Goal: Communication & Community: Answer question/provide support

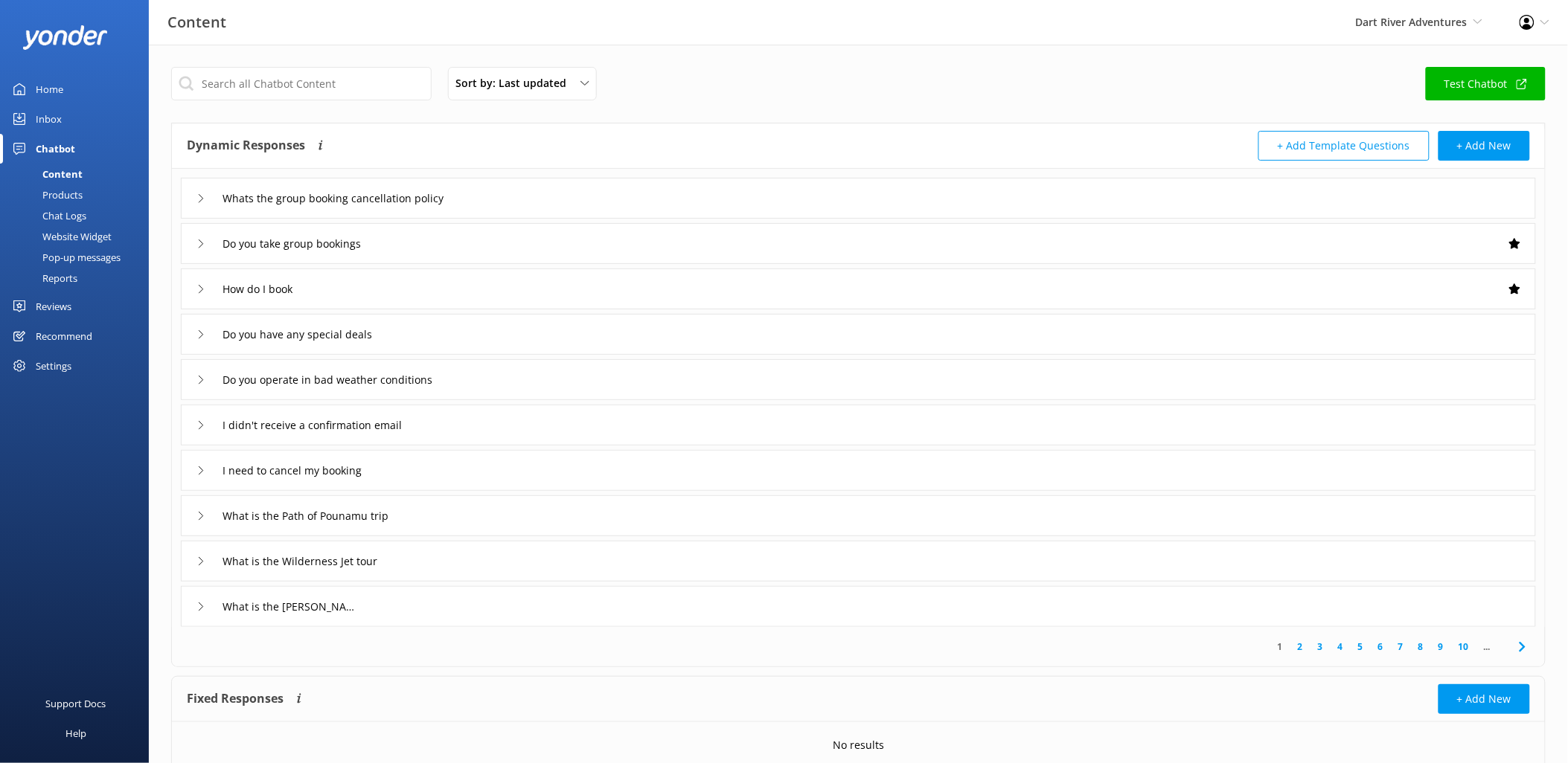
click at [48, 93] on div "Home" at bounding box center [50, 89] width 27 height 30
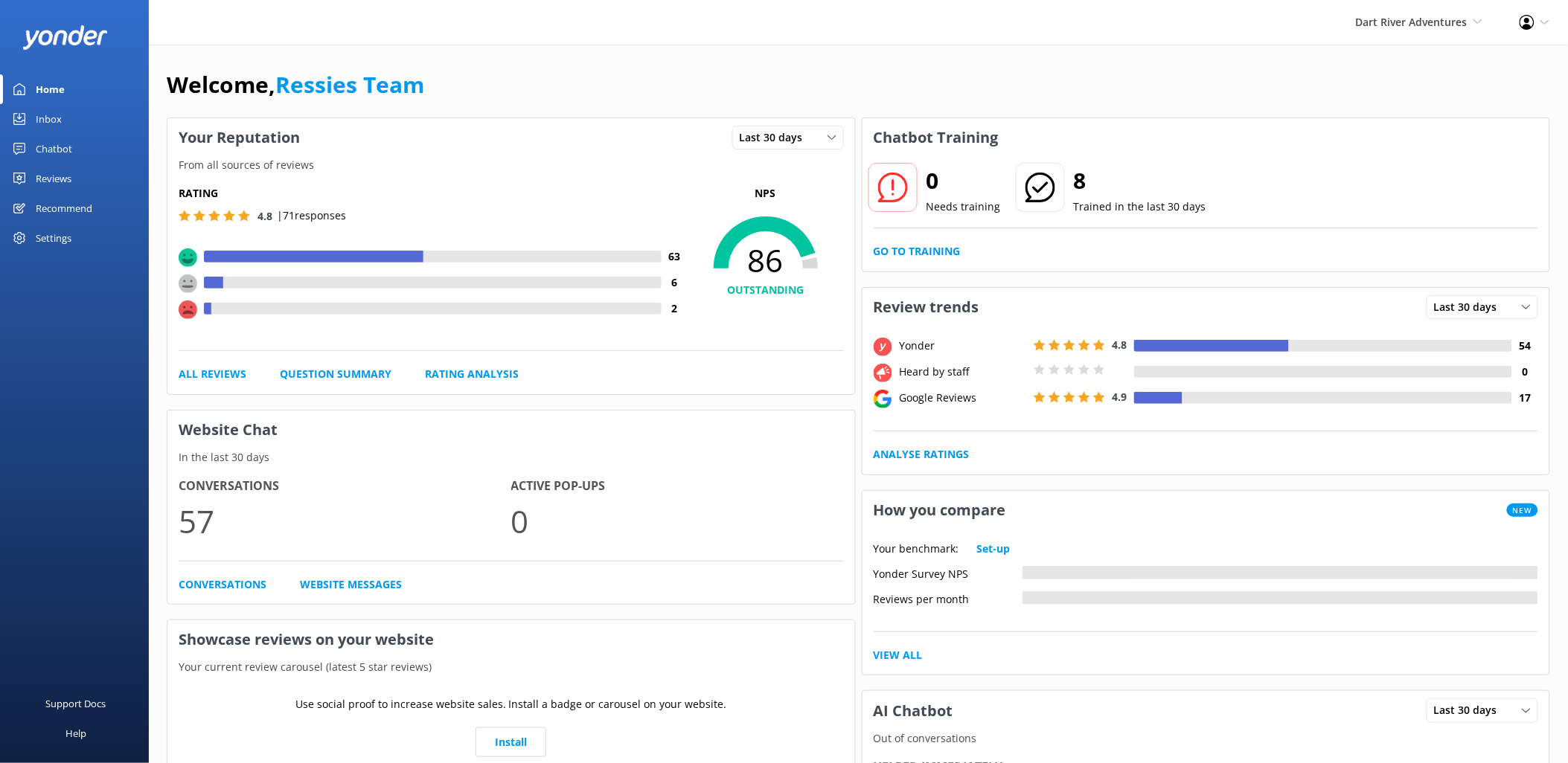
click at [1460, 33] on div "Dart River Adventures Shotover Jet Dart River Adventures" at bounding box center [1419, 22] width 164 height 45
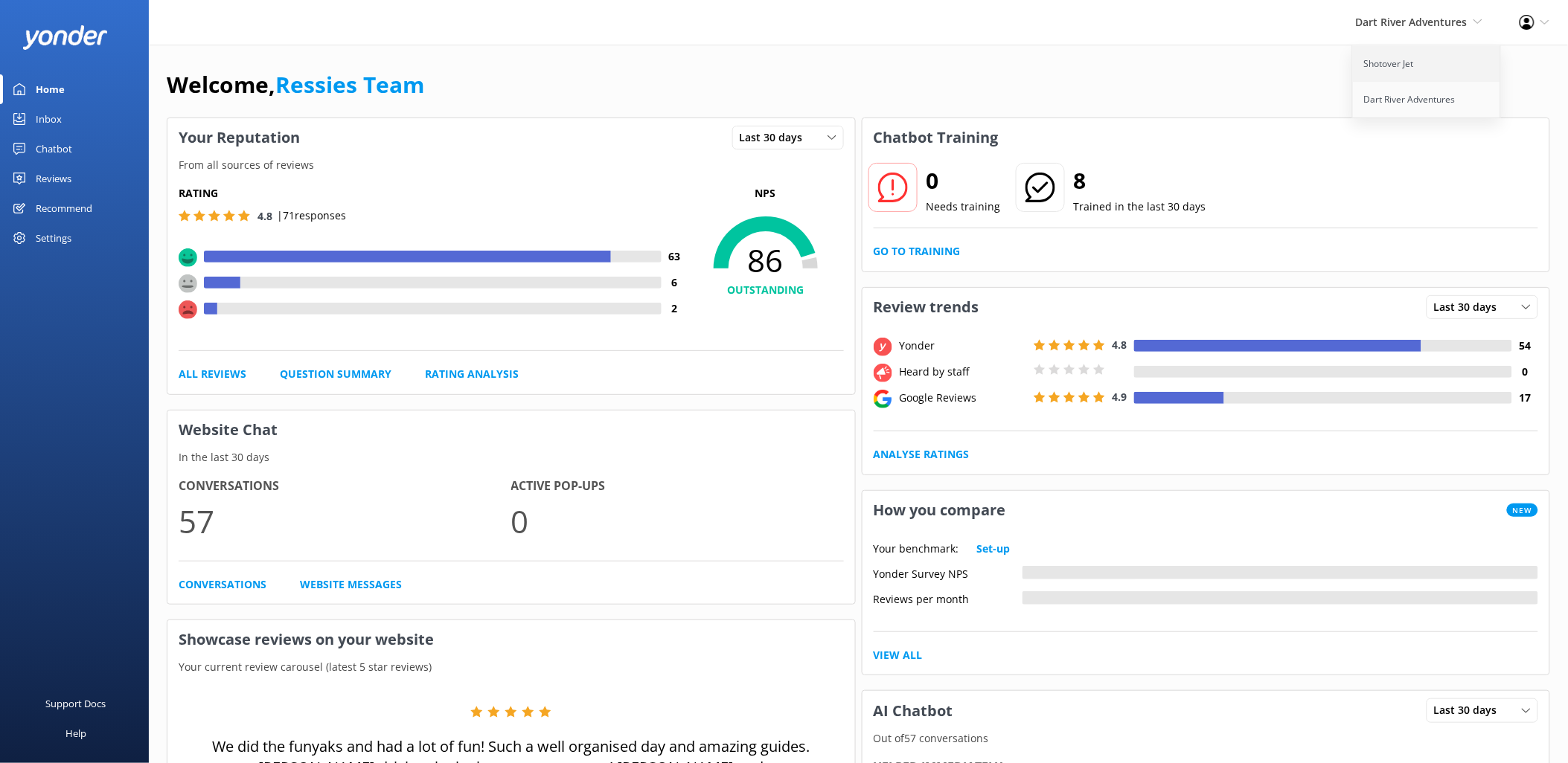
click at [1434, 69] on link "Shotover Jet" at bounding box center [1427, 64] width 149 height 36
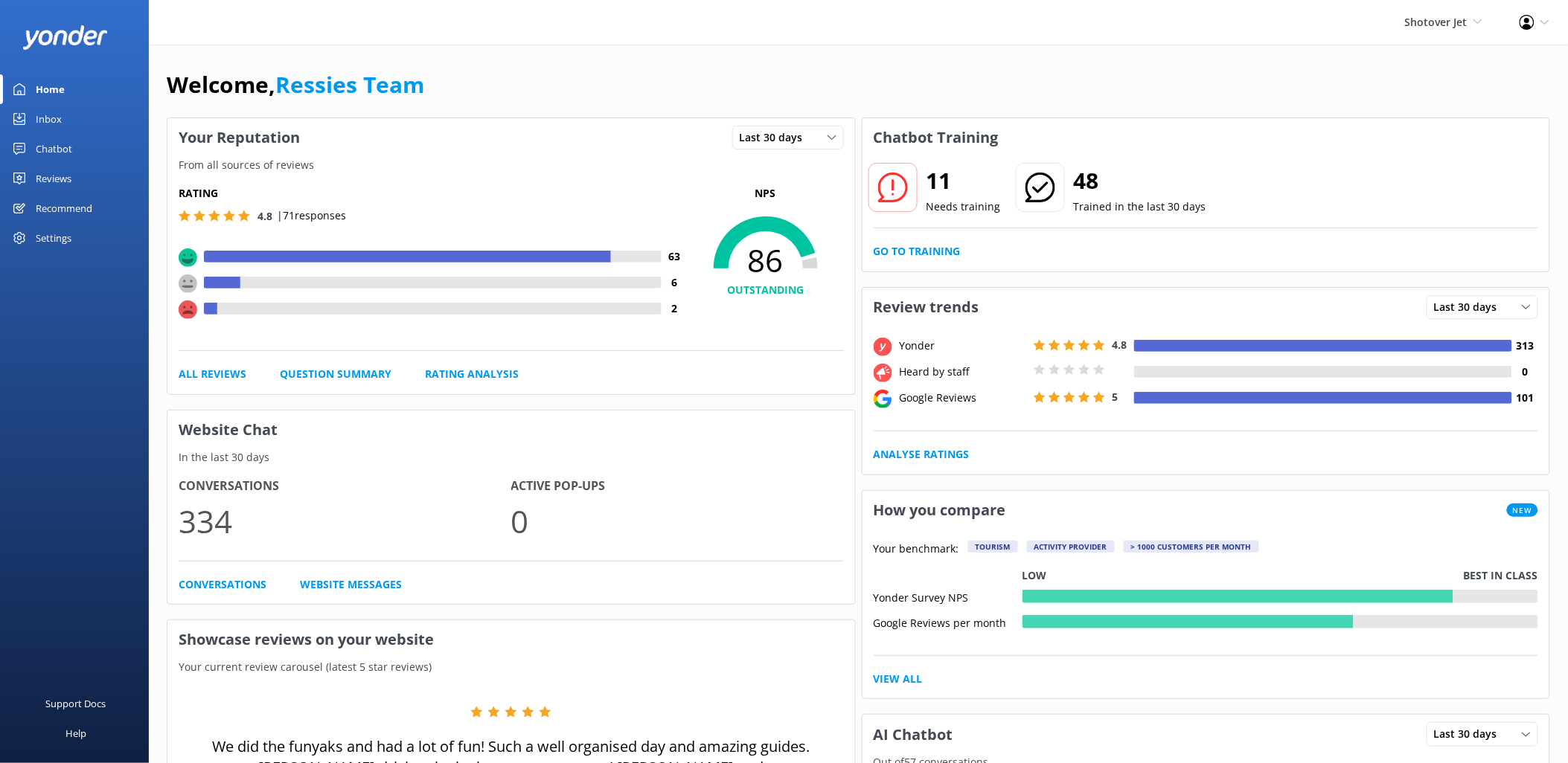
click at [51, 121] on div "Inbox" at bounding box center [49, 119] width 26 height 30
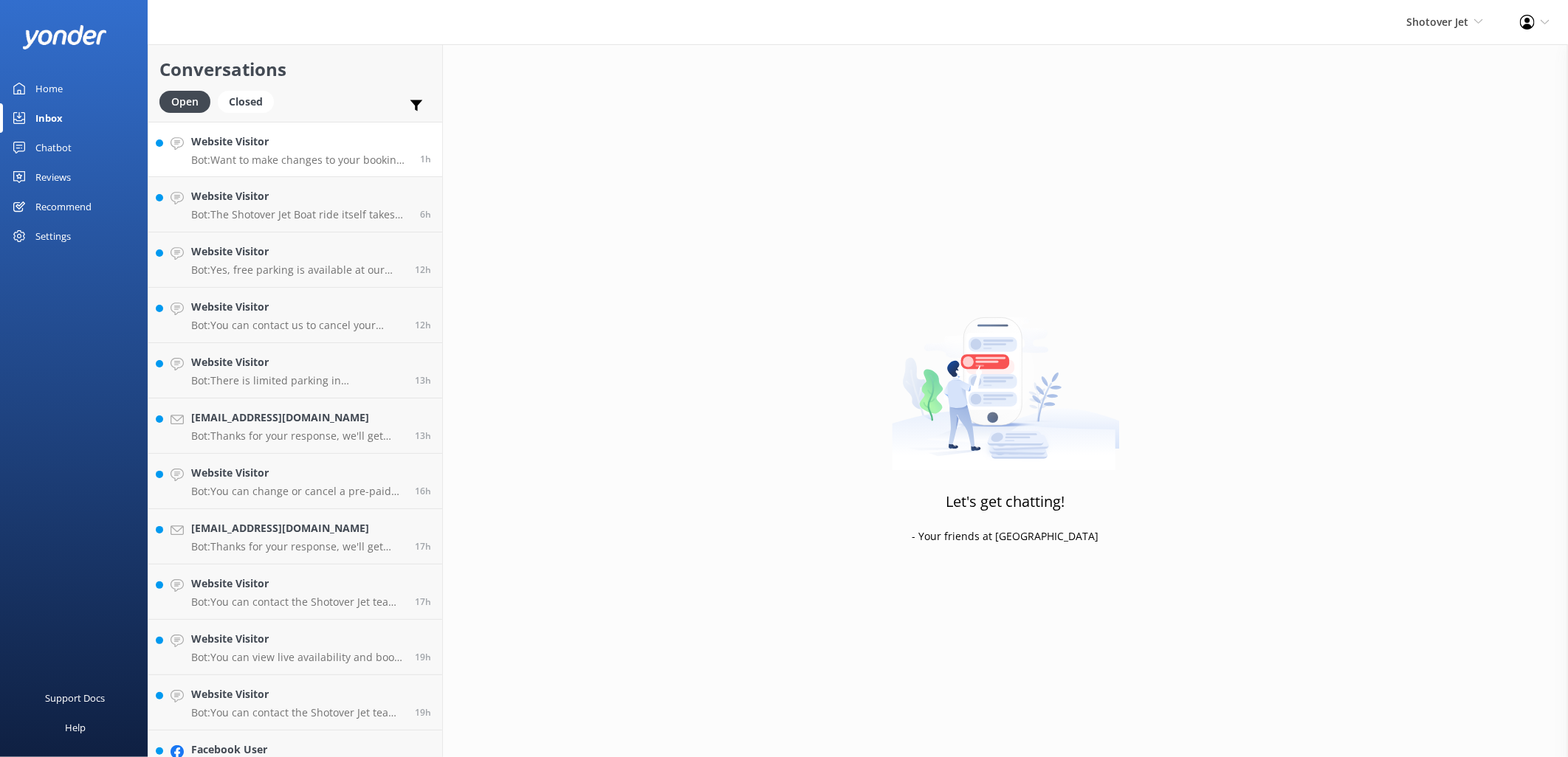
click at [222, 162] on p "Bot: Want to make changes to your booking? We offer free cancellations or chang…" at bounding box center [300, 161] width 218 height 14
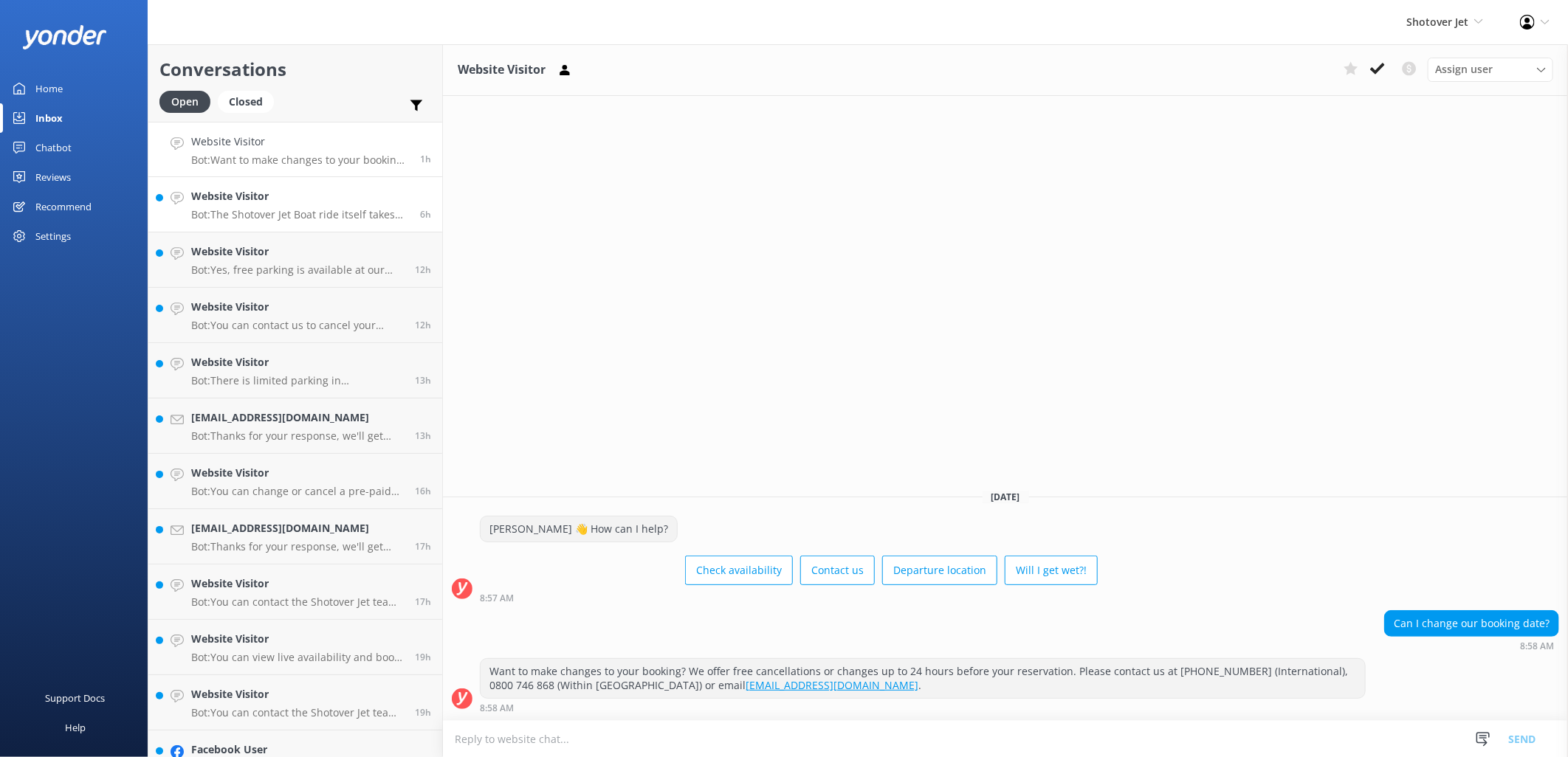
click at [231, 222] on link "Website Visitor Bot: The Shotover Jet Boat ride itself takes around 25 minutes.…" at bounding box center [296, 204] width 294 height 55
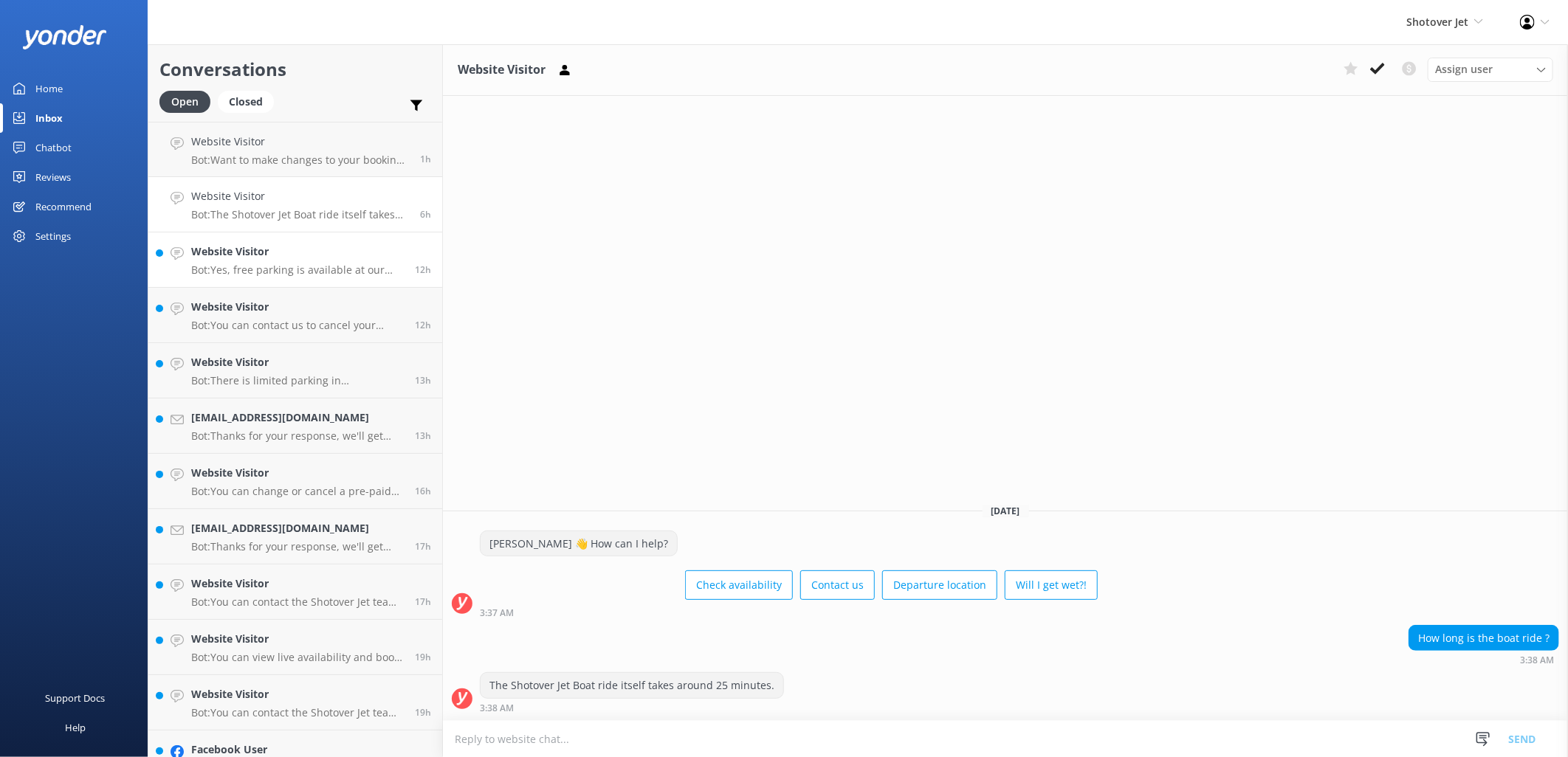
click at [241, 261] on div "Website Visitor Bot: Yes, free parking is available at our [GEOGRAPHIC_DATA] in…" at bounding box center [297, 260] width 212 height 32
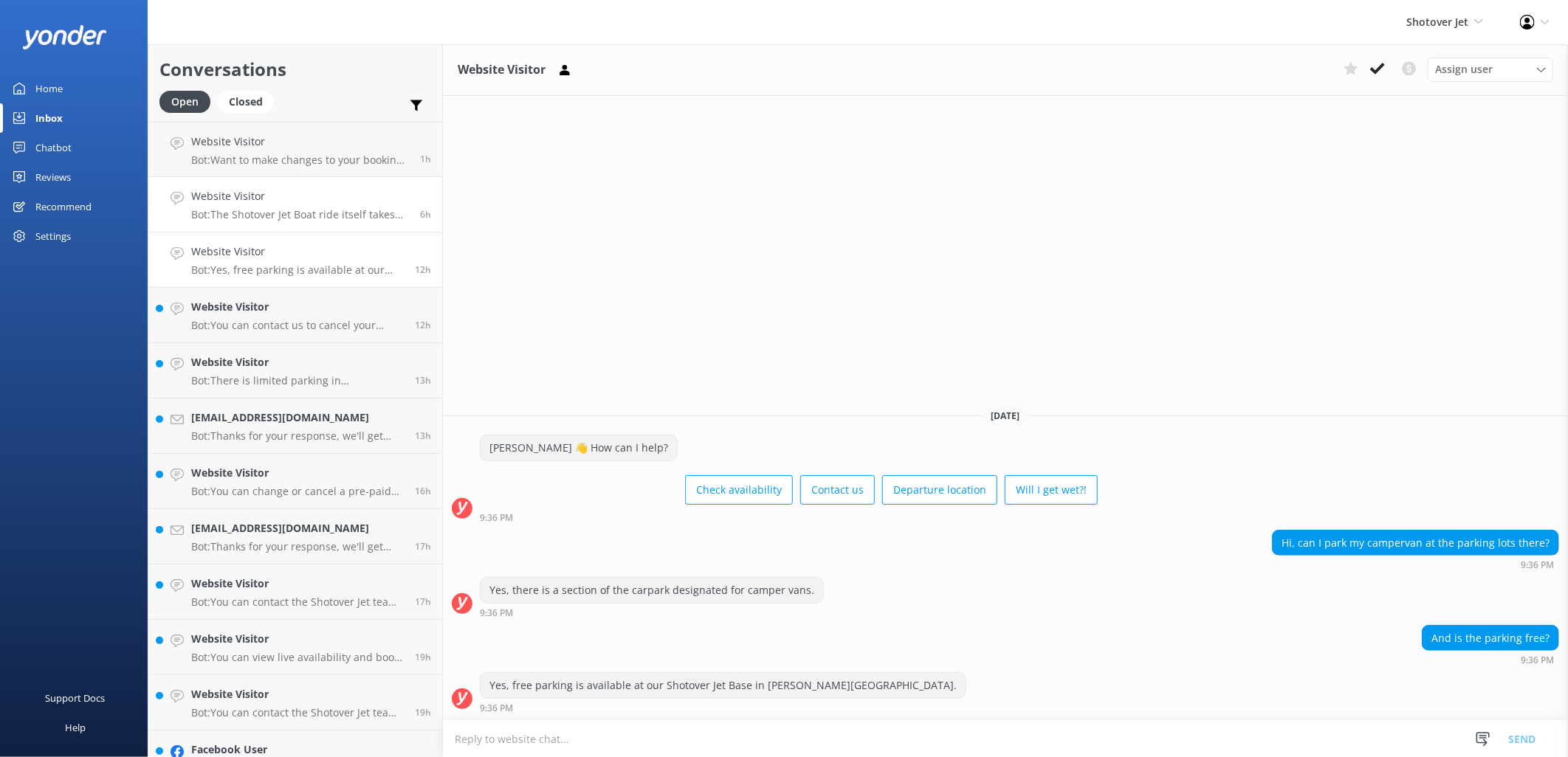
click at [258, 218] on p "Bot: The Shotover Jet Boat ride itself takes around 25 minutes." at bounding box center [300, 215] width 218 height 14
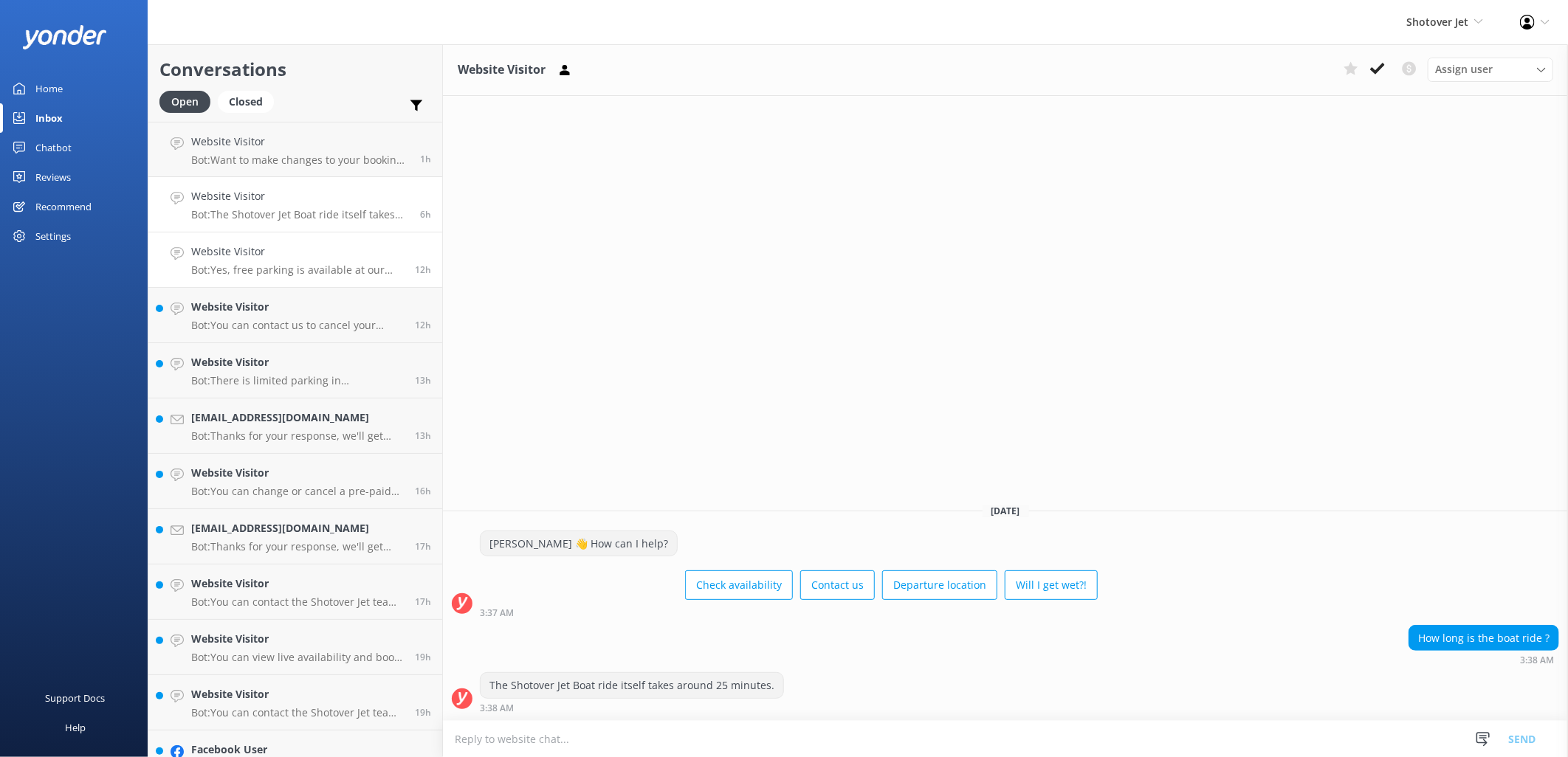
click at [245, 267] on p "Bot: Yes, free parking is available at our [GEOGRAPHIC_DATA] in [PERSON_NAME][G…" at bounding box center [297, 270] width 212 height 14
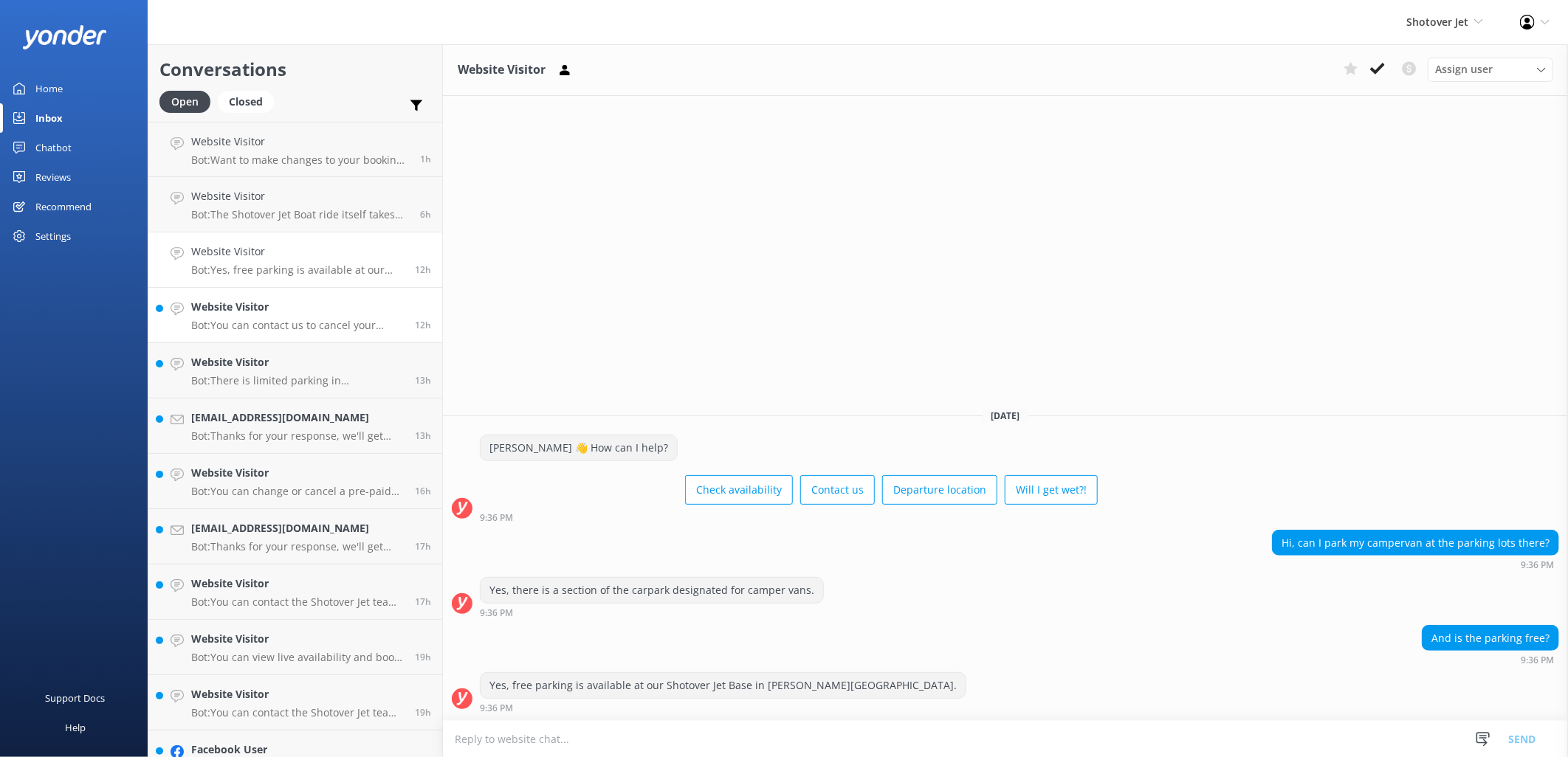
click at [280, 319] on p "Bot: You can contact us to cancel your booking at [PHONE_NUMBER] (International…" at bounding box center [297, 325] width 212 height 14
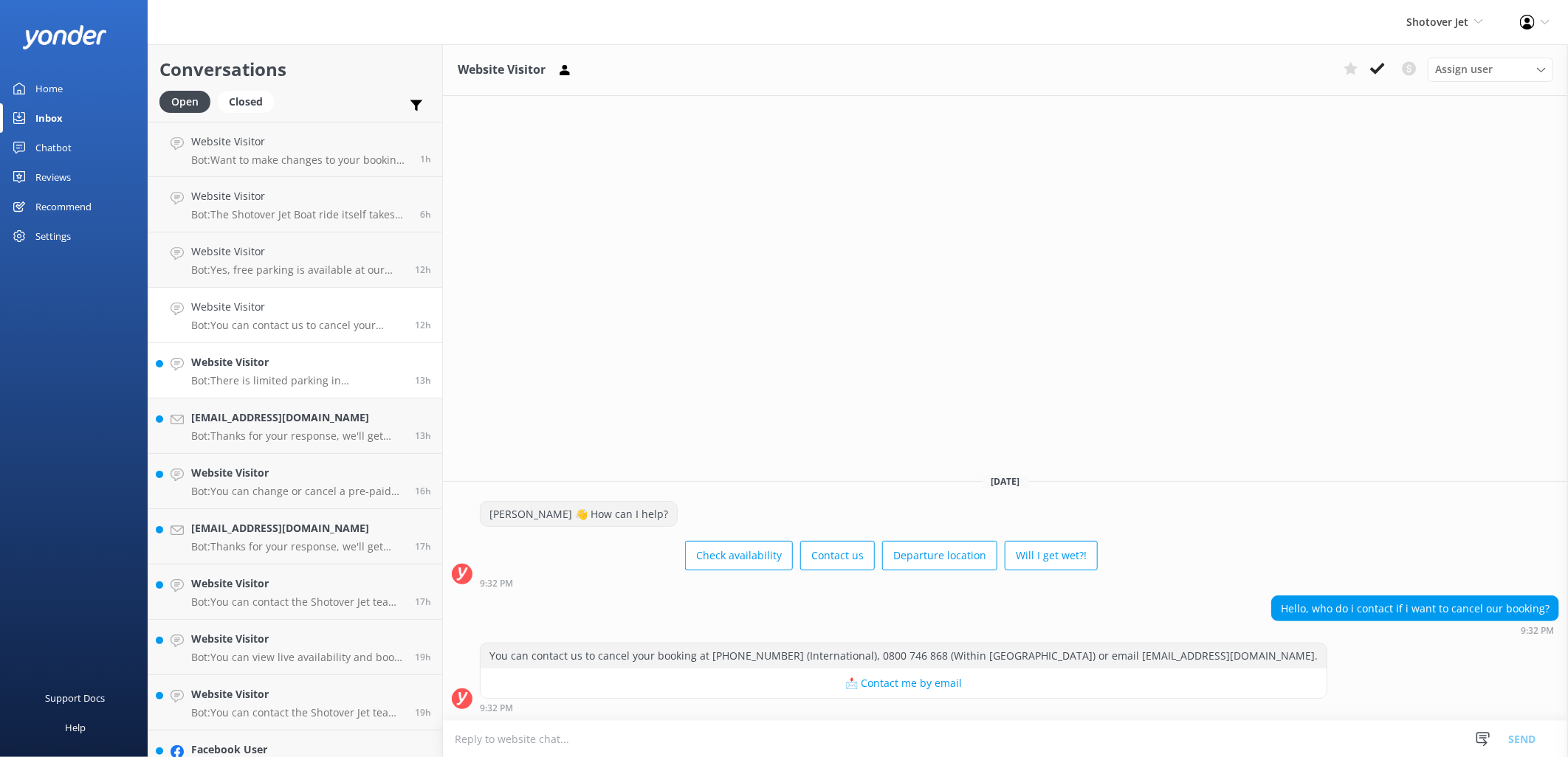
click at [275, 372] on div "Website Visitor Bot: There is limited parking in [GEOGRAPHIC_DATA], but free pa…" at bounding box center [297, 370] width 212 height 32
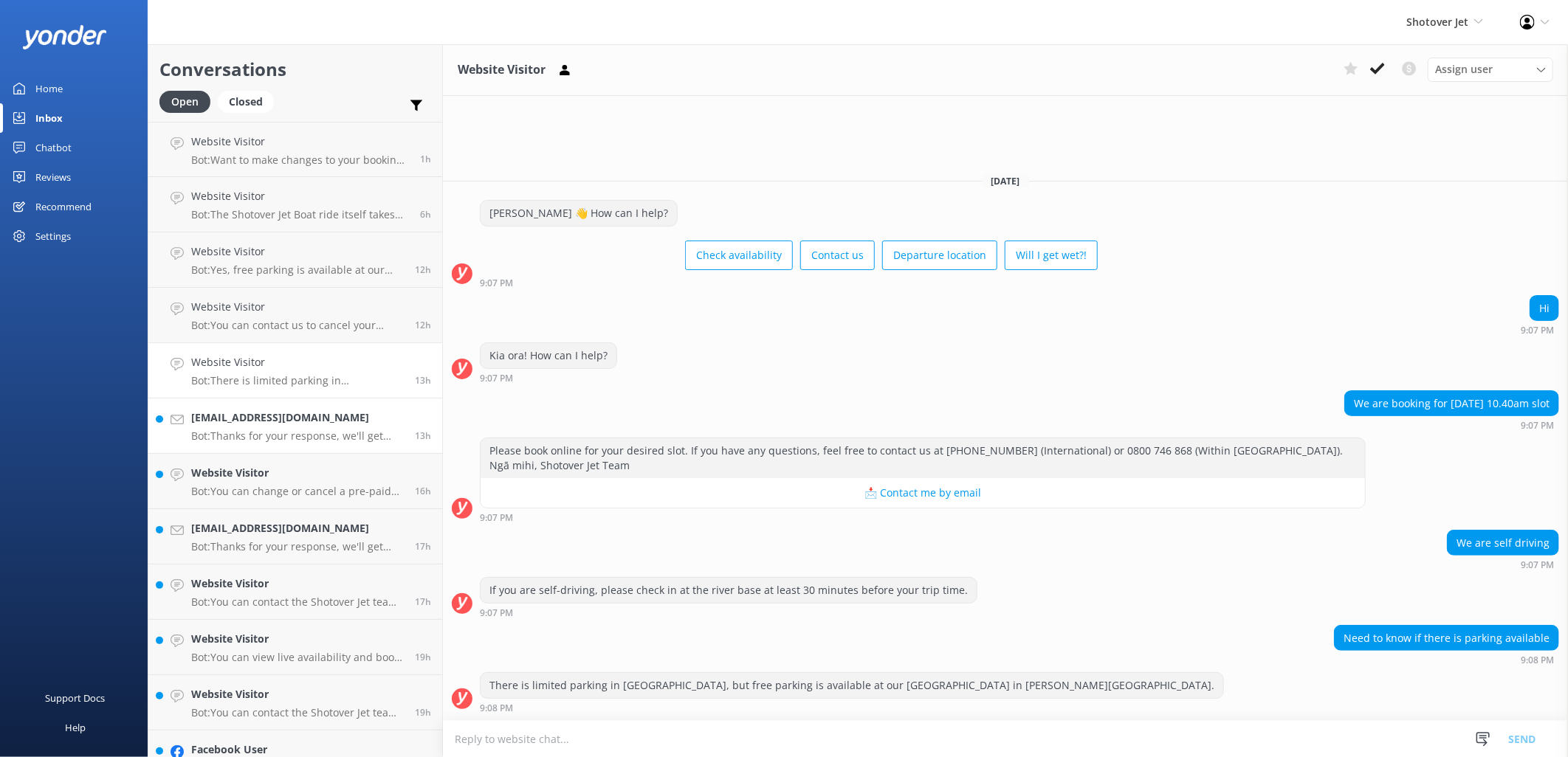
click at [277, 419] on h4 "[EMAIL_ADDRESS][DOMAIN_NAME]" at bounding box center [297, 417] width 212 height 16
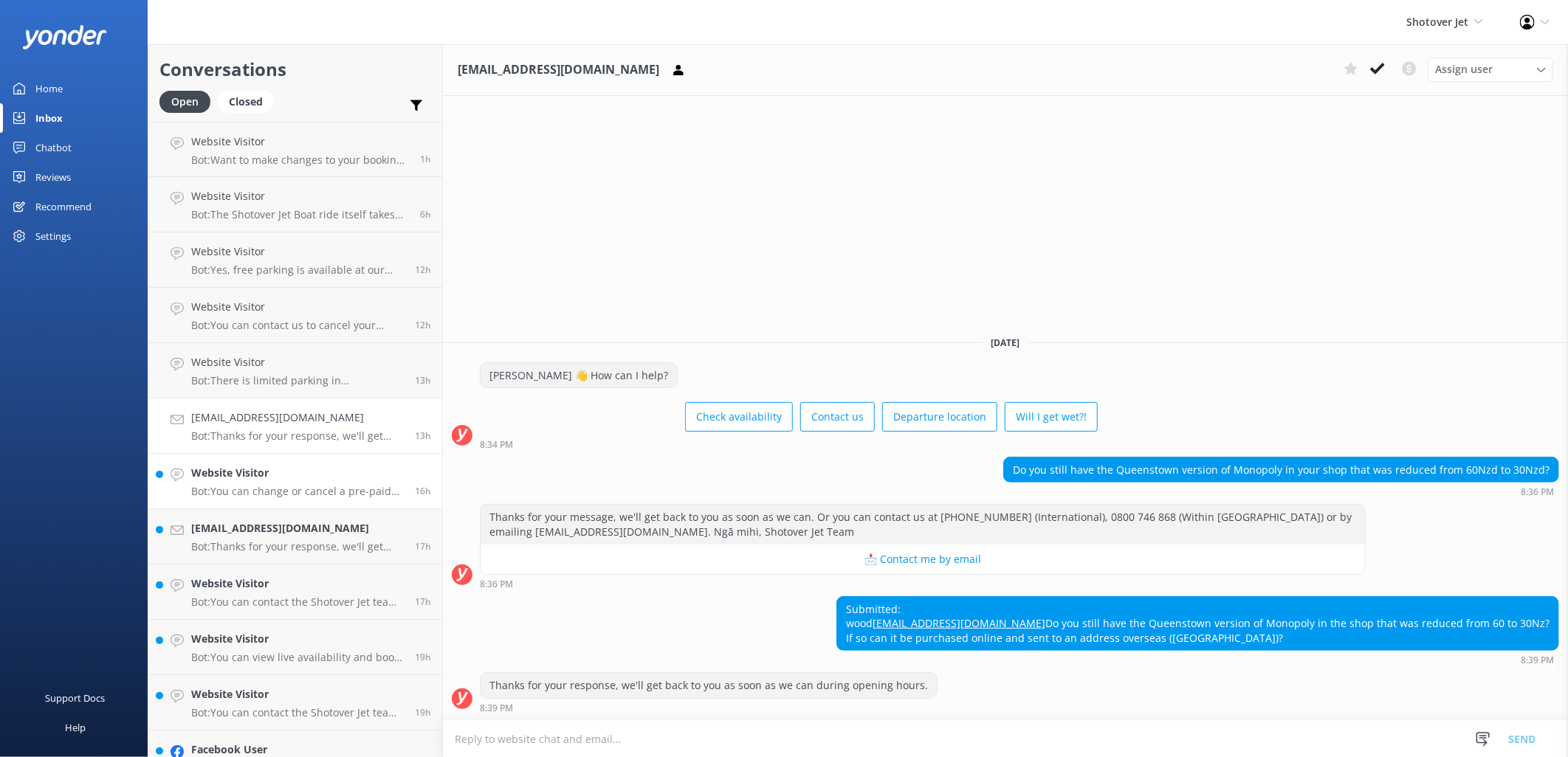
click at [307, 491] on p "Bot: You can change or cancel a pre-paid booking free of charge up to 24 hours …" at bounding box center [297, 492] width 212 height 14
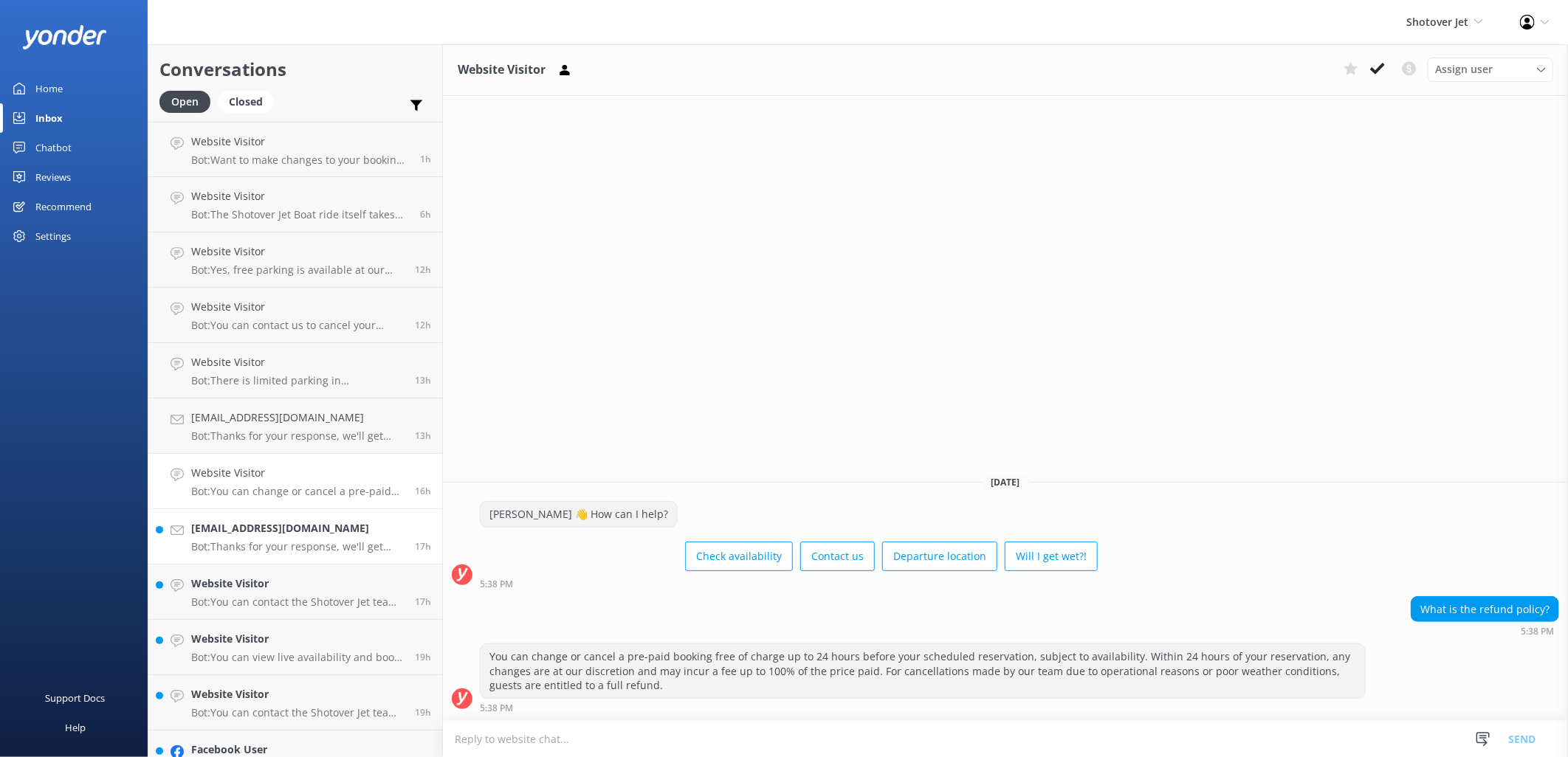
click at [337, 534] on h4 "[EMAIL_ADDRESS][DOMAIN_NAME]" at bounding box center [297, 528] width 212 height 16
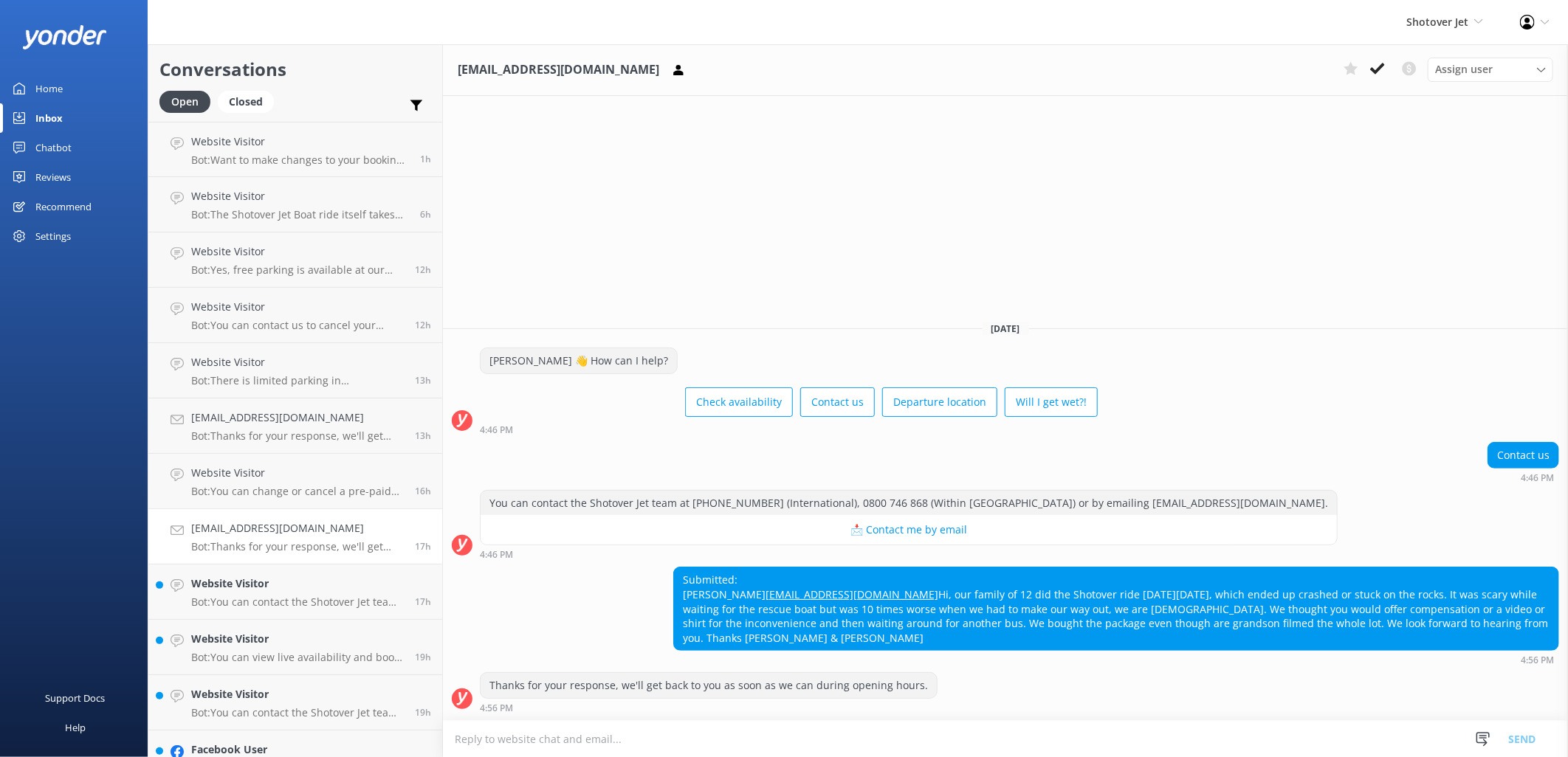
click at [654, 201] on div "[EMAIL_ADDRESS][DOMAIN_NAME] Assign user [PERSON_NAME] Ressies Team [PERSON_NAM…" at bounding box center [1005, 400] width 1125 height 713
click at [292, 583] on h4 "Website Visitor" at bounding box center [297, 583] width 212 height 16
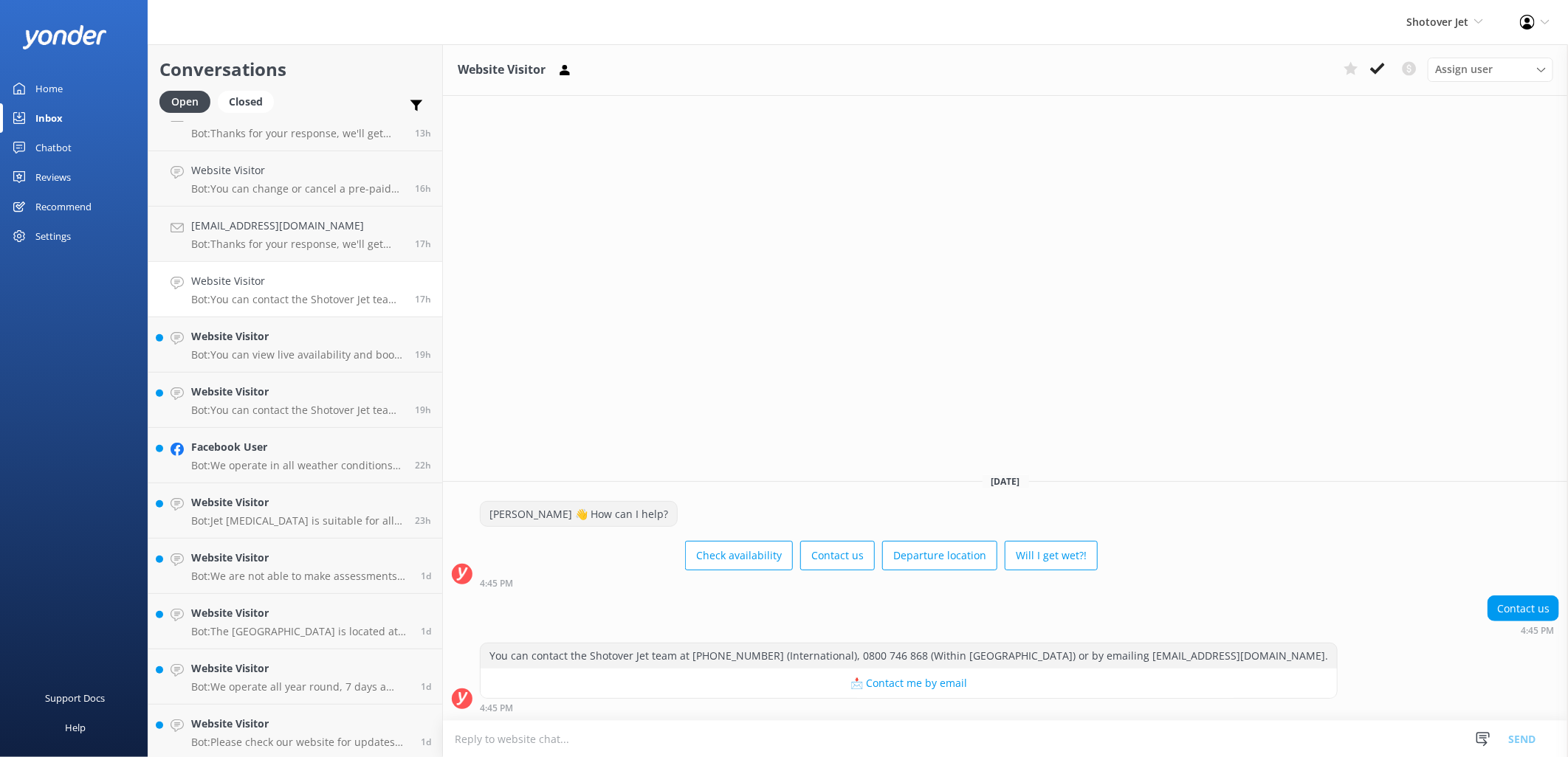
scroll to position [284, 0]
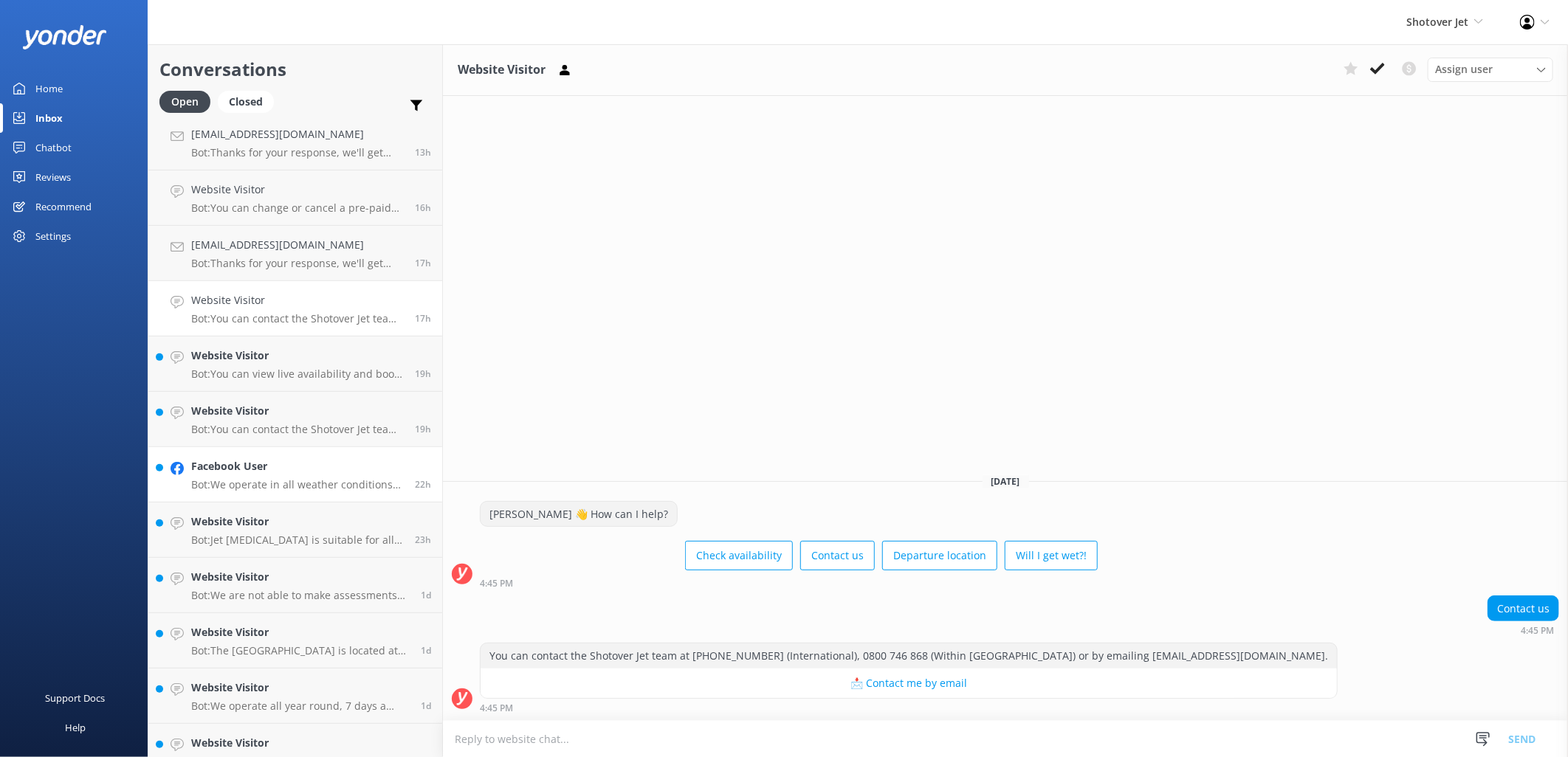
click at [274, 477] on div "Facebook User Bot: We operate in all weather conditions as long as it is safe t…" at bounding box center [297, 474] width 212 height 32
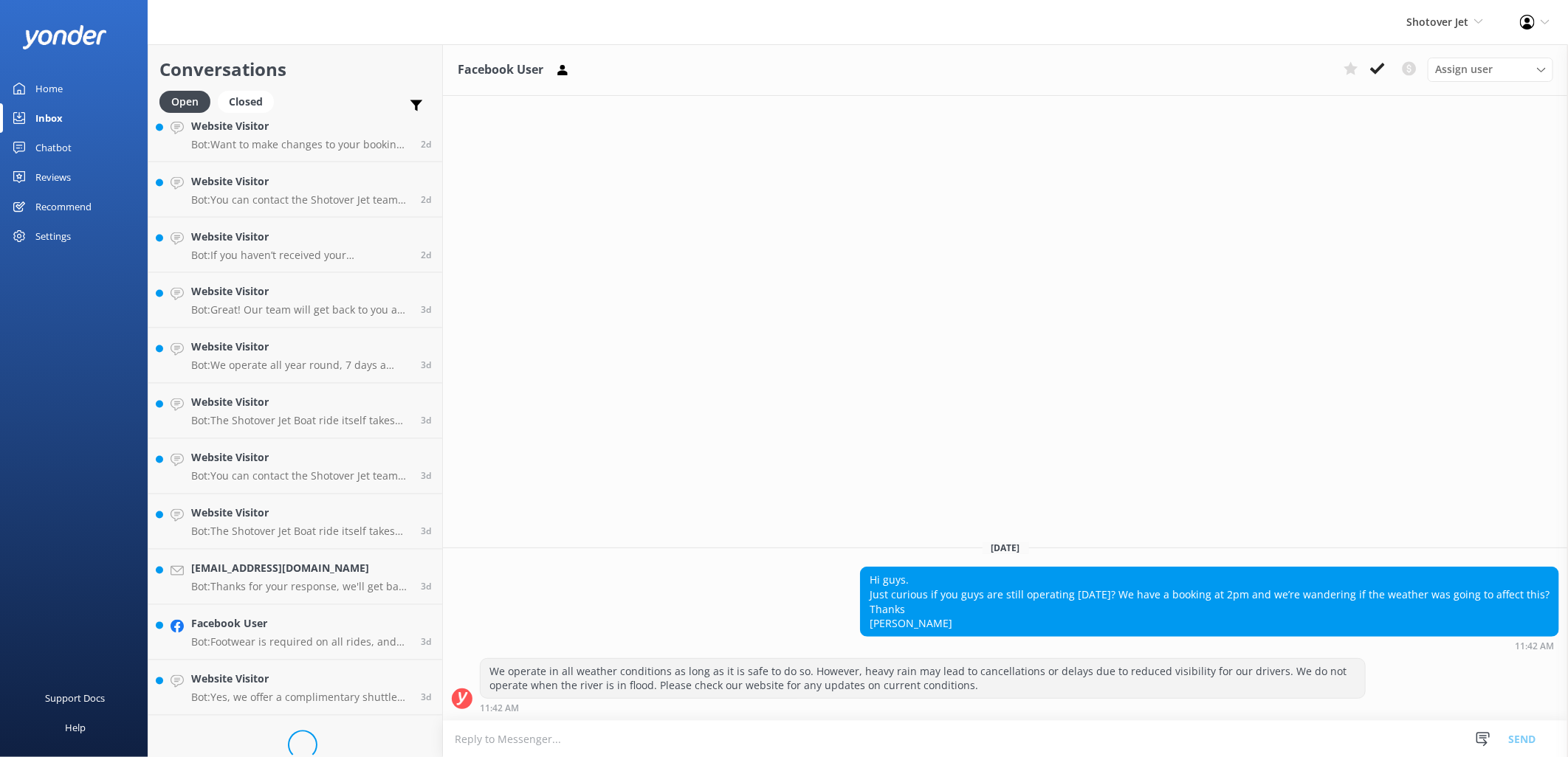
scroll to position [1636, 0]
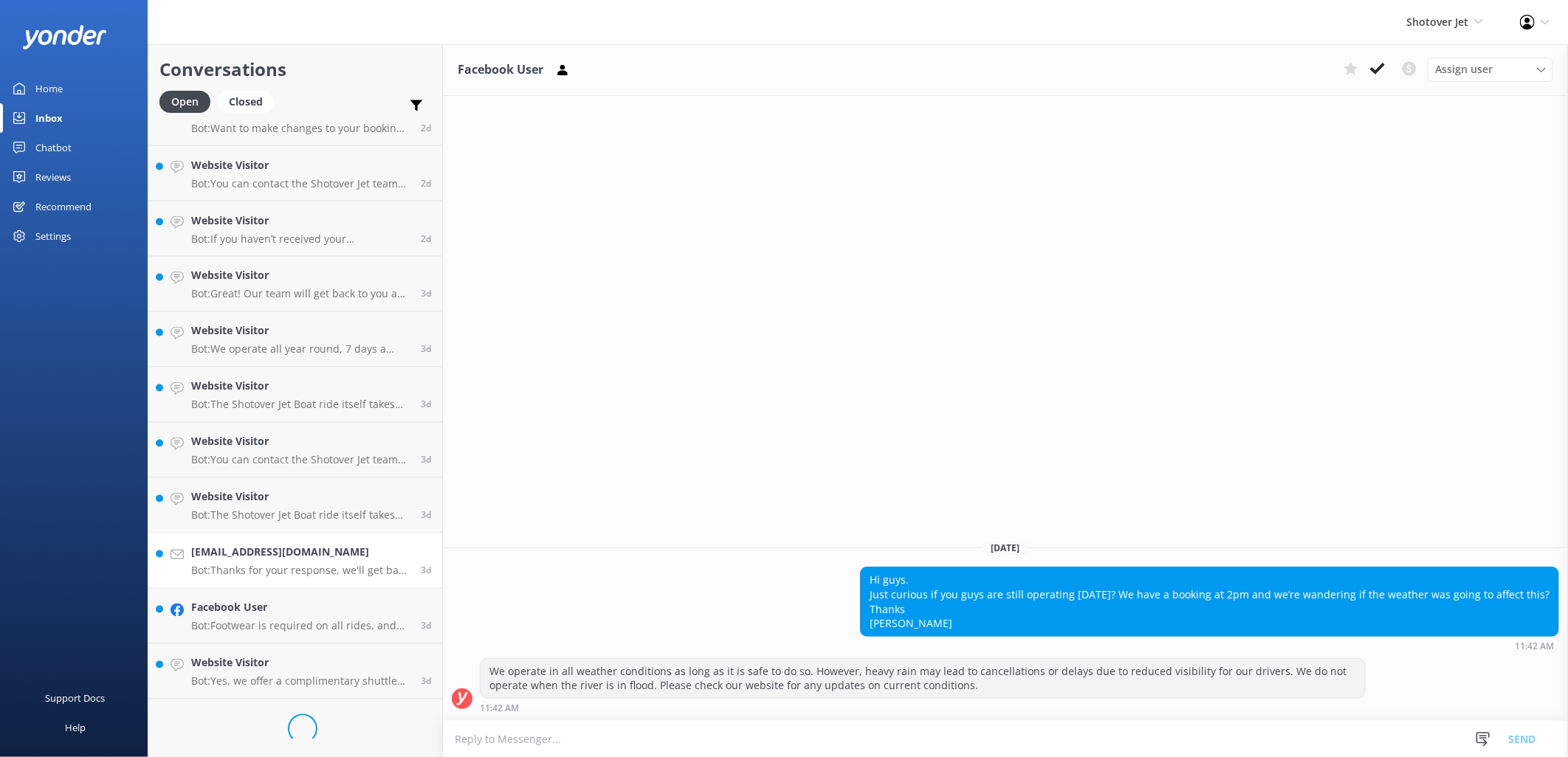
click at [278, 562] on div "[EMAIL_ADDRESS][DOMAIN_NAME] Bot: Thanks for your response, we'll get back to y…" at bounding box center [300, 561] width 218 height 32
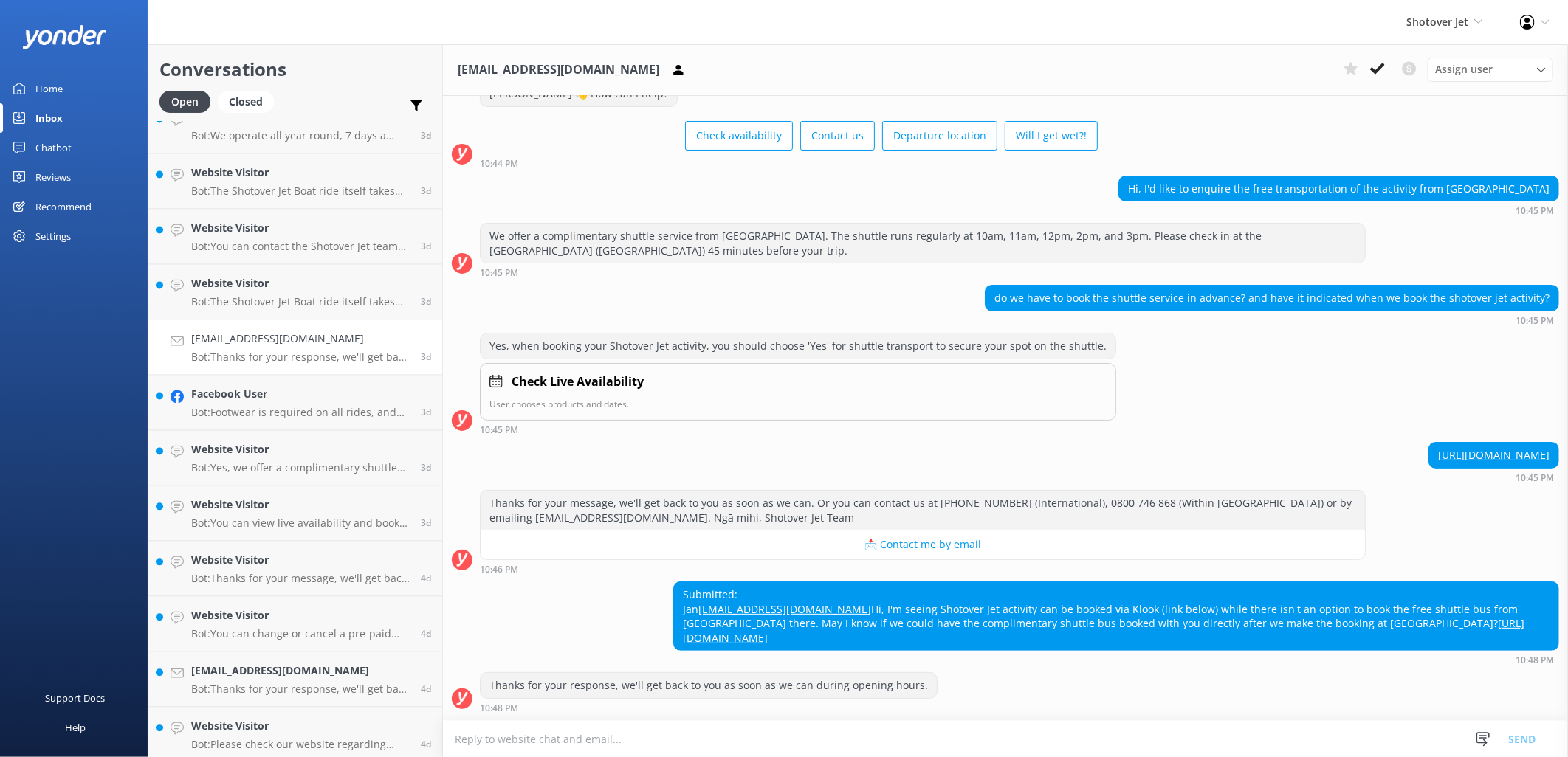
scroll to position [1964, 0]
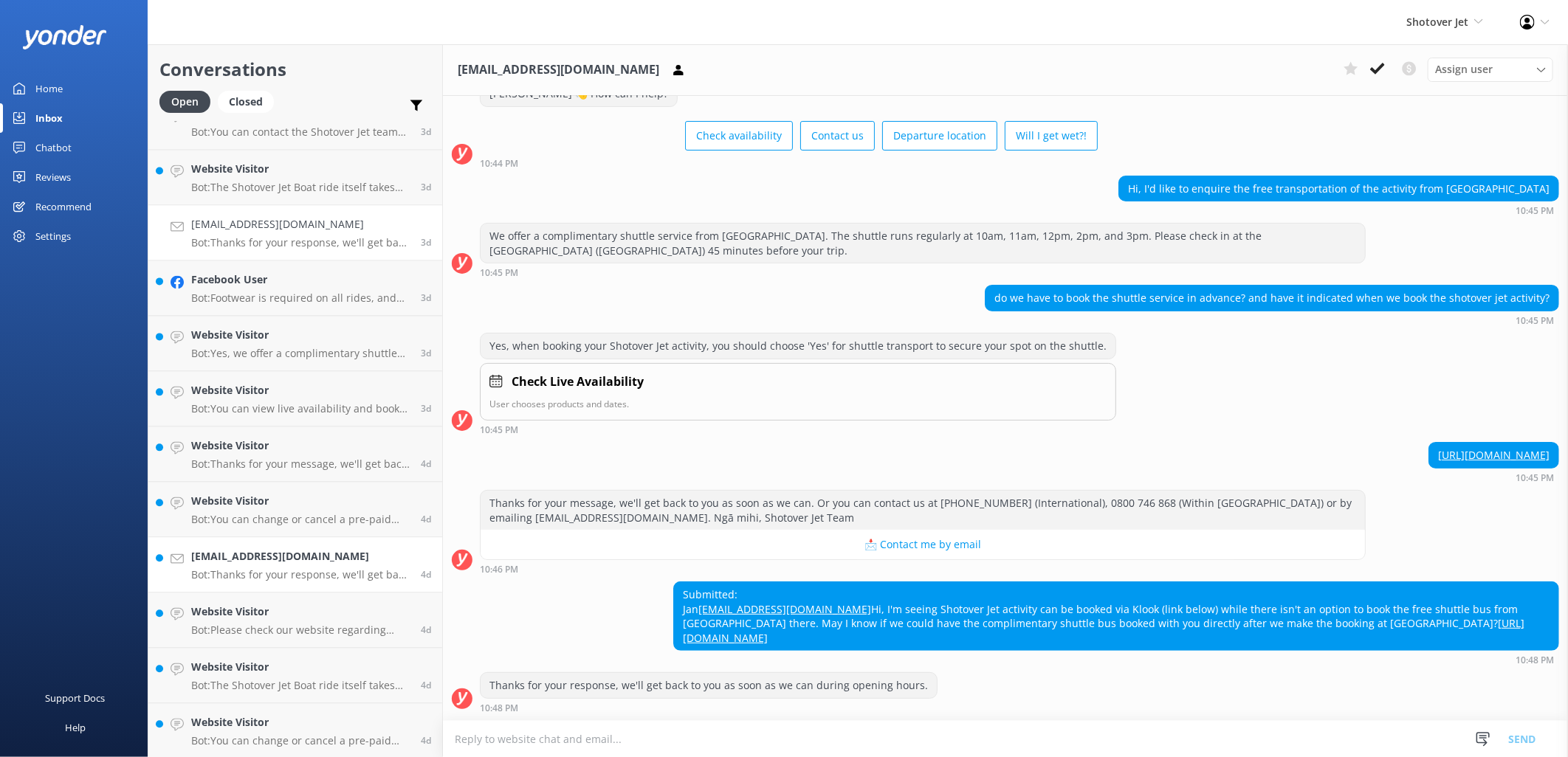
click at [269, 556] on h4 "[EMAIL_ADDRESS][DOMAIN_NAME]" at bounding box center [300, 556] width 218 height 16
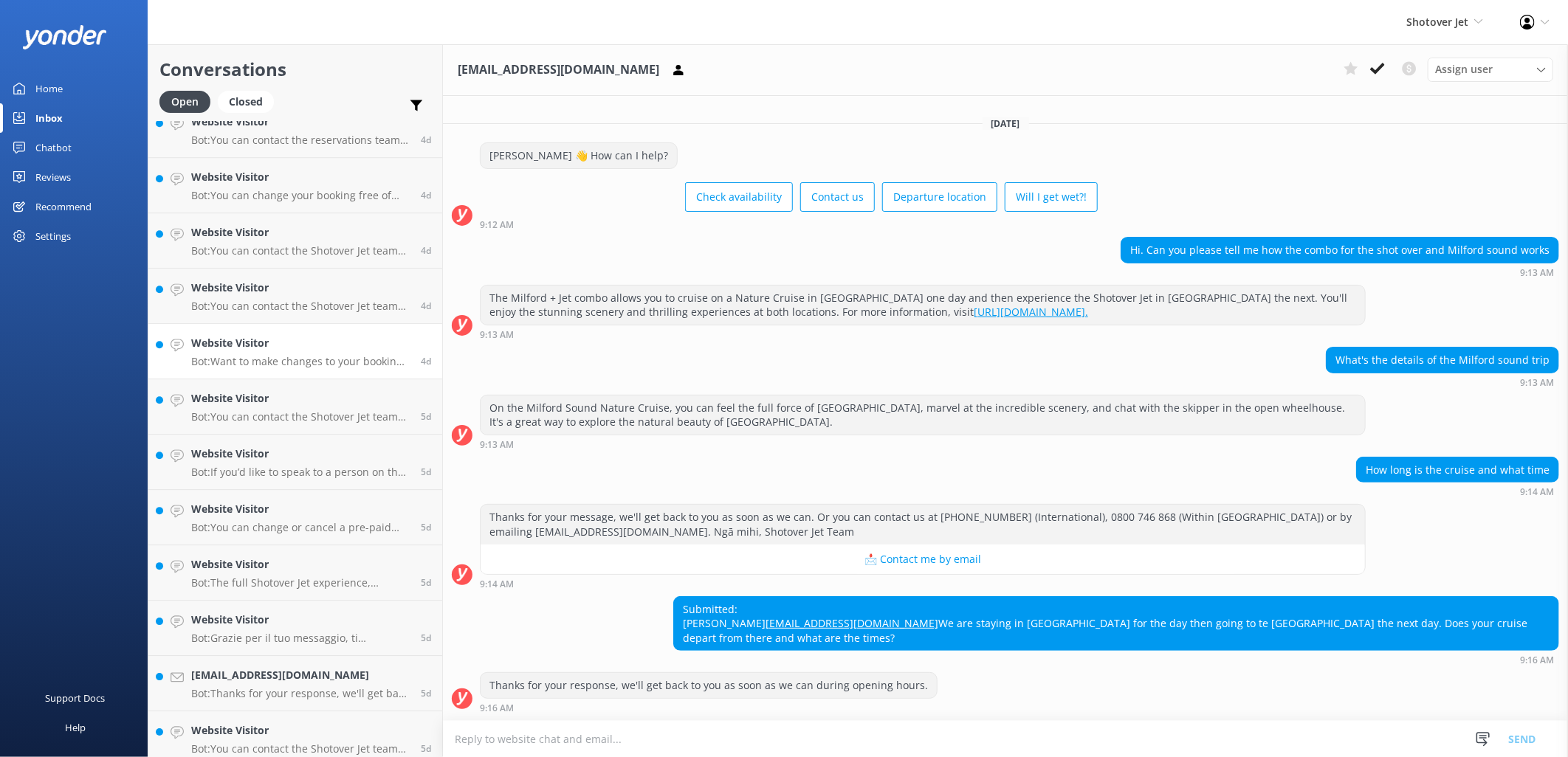
scroll to position [2743, 0]
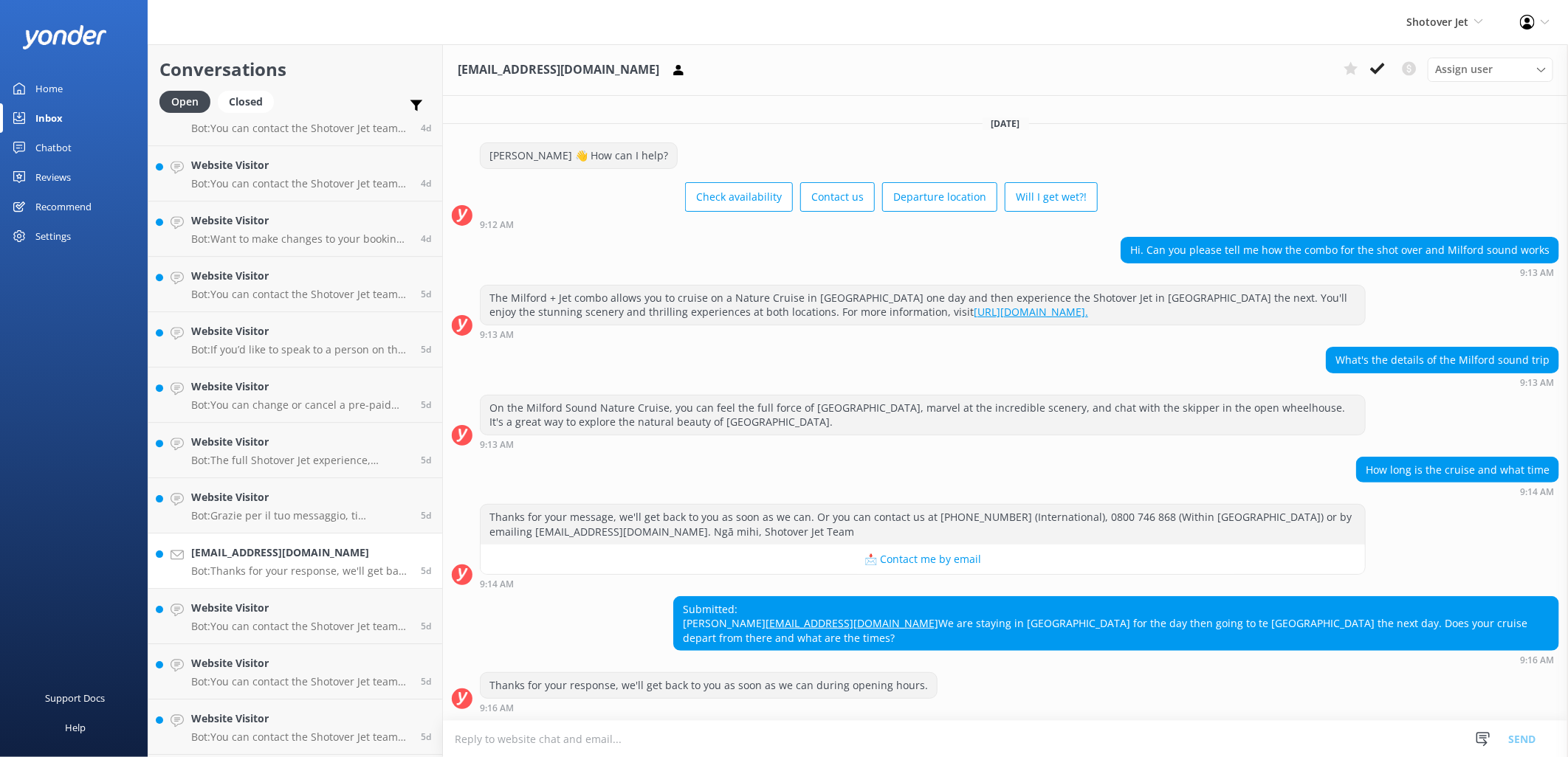
click at [269, 570] on p "Bot: Thanks for your response, we'll get back to you as soon as we can during o…" at bounding box center [300, 571] width 218 height 14
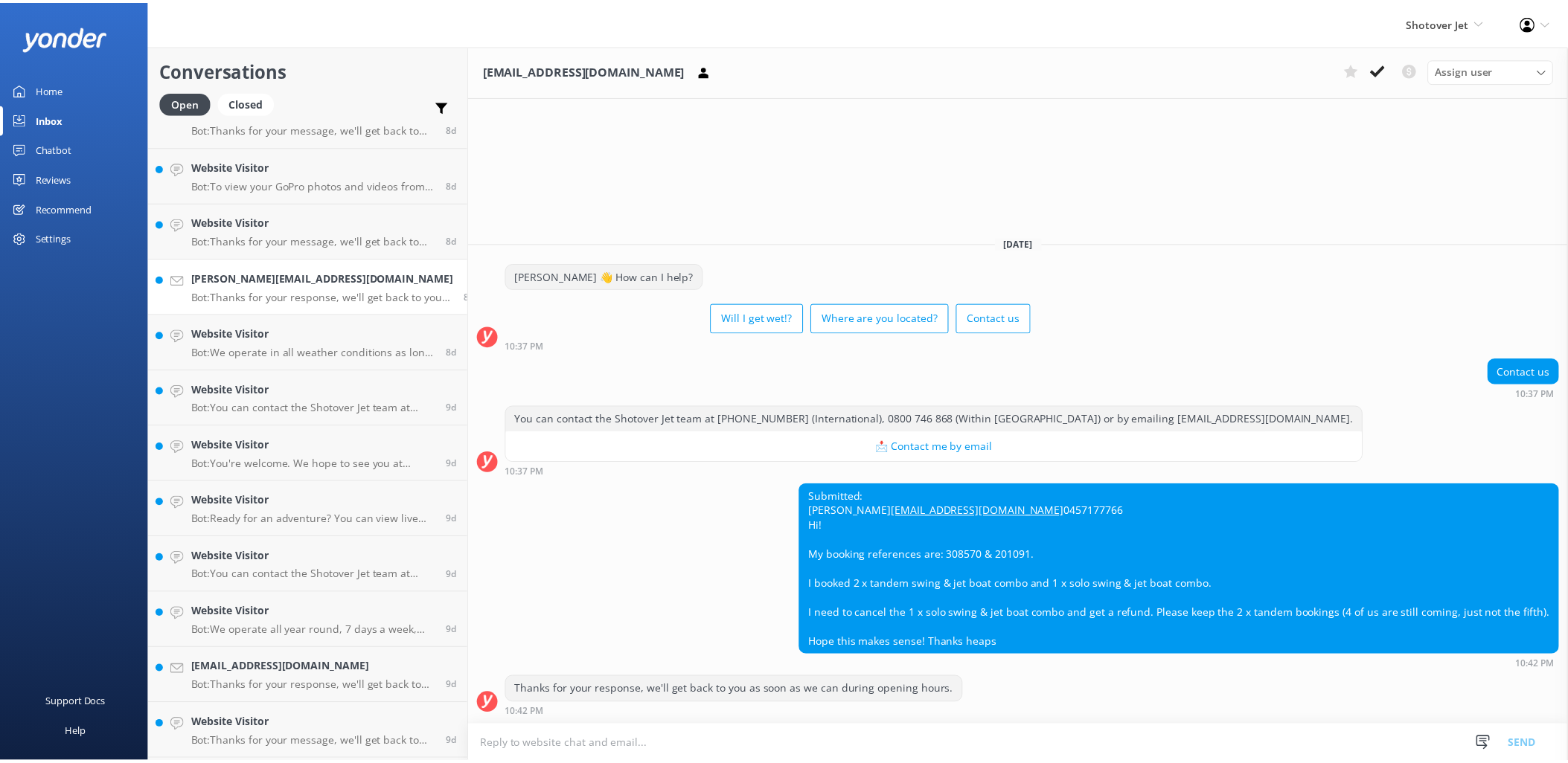
scroll to position [4660, 0]
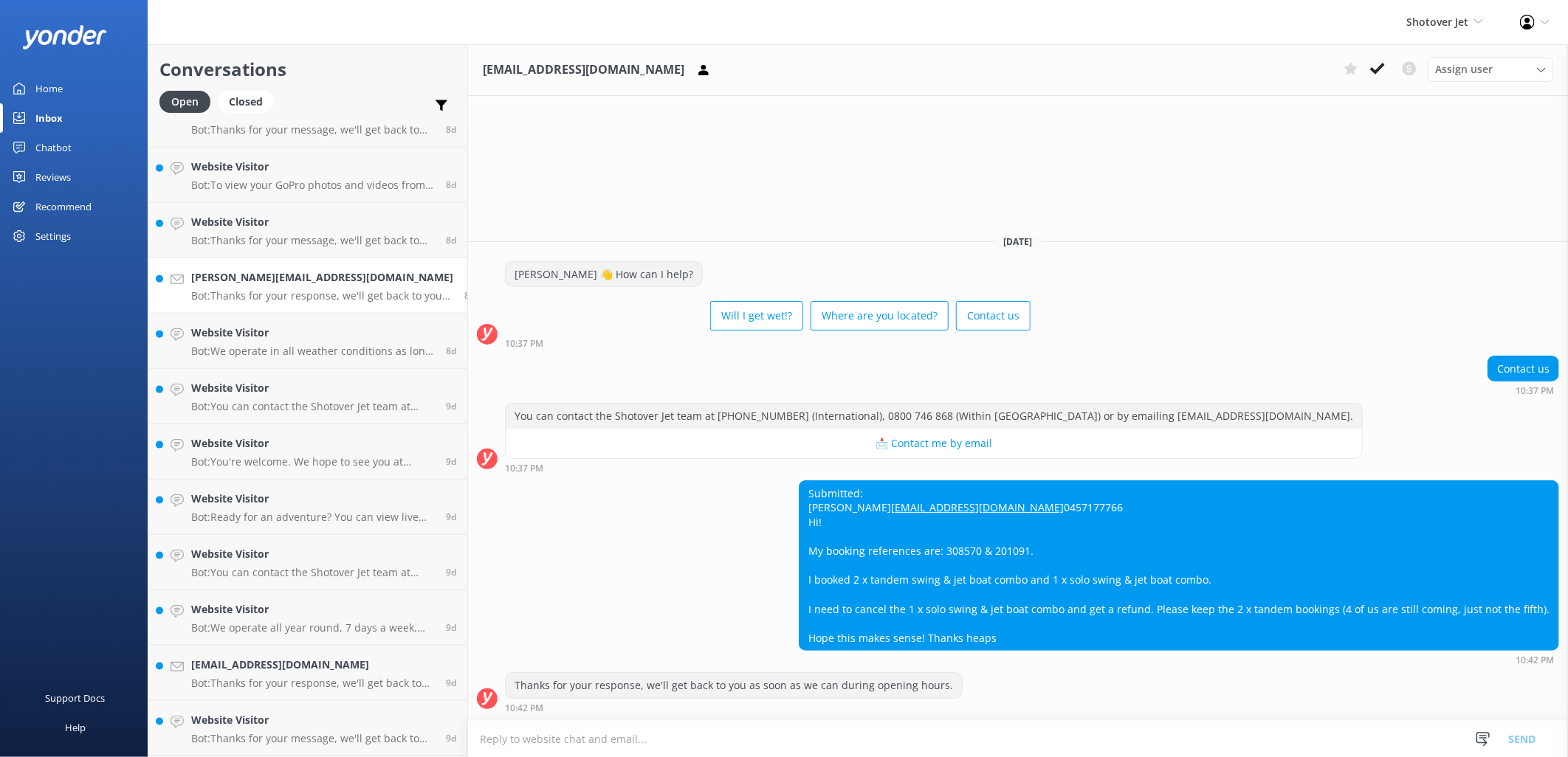
click at [250, 295] on p "Bot: Thanks for your response, we'll get back to you as soon as we can during o…" at bounding box center [322, 296] width 262 height 14
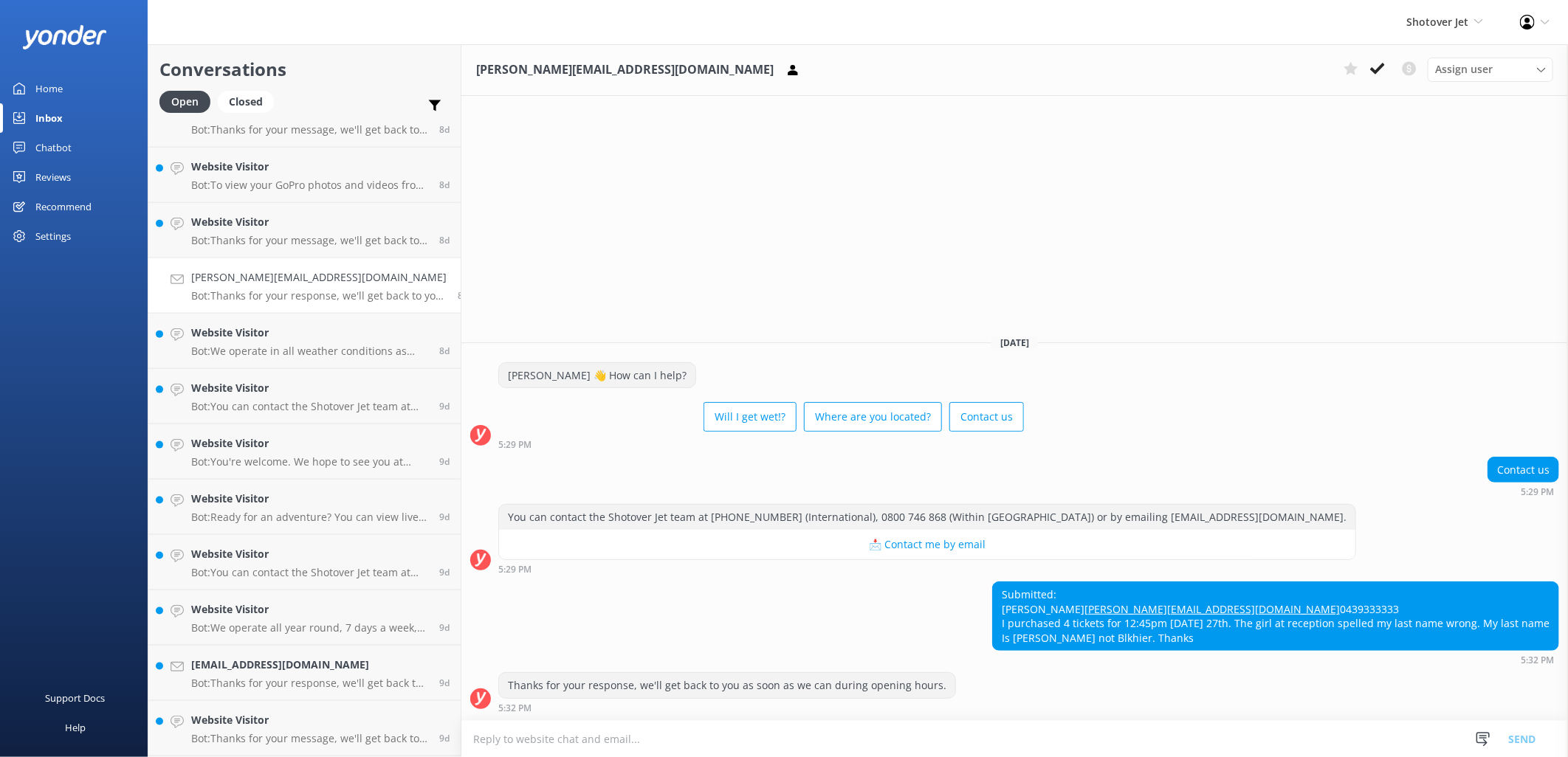
click at [47, 174] on div "Reviews" at bounding box center [54, 177] width 36 height 30
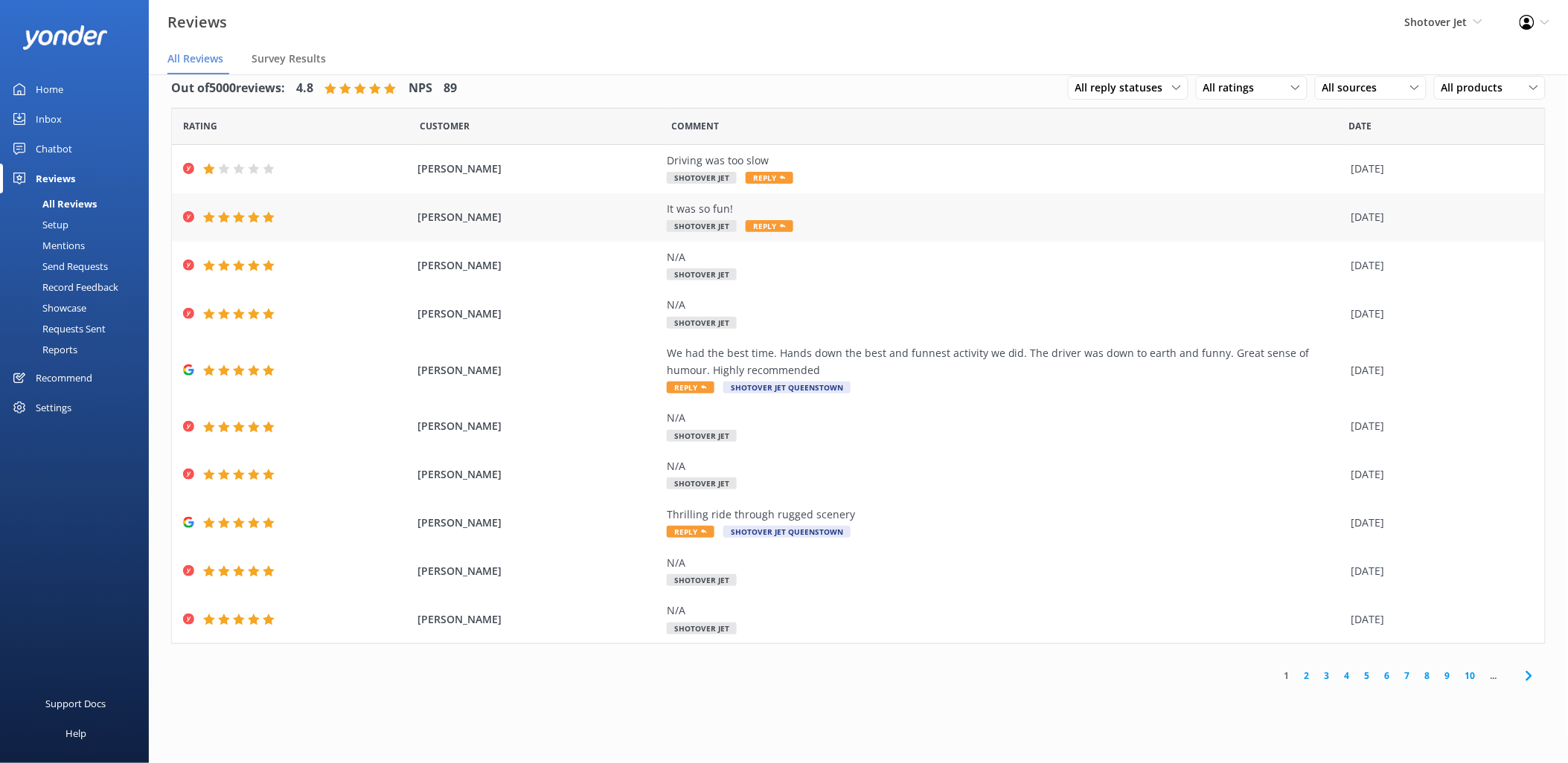
scroll to position [30, 0]
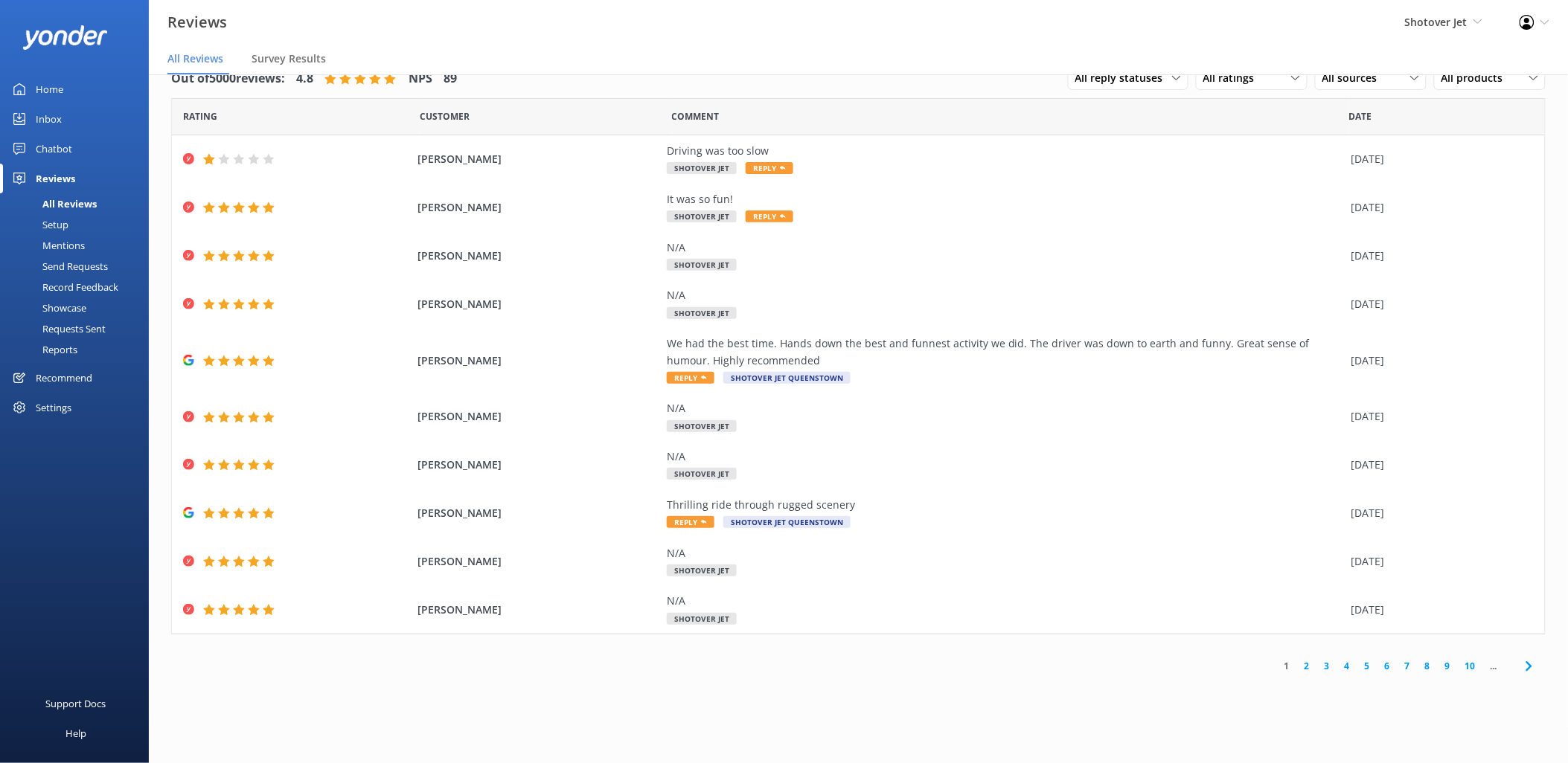
click at [1368, 665] on link "5" at bounding box center [1367, 666] width 20 height 15
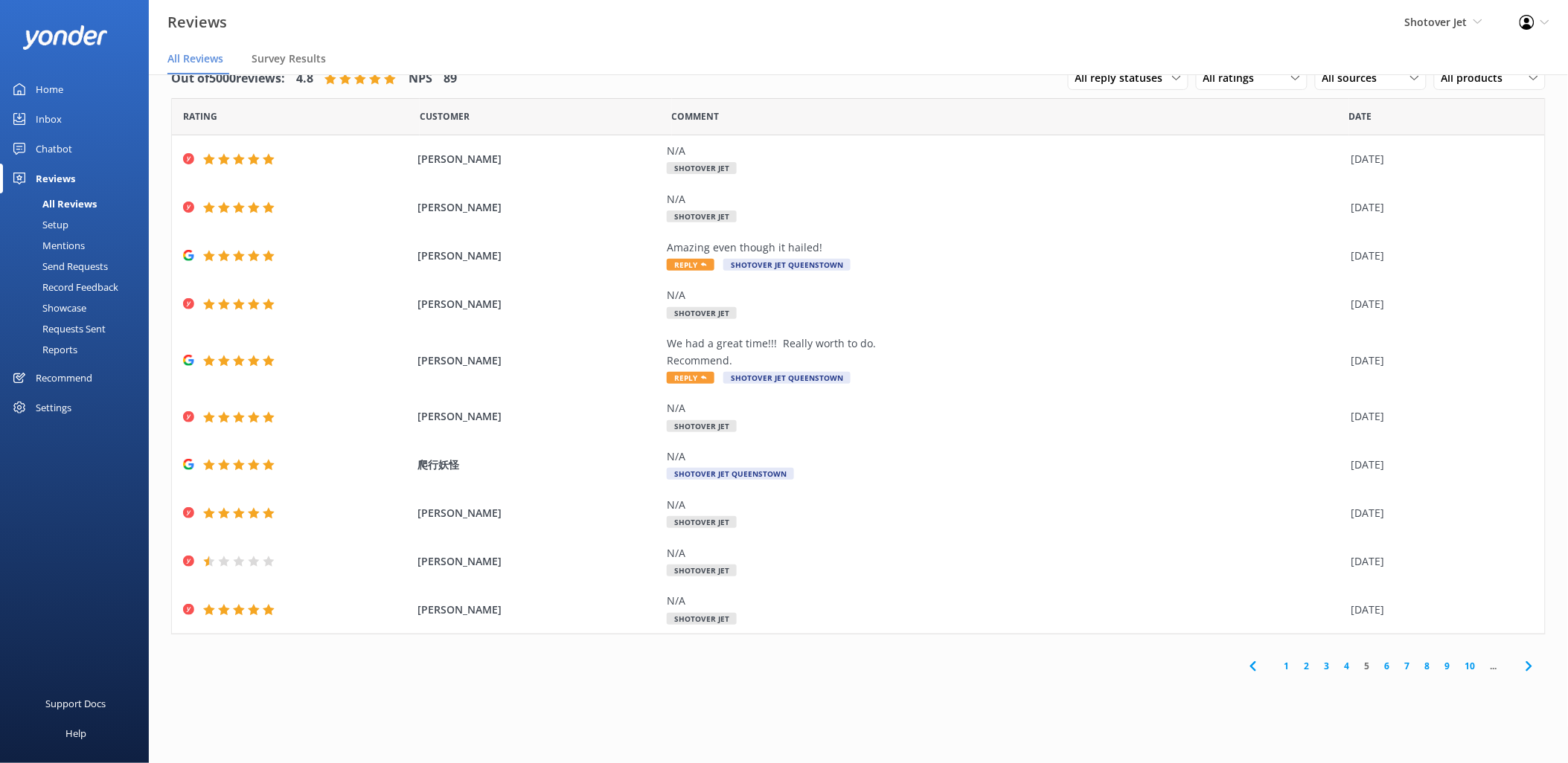
click at [1446, 664] on link "9" at bounding box center [1447, 666] width 20 height 15
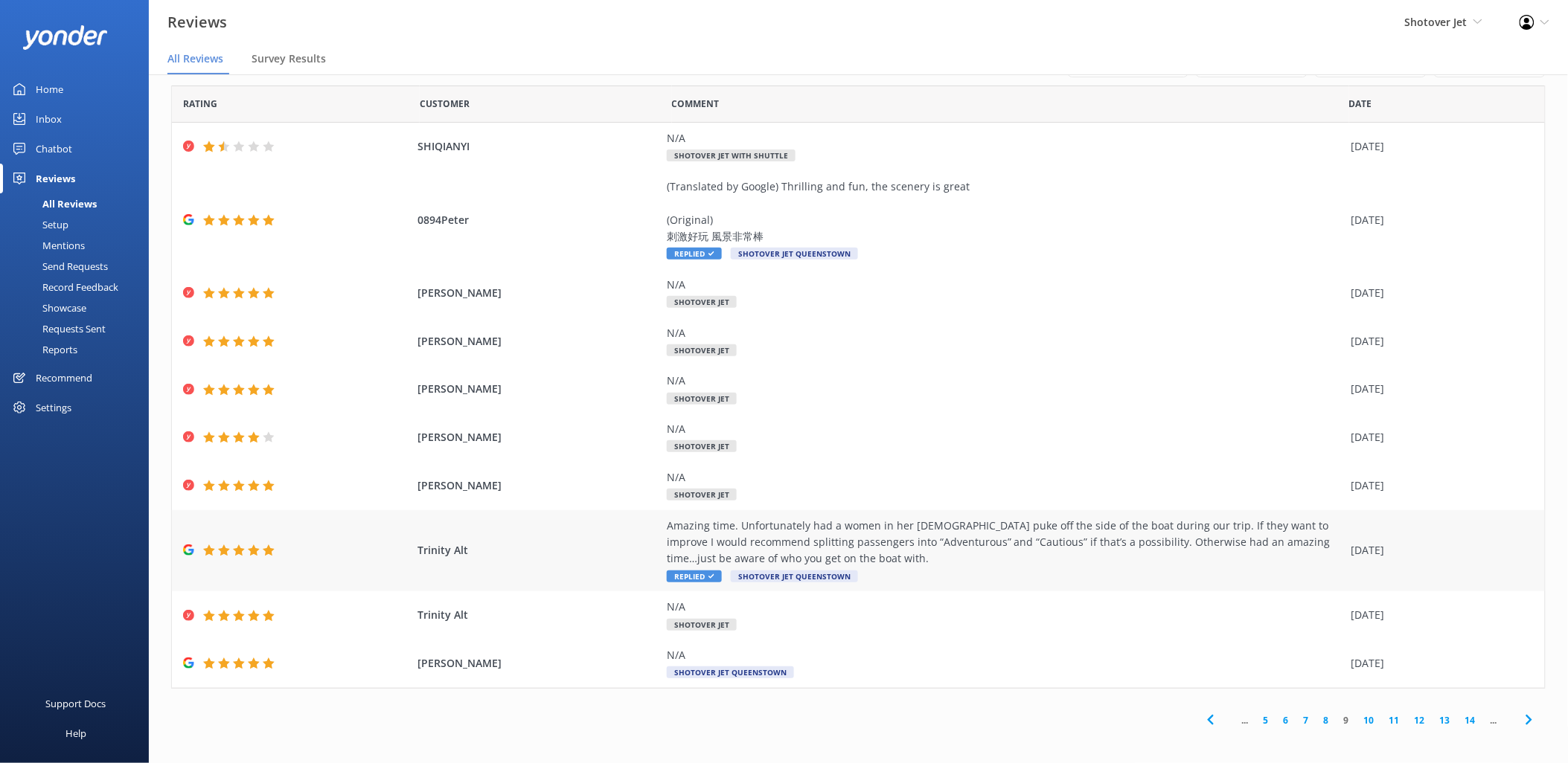
scroll to position [15, 0]
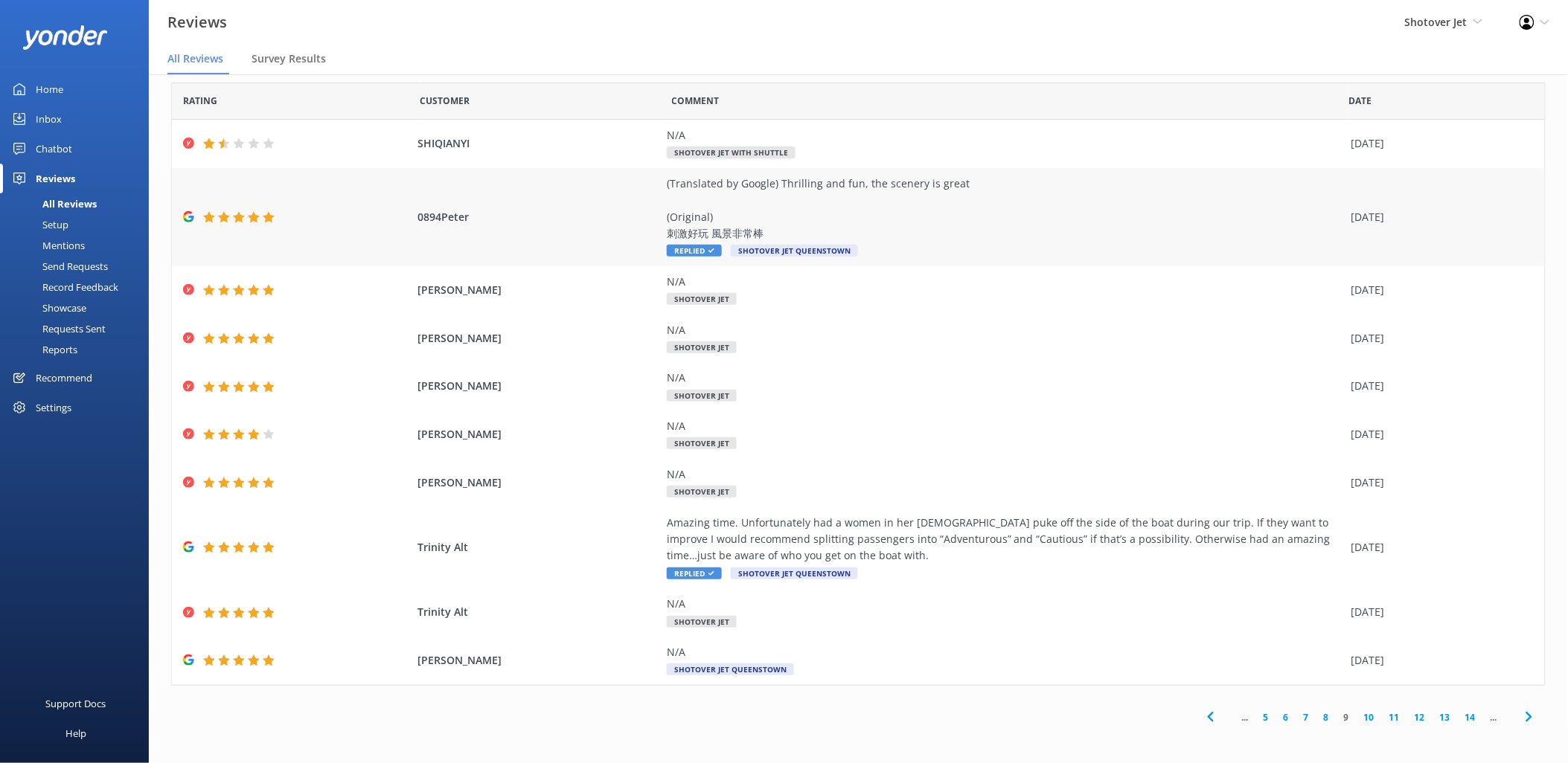
click at [879, 212] on div "(Translated by Google) Thrilling and fun, the scenery is great (Original) 刺激好玩 …" at bounding box center [1005, 209] width 677 height 67
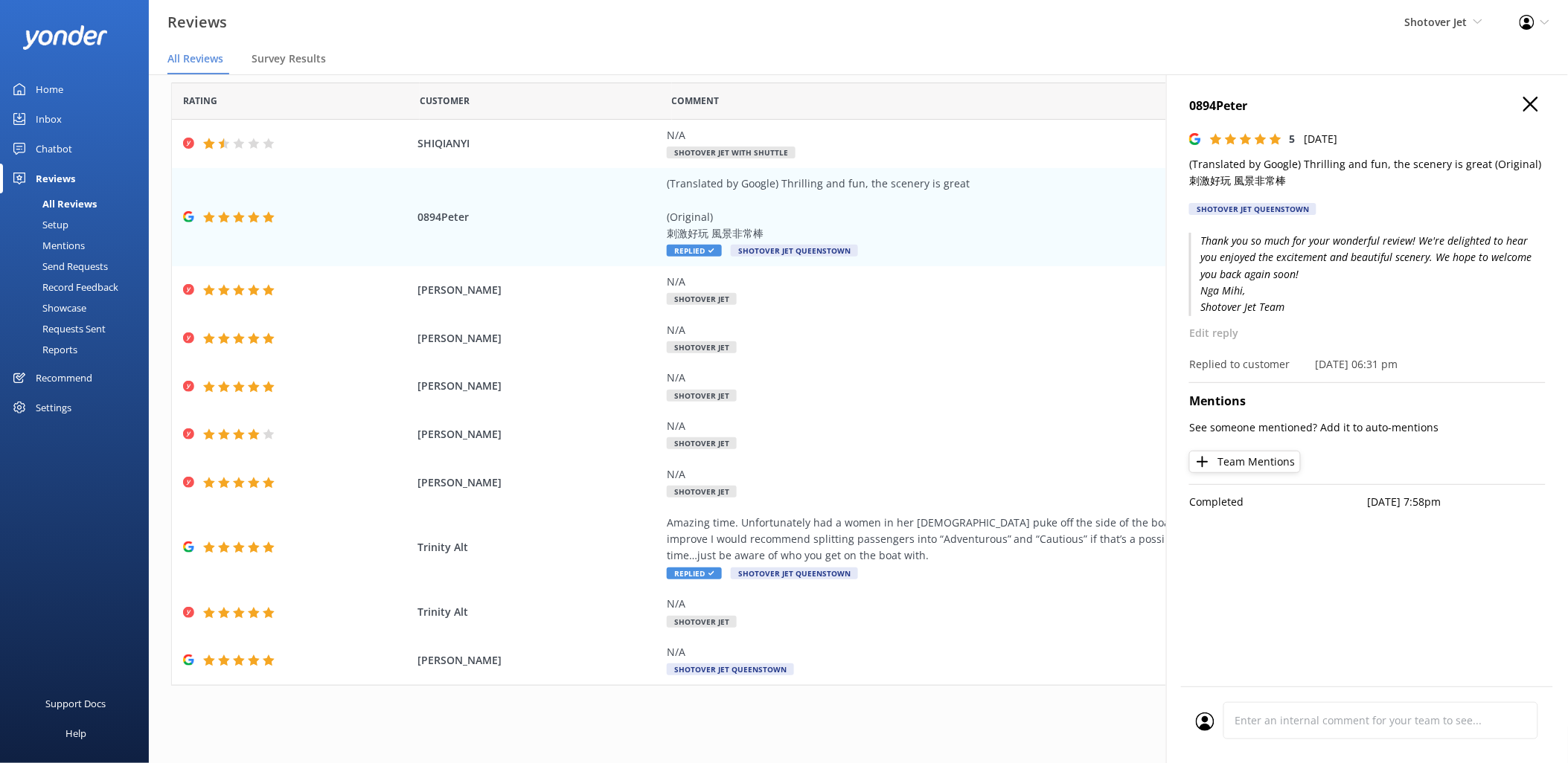
click at [1538, 95] on div "0894Peter 5 [DATE] (Translated by Google) Thrilling and fun, the scenery is gre…" at bounding box center [1367, 456] width 402 height 763
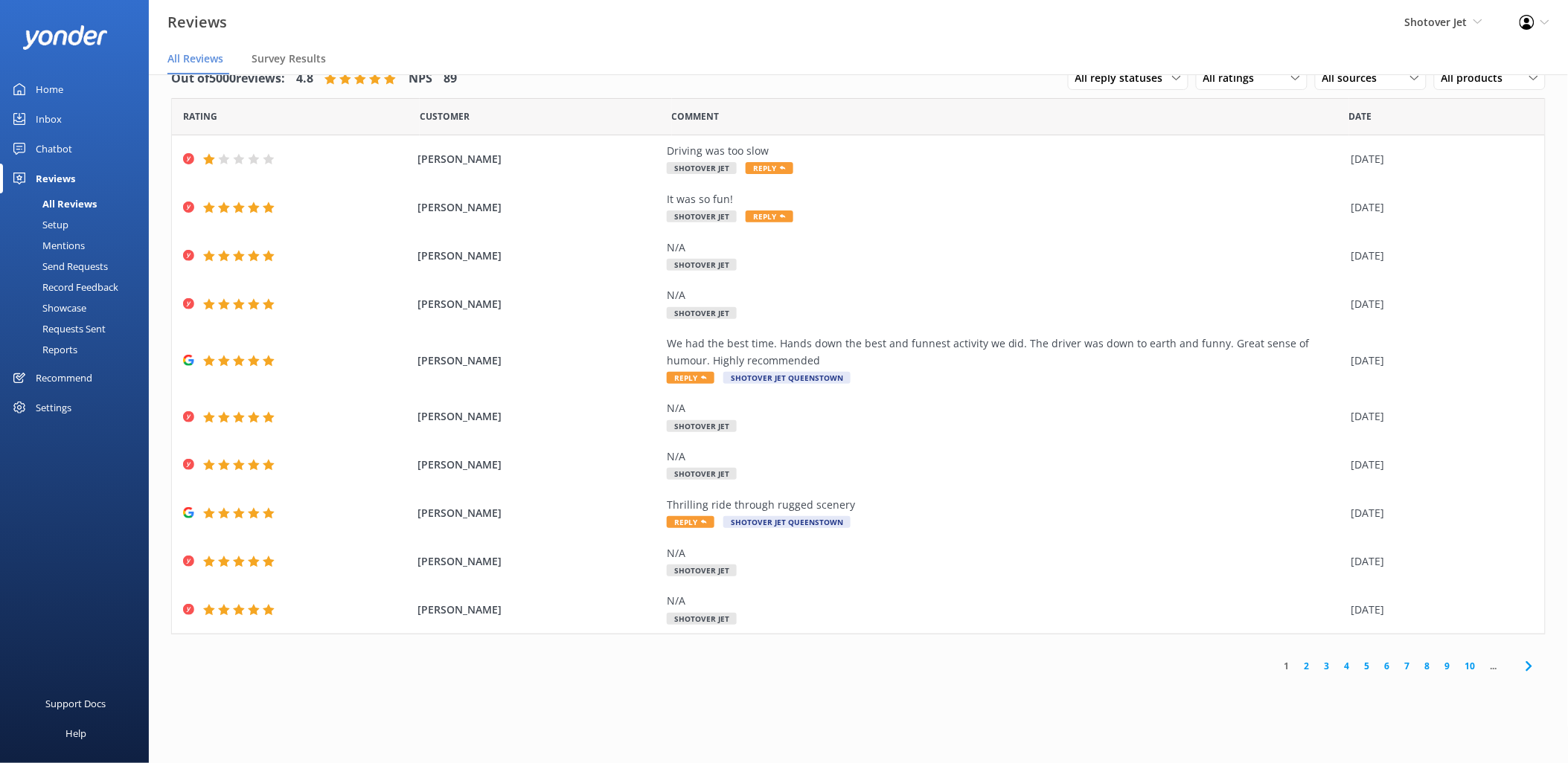
scroll to position [30, 0]
click at [1408, 665] on link "7" at bounding box center [1407, 666] width 20 height 15
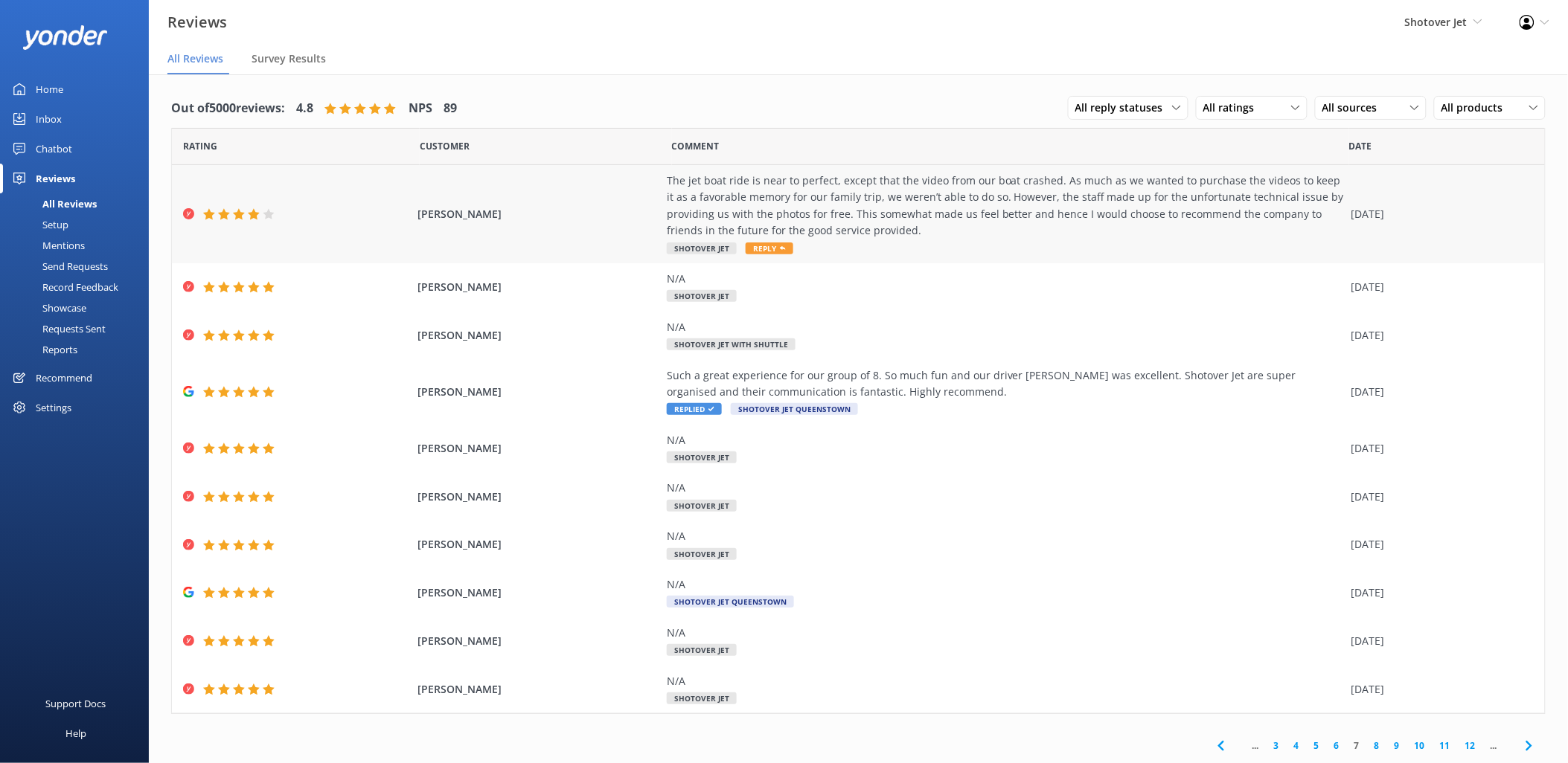
click at [1000, 227] on div "The jet boat ride is near to perfect, except that the video from our boat crash…" at bounding box center [1005, 206] width 677 height 67
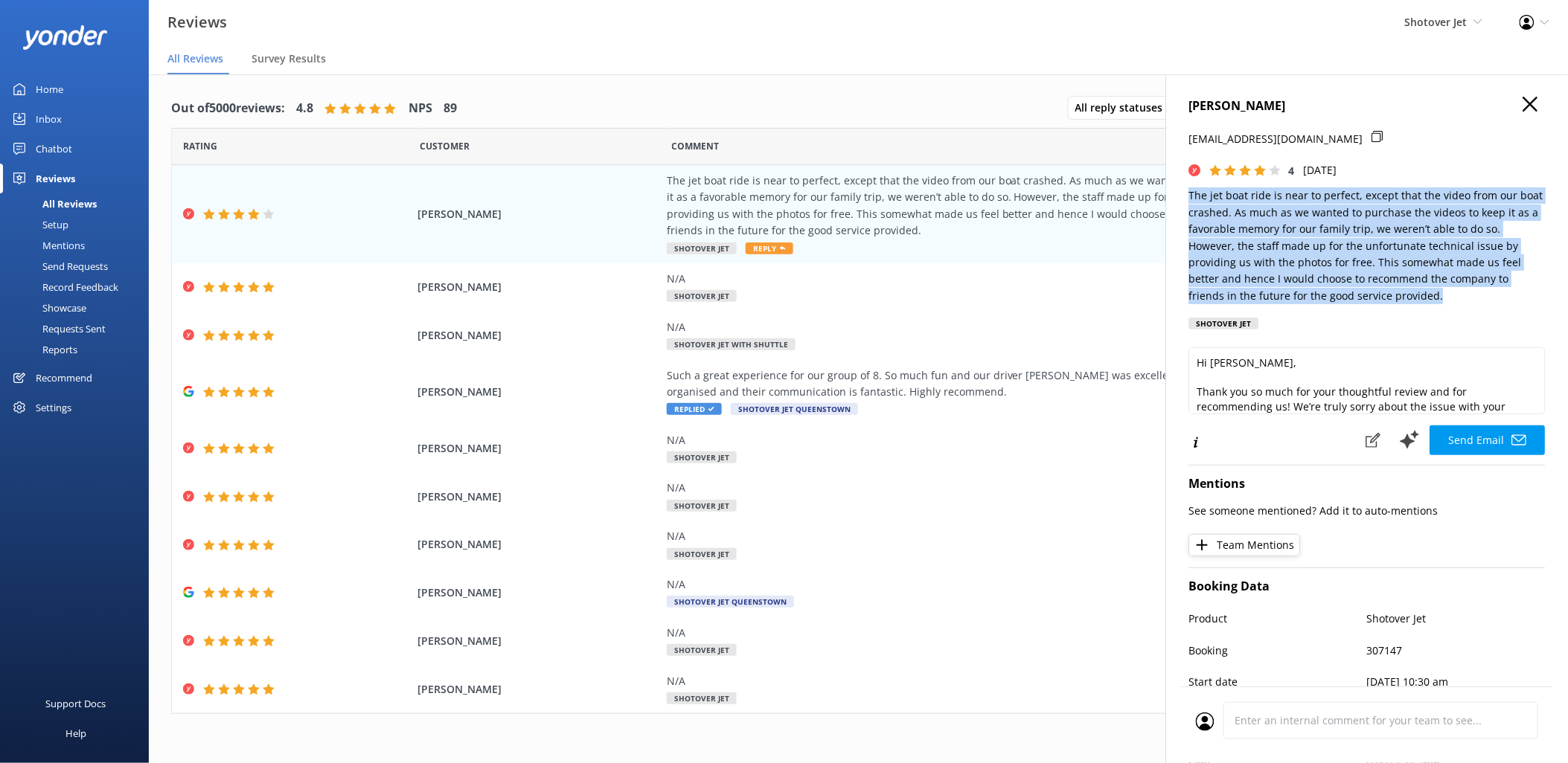
drag, startPoint x: 1436, startPoint y: 293, endPoint x: 1183, endPoint y: 192, distance: 272.4
click at [1183, 192] on div "VIVIEN LIM vivienlim320@gmail.com 4 Fri, 3rd Oct 2025 The jet boat ride is near…" at bounding box center [1367, 456] width 402 height 763
copy p "The jet boat ride is near to perfect, except that the video from our boat crash…"
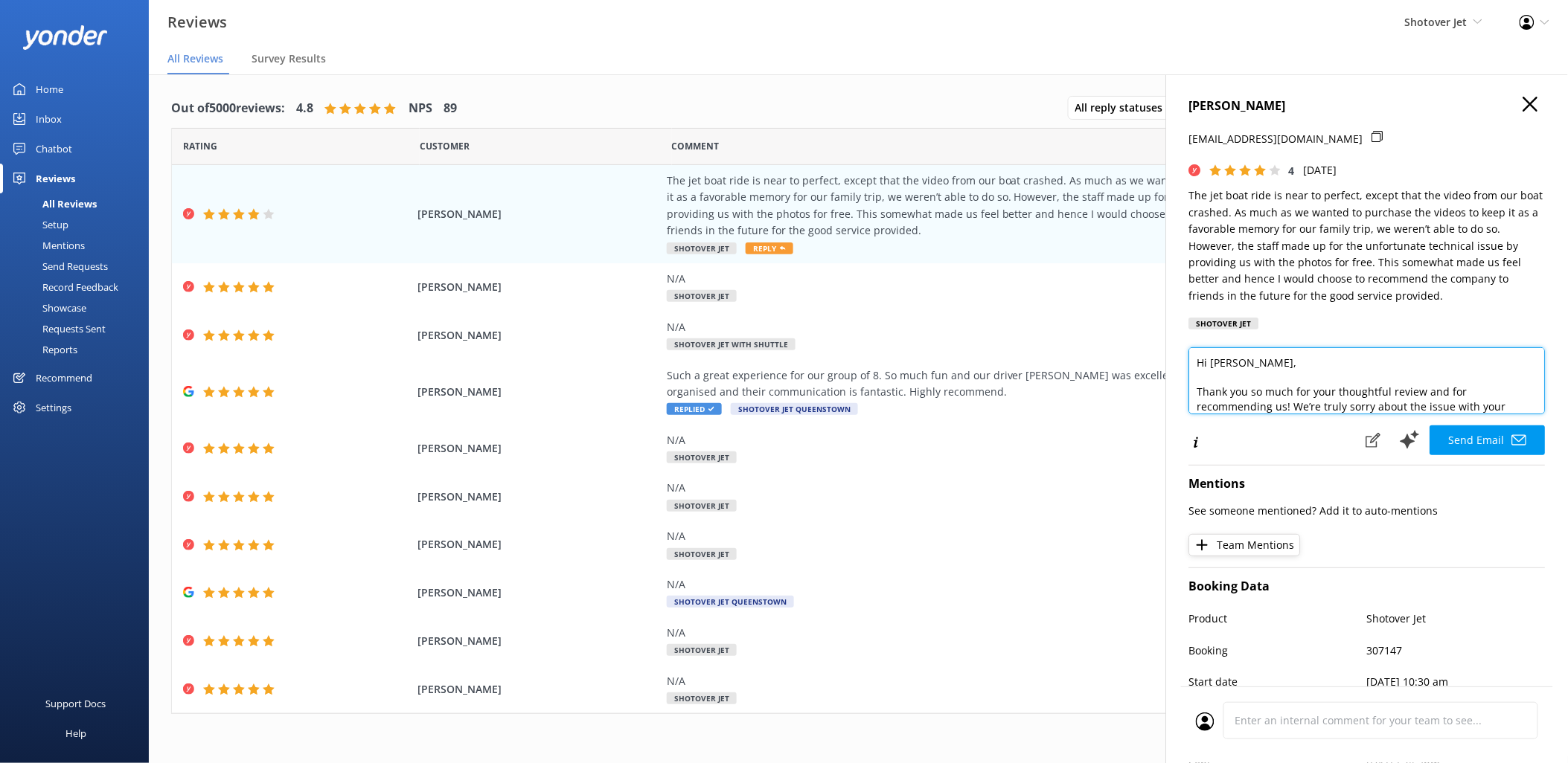
click at [1224, 389] on textarea "Hi Vivien, Thank you so much for your thoughtful review and for recommending us…" at bounding box center [1368, 381] width 356 height 67
paste textarea "Kia ora [Reviewer Name], Thank you for your thoughtful review. We’re sorry abou…"
click at [1316, 369] on textarea "Kia ora [Reviewer Name], Thank you for your thoughtful review. We’re sorry abou…" at bounding box center [1368, 381] width 356 height 67
type textarea "Kia Ora Vivien, Thank you for your thoughtful review. We’re sorry about the iss…"
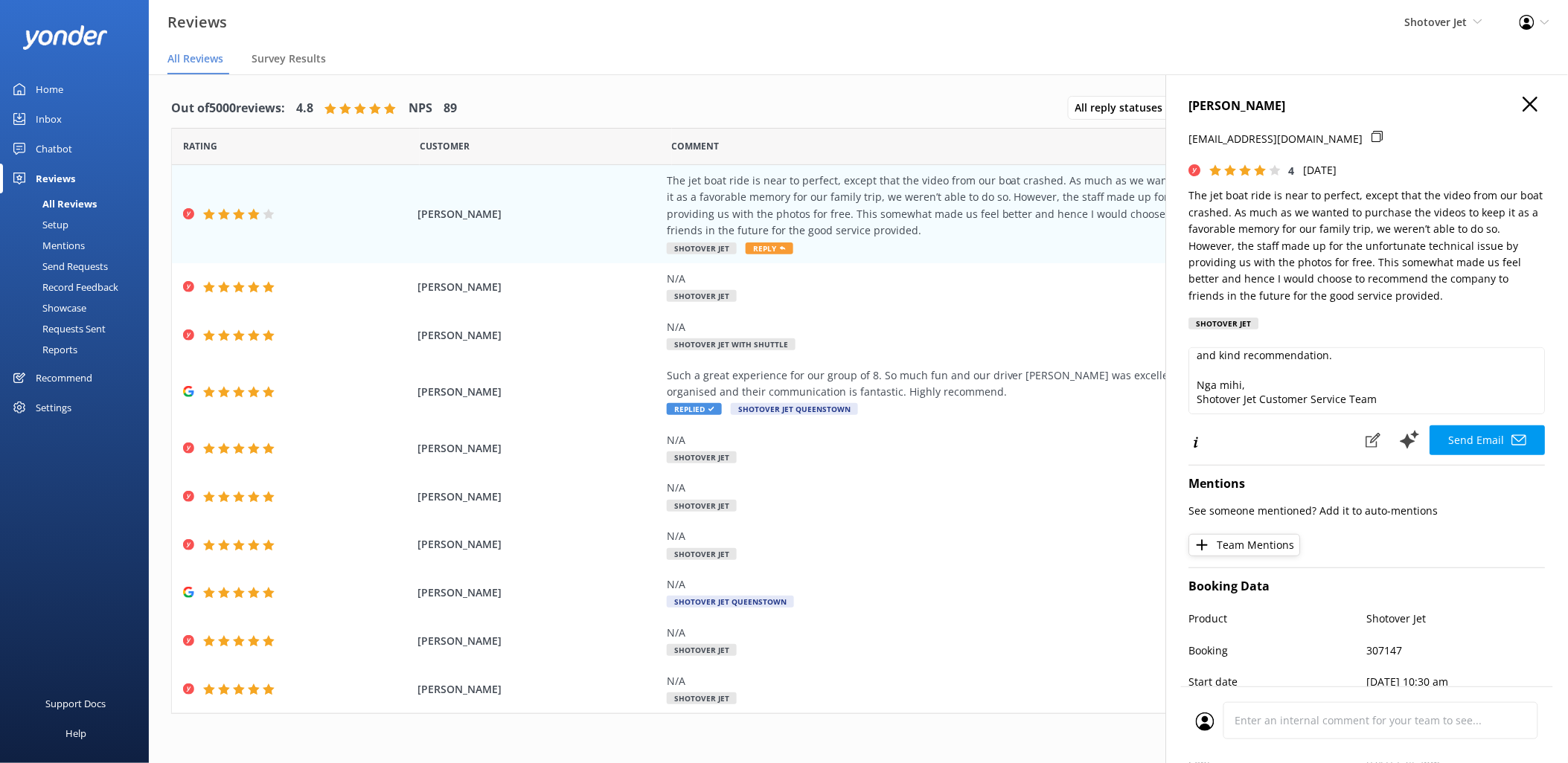
click at [1523, 101] on use "button" at bounding box center [1530, 104] width 15 height 15
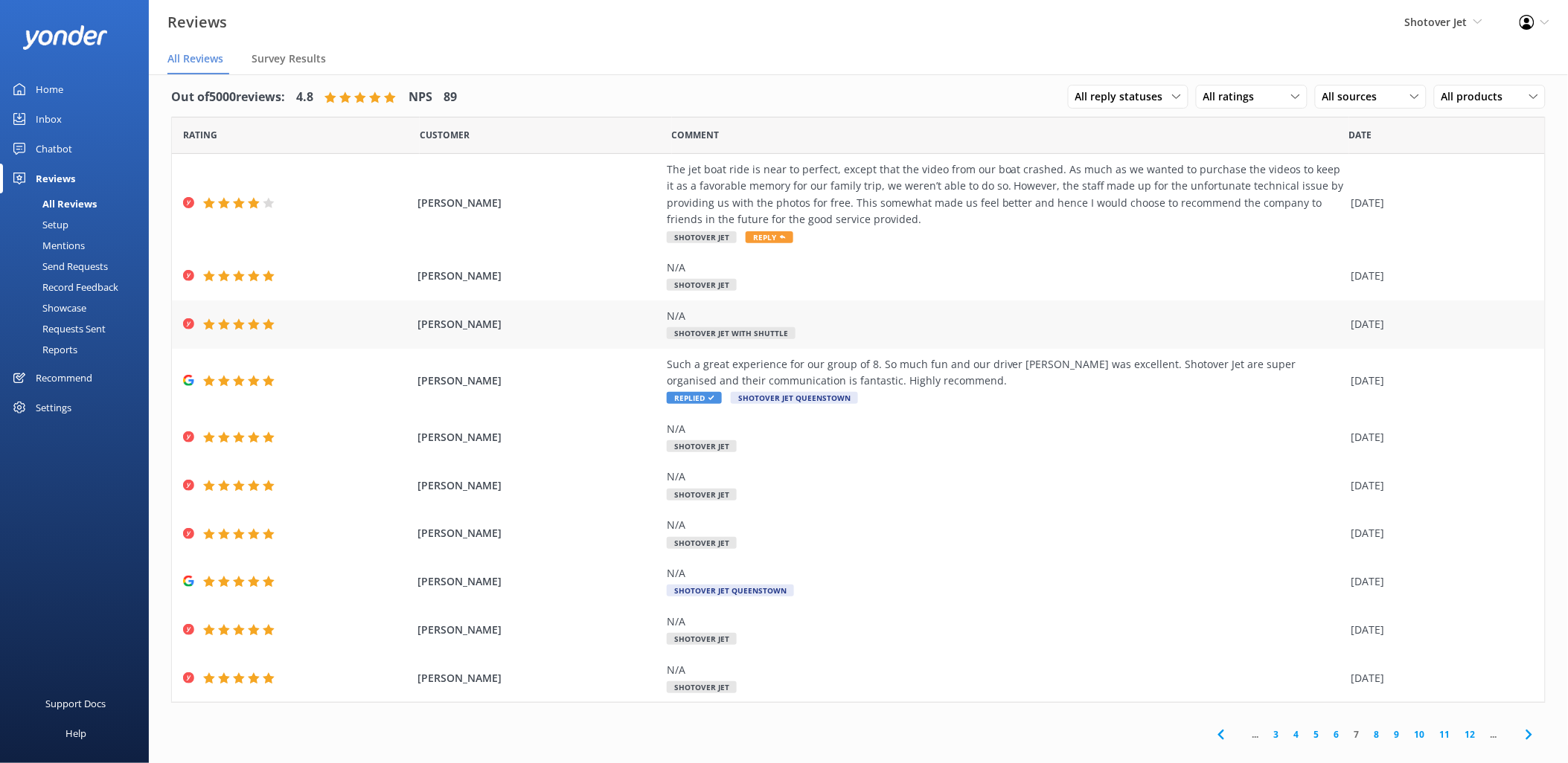
scroll to position [30, 0]
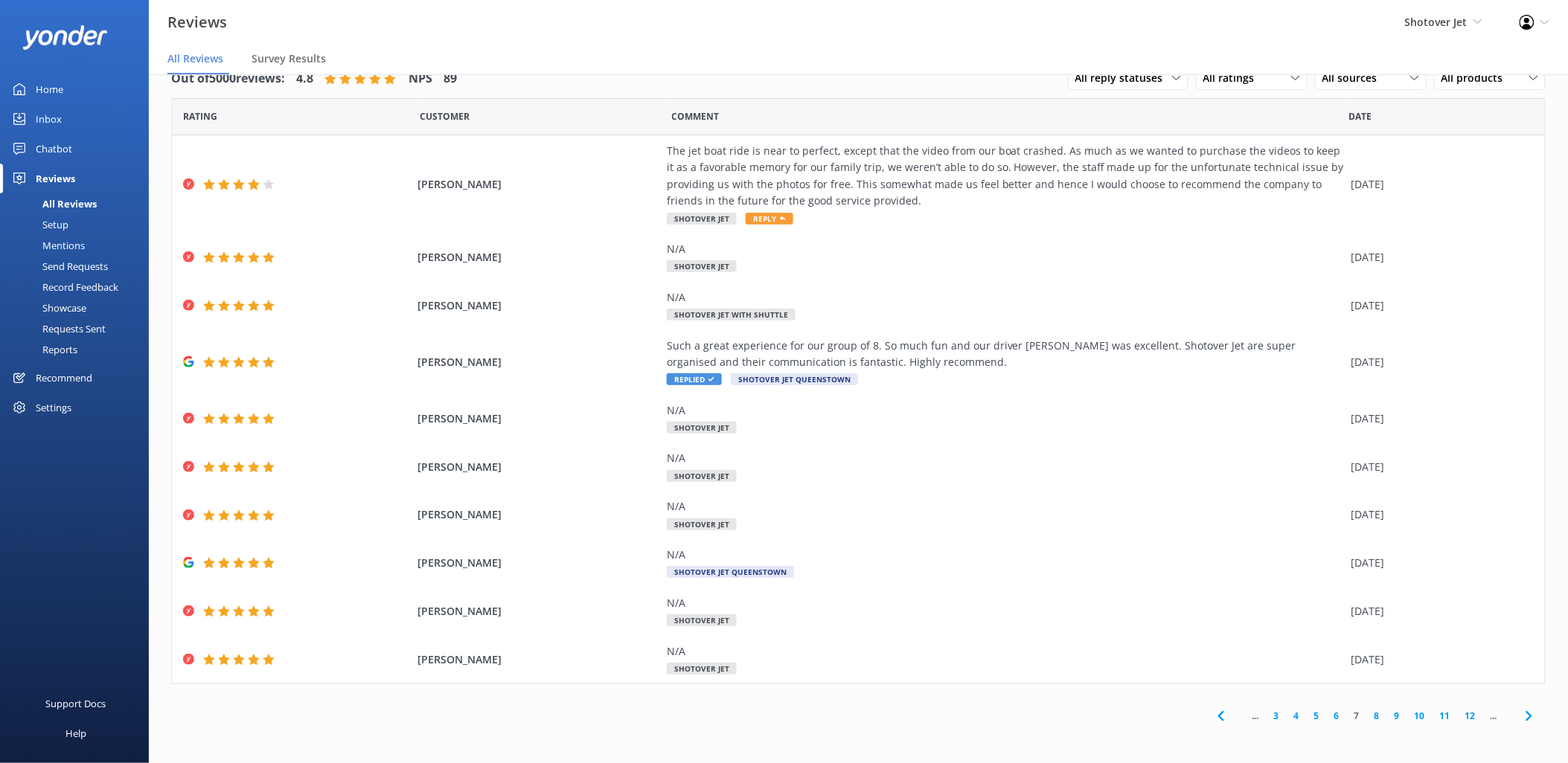
click at [1345, 714] on link "6" at bounding box center [1337, 716] width 20 height 15
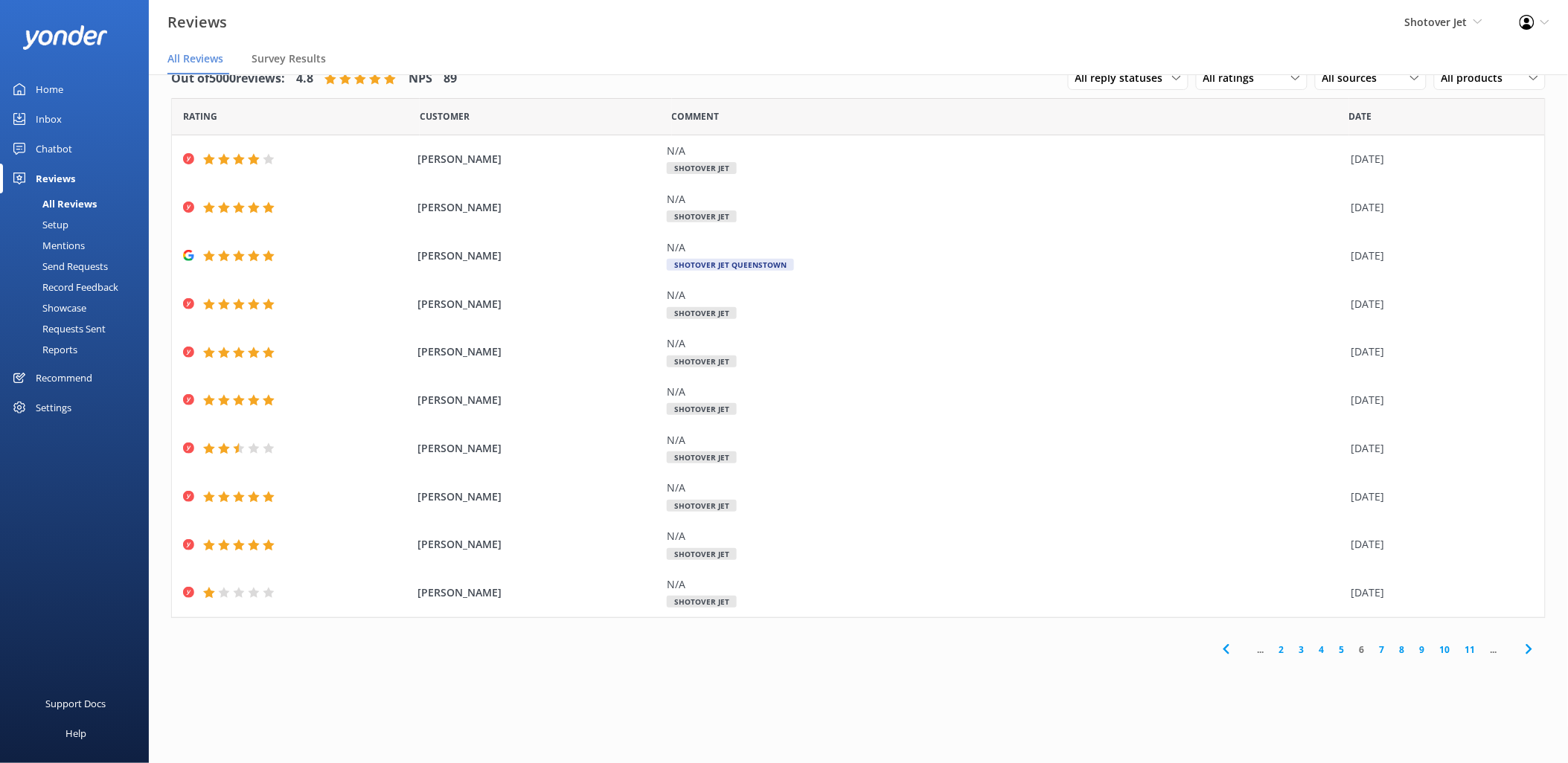
click at [1343, 648] on link "5" at bounding box center [1342, 649] width 20 height 15
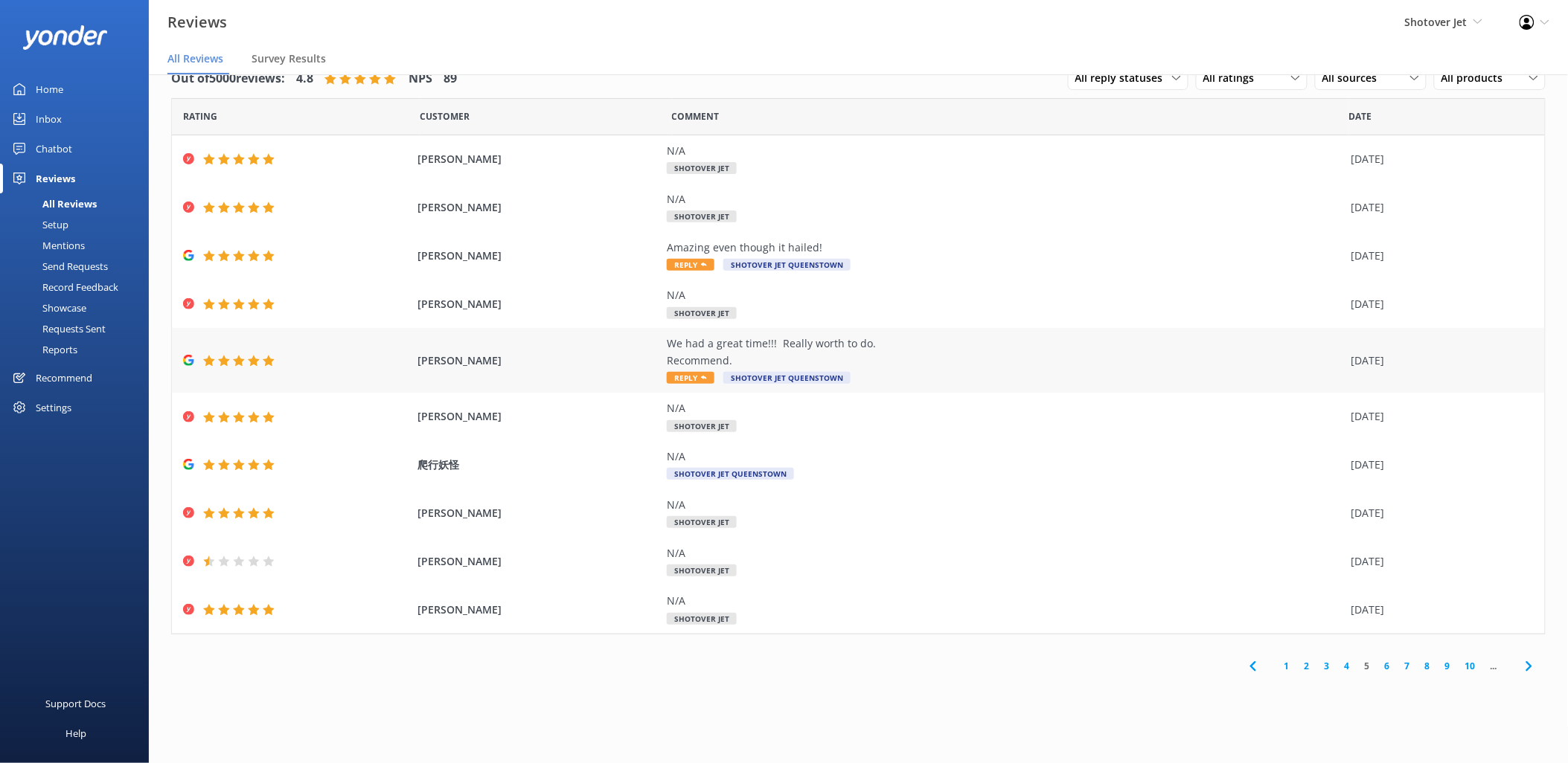
click at [1103, 374] on div "We had a great time!!! Really worth to do. Recommend. Reply Shotover Jet Queens…" at bounding box center [1005, 361] width 677 height 50
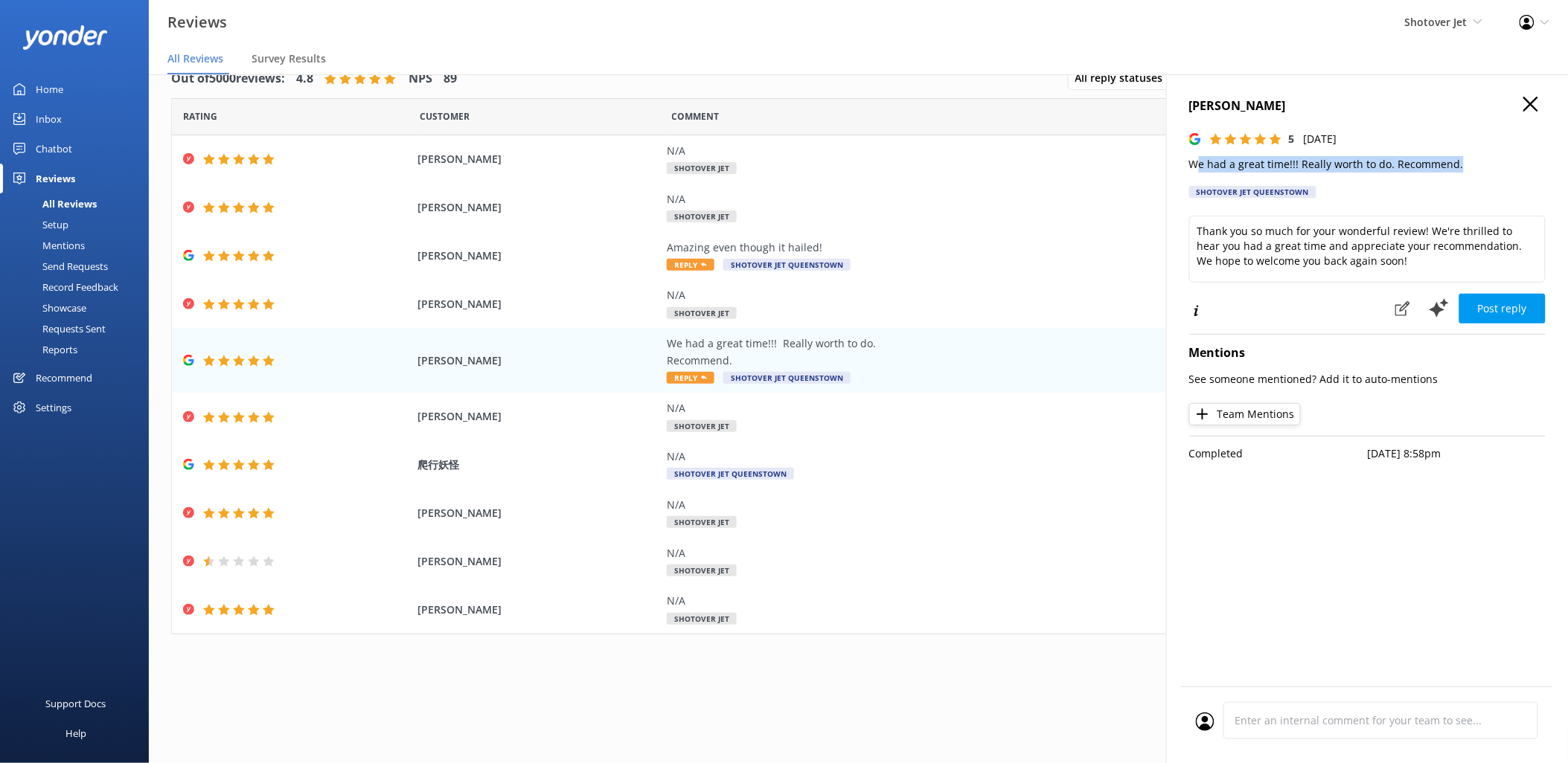
drag, startPoint x: 1461, startPoint y: 164, endPoint x: 1197, endPoint y: 166, distance: 264.0
click at [1197, 166] on p "We had a great time!!! Really worth to do. Recommend." at bounding box center [1368, 164] width 356 height 16
click at [1196, 166] on p "We had a great time!!! Really worth to do. Recommend." at bounding box center [1368, 164] width 356 height 16
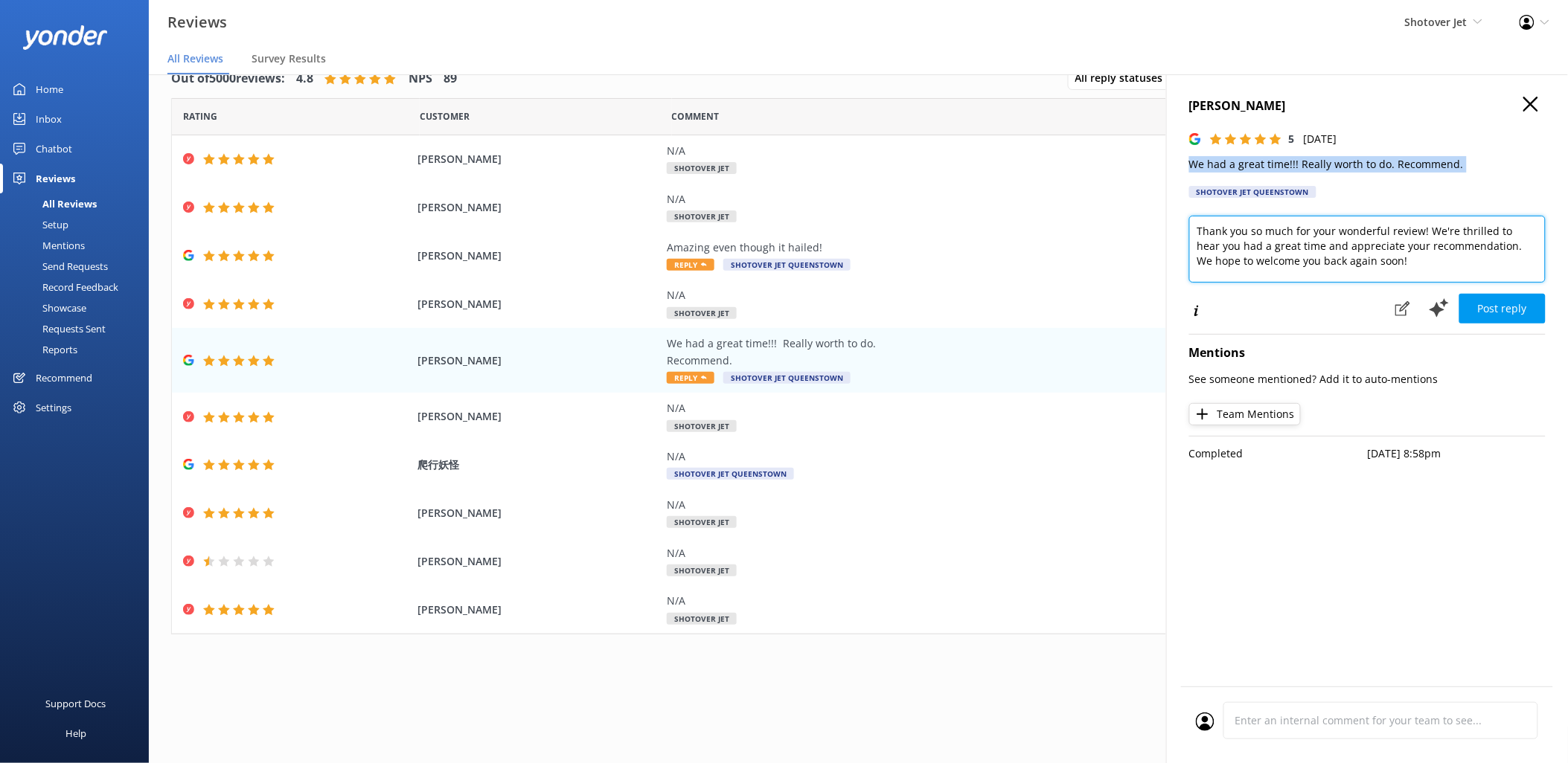
click at [1322, 256] on textarea "Thank you so much for your wonderful review! We're thrilled to hear you had a g…" at bounding box center [1368, 249] width 356 height 67
paste textarea "Kia ora [Reviewer Name], Thanks for your awesome review! We’re stoked you had a…"
drag, startPoint x: 1316, startPoint y: 239, endPoint x: 1234, endPoint y: 232, distance: 82.3
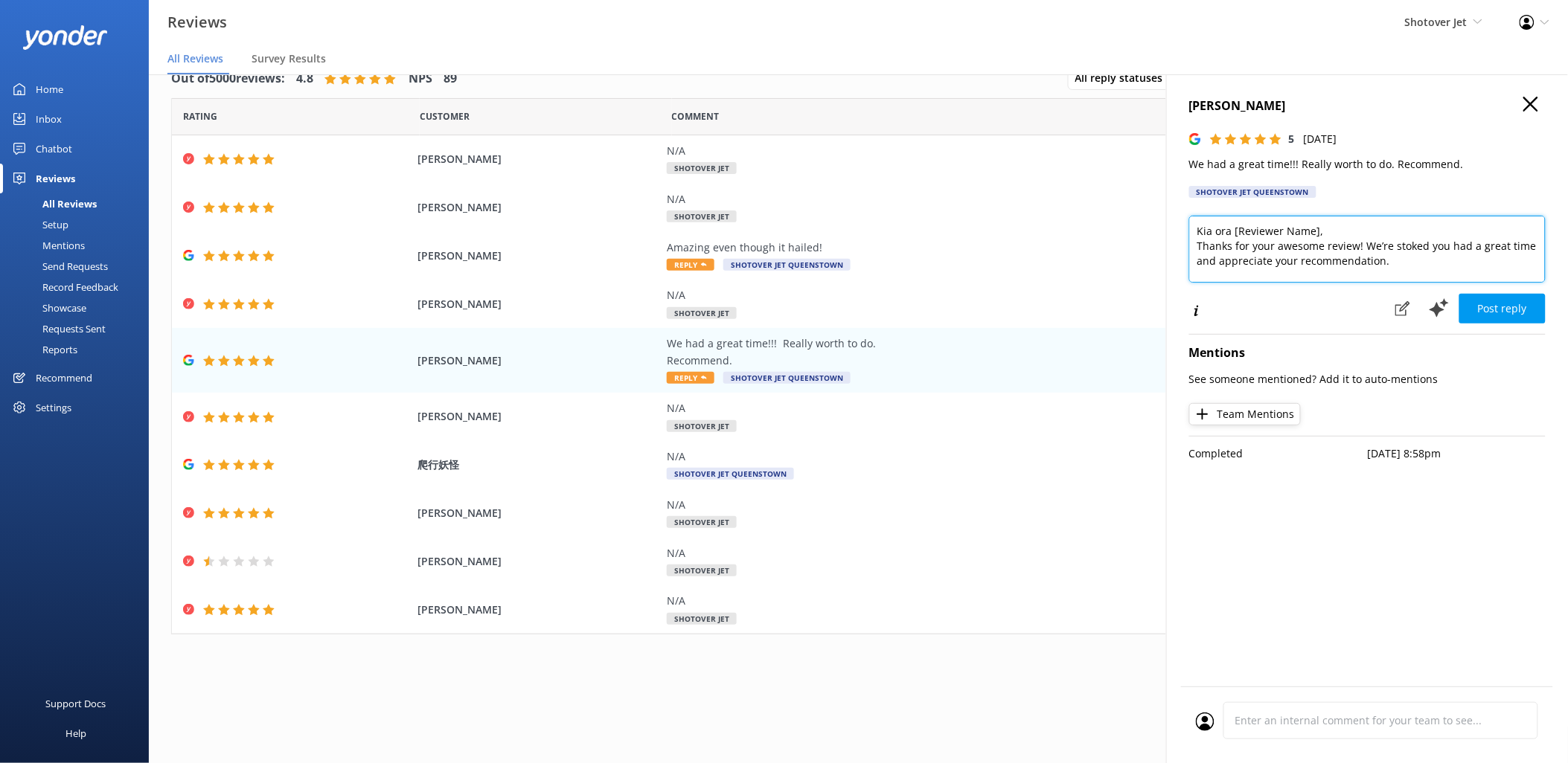
click at [1234, 232] on textarea "Kia ora [Reviewer Name], Thanks for your awesome review! We’re stoked you had a…" at bounding box center [1368, 249] width 356 height 67
type textarea "Kia Ora Anriya, Thanks for your awesome review! We’re stoked you had a great ti…"
click at [1511, 314] on button "Post reply" at bounding box center [1502, 308] width 87 height 30
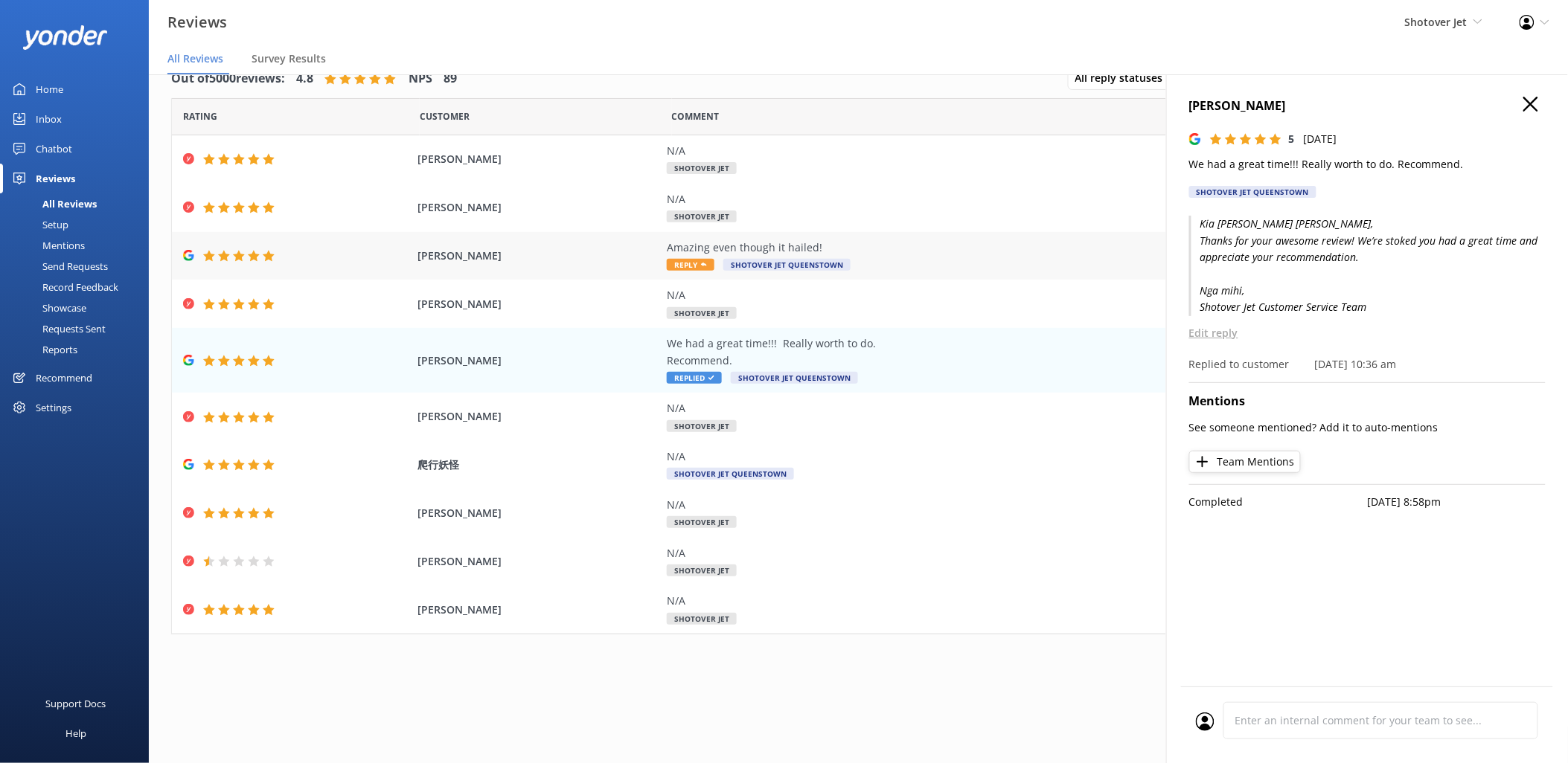
click at [724, 248] on div "Amazing even though it hailed!" at bounding box center [1005, 247] width 677 height 16
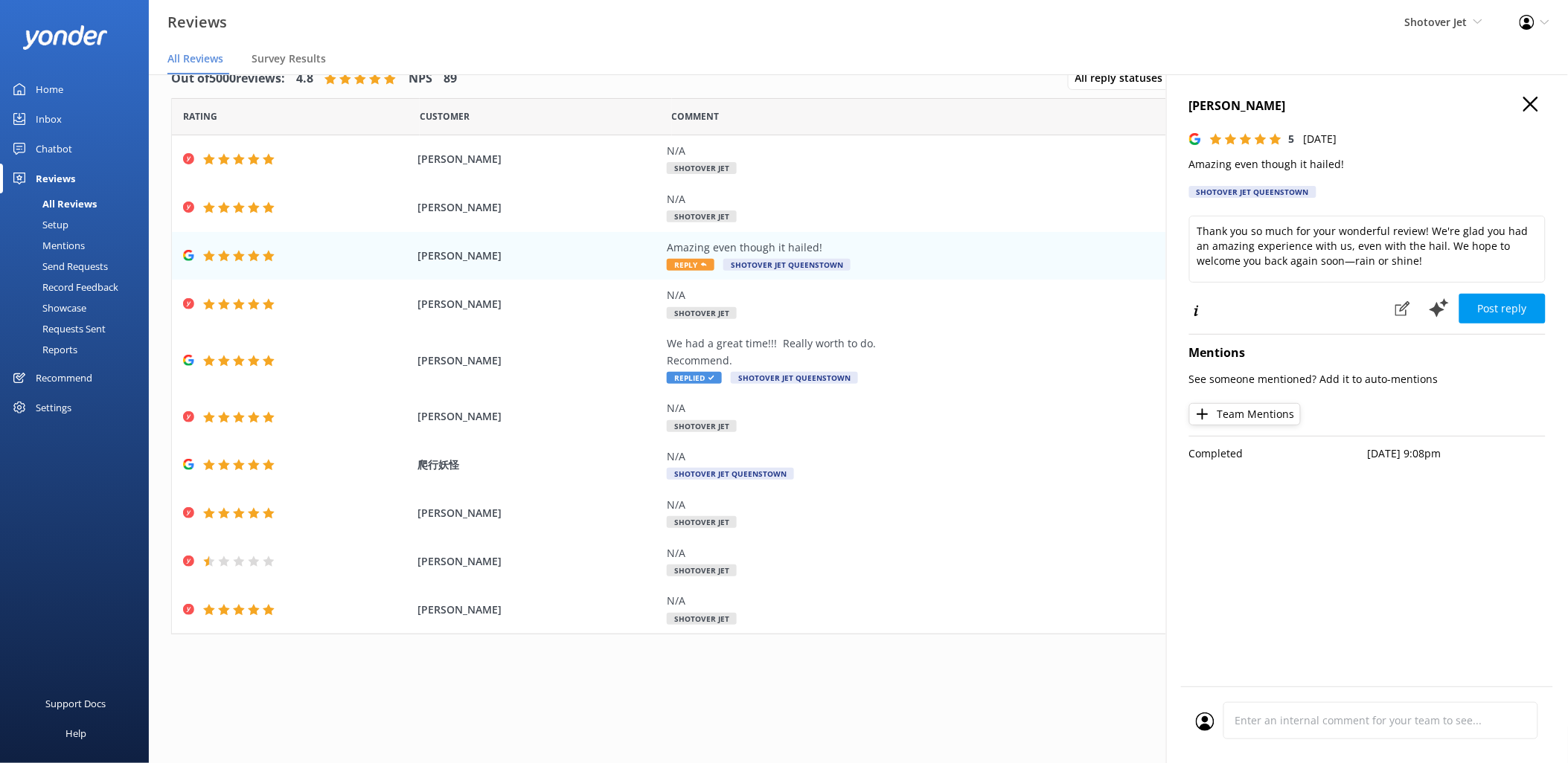
click at [1280, 166] on p "Amazing even though it hailed!" at bounding box center [1368, 164] width 356 height 16
drag, startPoint x: 1349, startPoint y: 164, endPoint x: 1194, endPoint y: 106, distance: 165.5
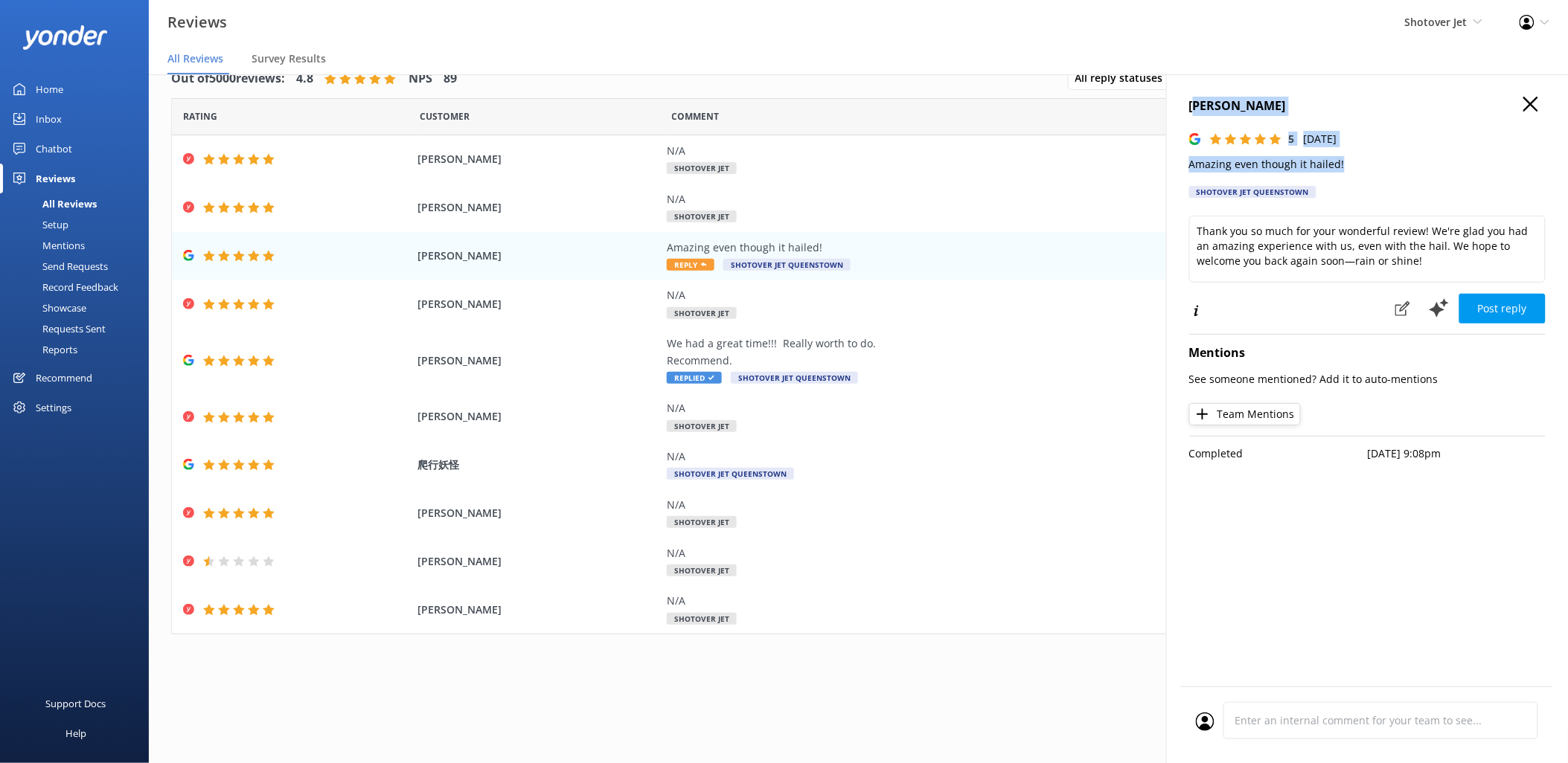
click at [1194, 106] on div "Sarsha Burt 5 Fri, 3rd Oct 2025 Amazing even though it hailed! Shotover Jet Que…" at bounding box center [1368, 152] width 356 height 110
click at [1192, 106] on h4 "[PERSON_NAME]" at bounding box center [1368, 106] width 356 height 20
drag, startPoint x: 1188, startPoint y: 106, endPoint x: 1344, endPoint y: 167, distance: 167.5
click at [1344, 167] on div "Sarsha Burt 5 Fri, 3rd Oct 2025 Amazing even though it hailed! Shotover Jet Que…" at bounding box center [1367, 456] width 402 height 763
copy div "Sarsha Burt 5 Fri, 3rd Oct 2025 Amazing even though it hailed!"
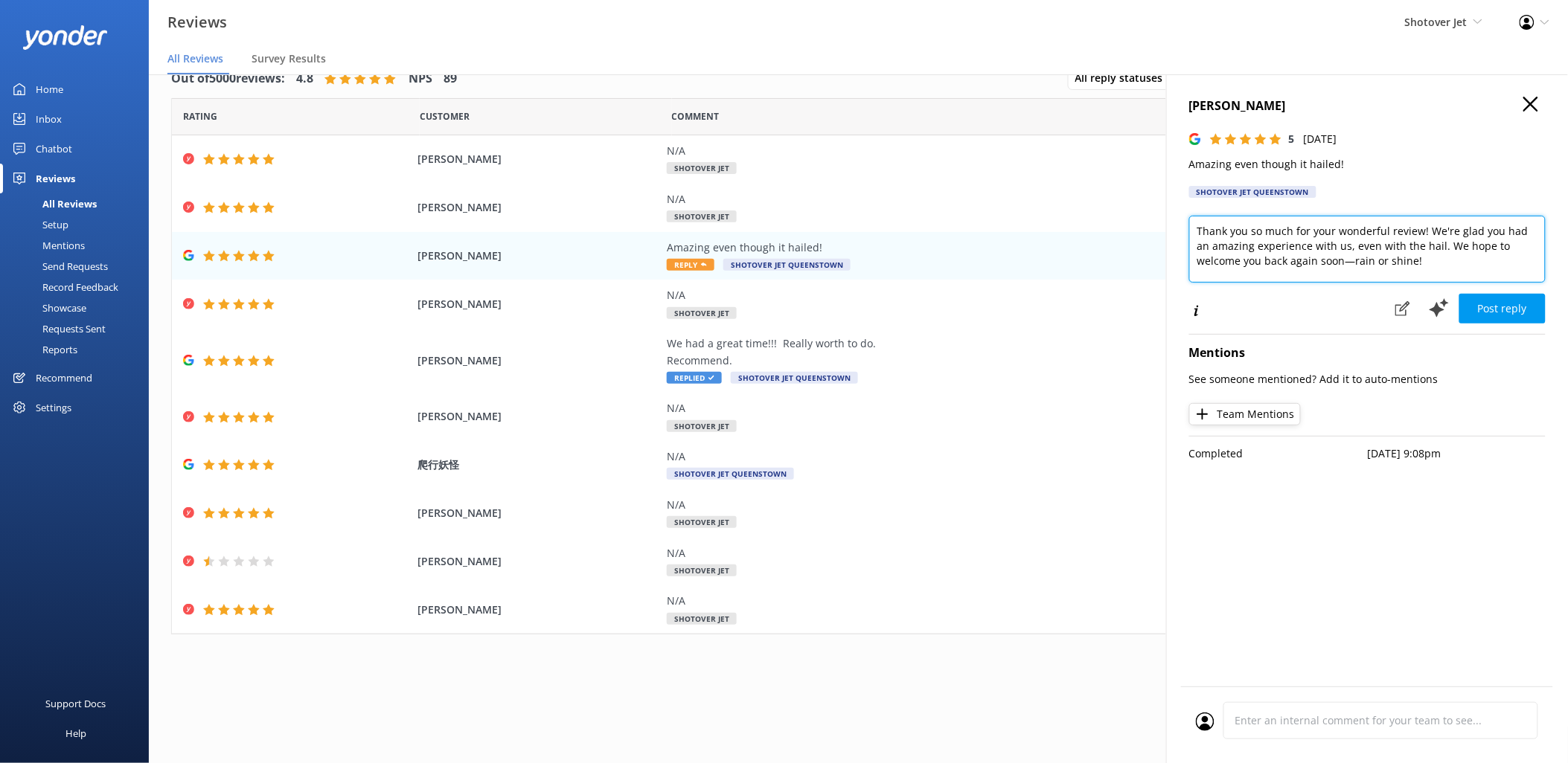
click at [1347, 256] on textarea "Thank you so much for your wonderful review! We're glad you had an amazing expe…" at bounding box center [1368, 249] width 356 height 67
paste textarea "Kia ora Sarsha, Thanks for your fantastic review! We’re thrilled you enjoyed th…"
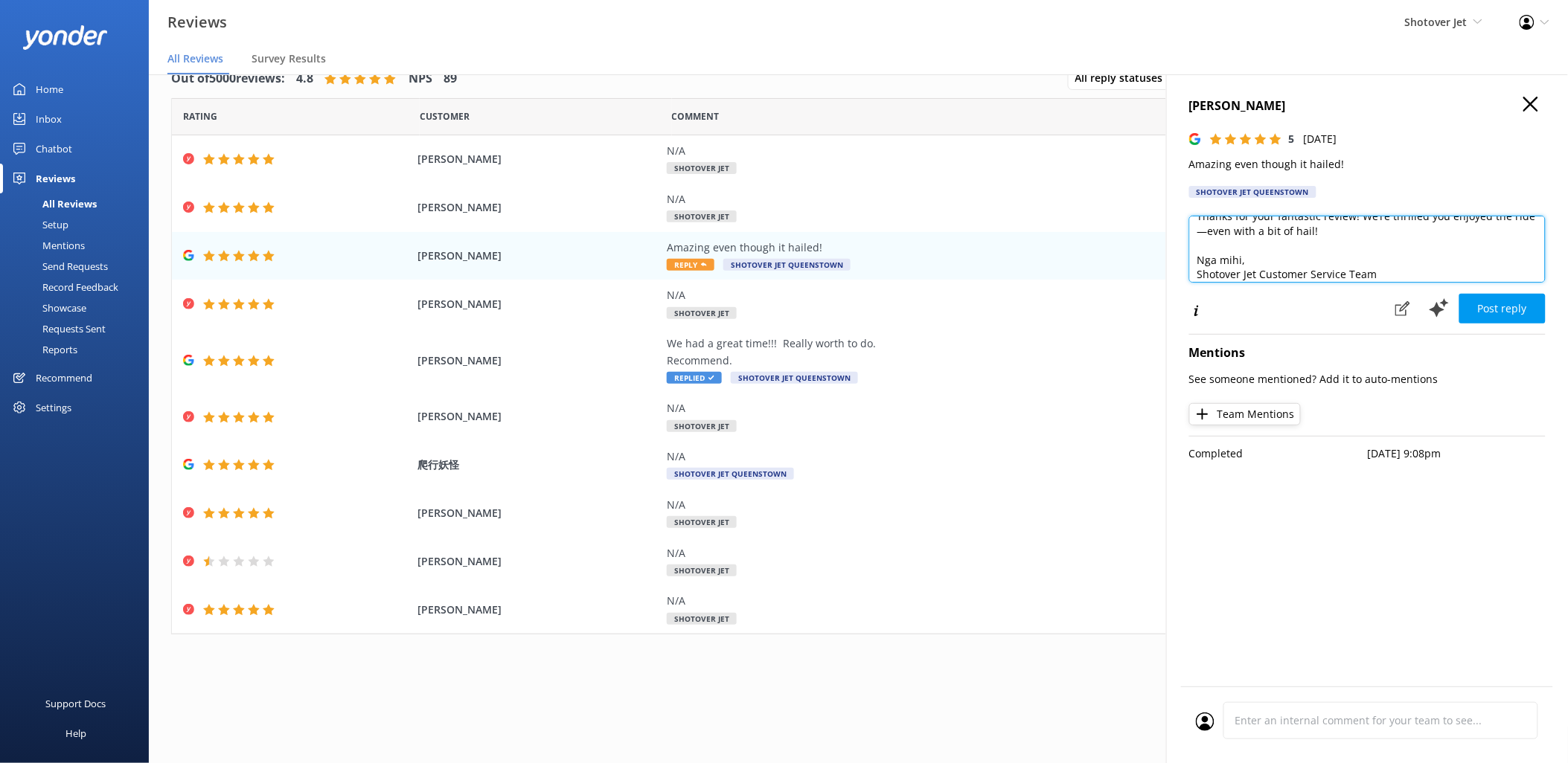
click at [1209, 241] on textarea "Kia ora Sarsha, Thanks for your fantastic review! We’re thrilled you enjoyed th…" at bounding box center [1368, 249] width 356 height 67
click at [1213, 238] on textarea "Kia ora Sarsha, Thanks for your fantastic review! We’re thrilled you enjoyed th…" at bounding box center [1368, 249] width 356 height 67
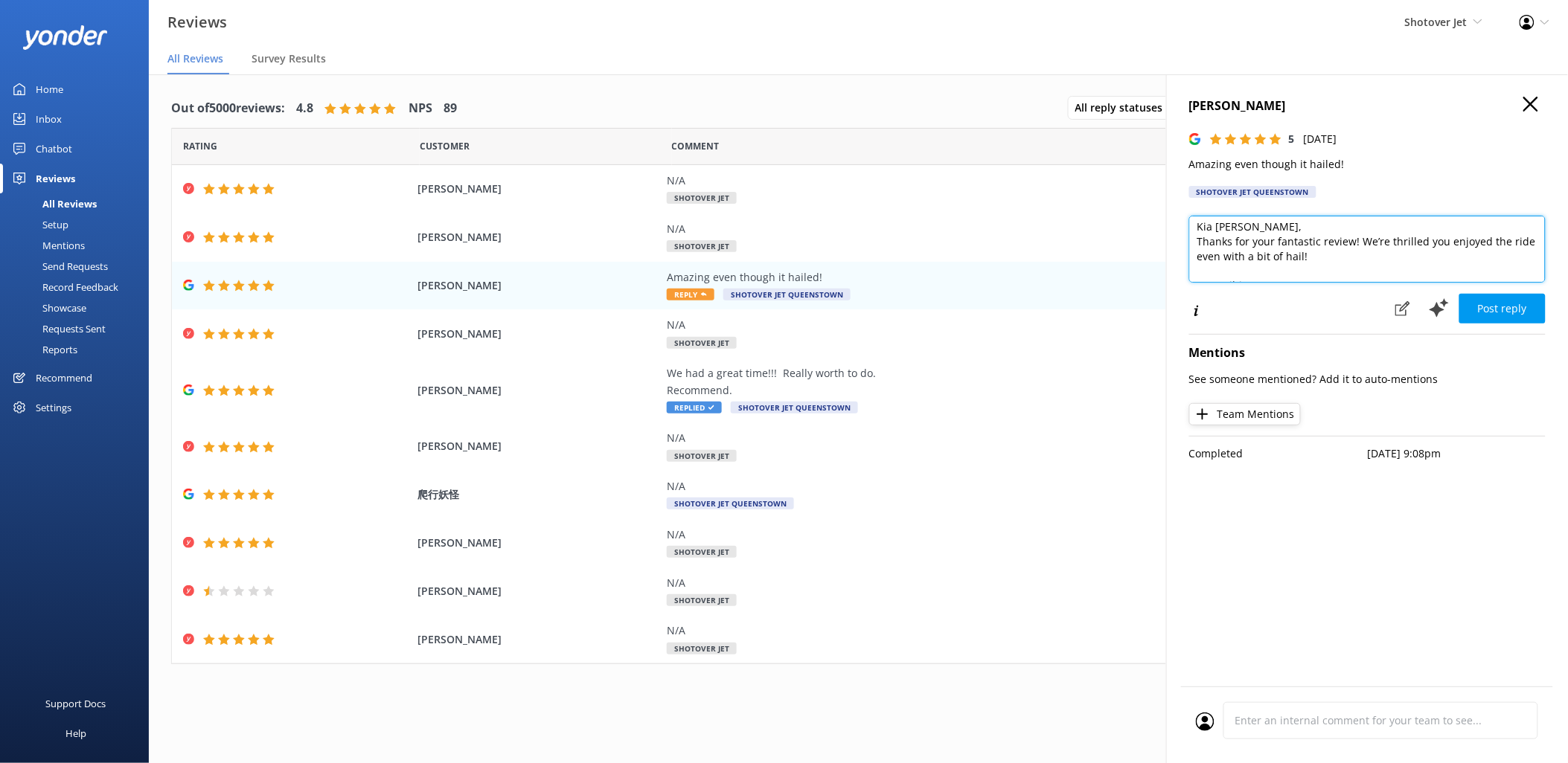
scroll to position [0, 0]
type textarea "Kia ora Sarsha, Thanks for your fantastic review! We’re thrilled you enjoyed th…"
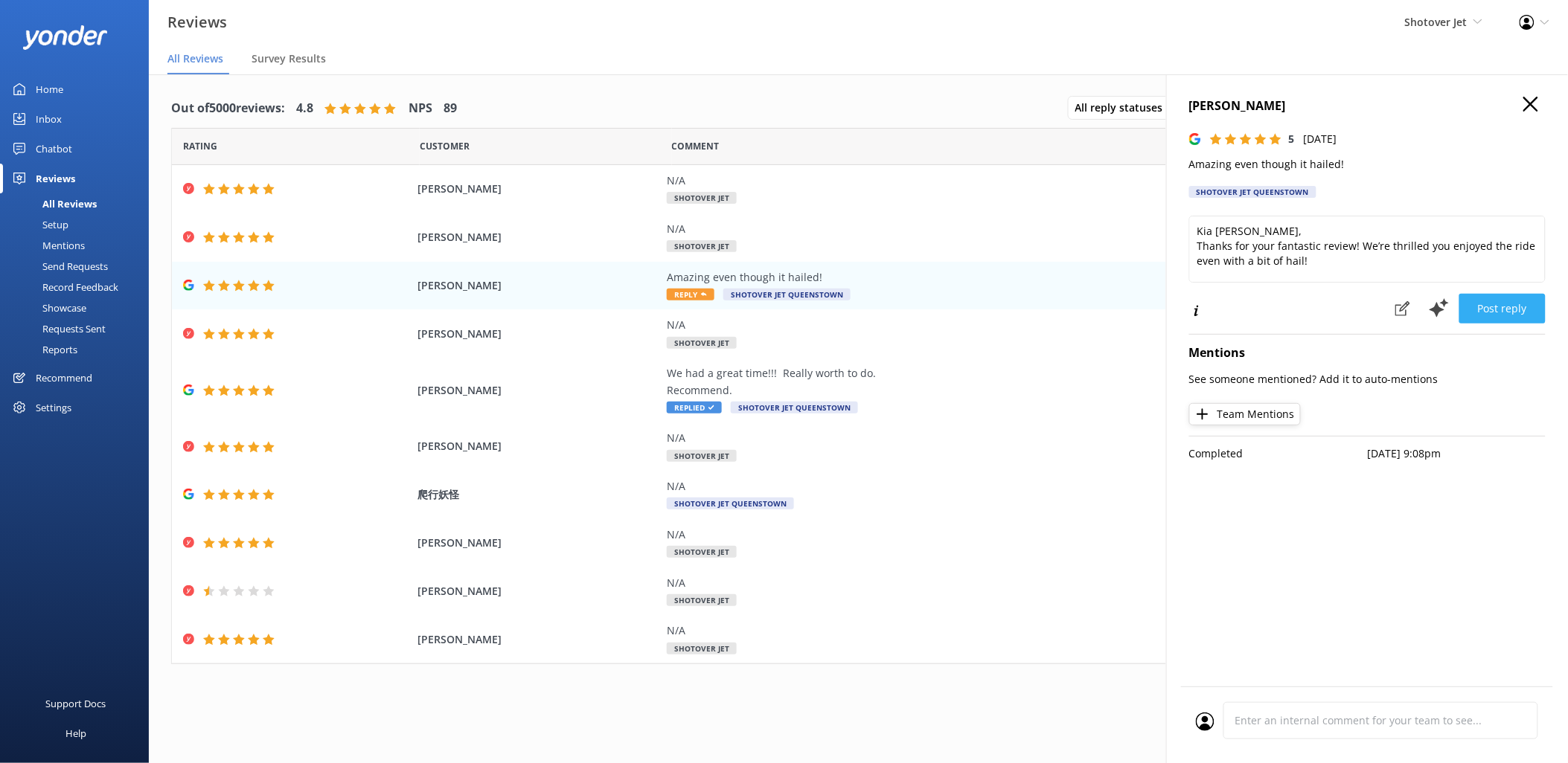
click at [1480, 306] on button "Post reply" at bounding box center [1502, 308] width 87 height 30
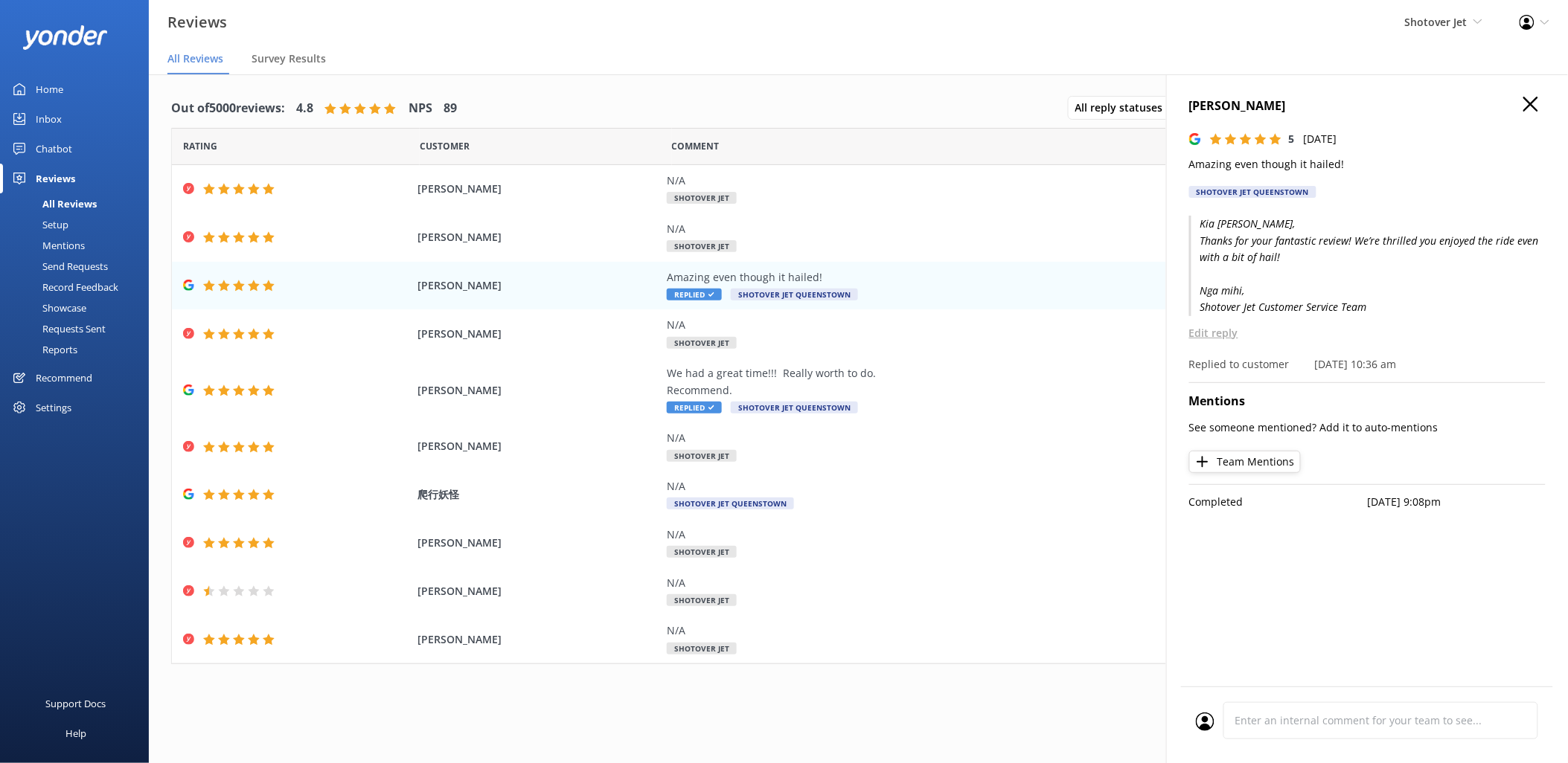
click at [1535, 116] on div "Sarsha Burt 5 Fri, 3rd Oct 2025 Amazing even though it hailed! Shotover Jet Que…" at bounding box center [1368, 152] width 356 height 110
click at [1537, 102] on icon "button" at bounding box center [1530, 104] width 15 height 15
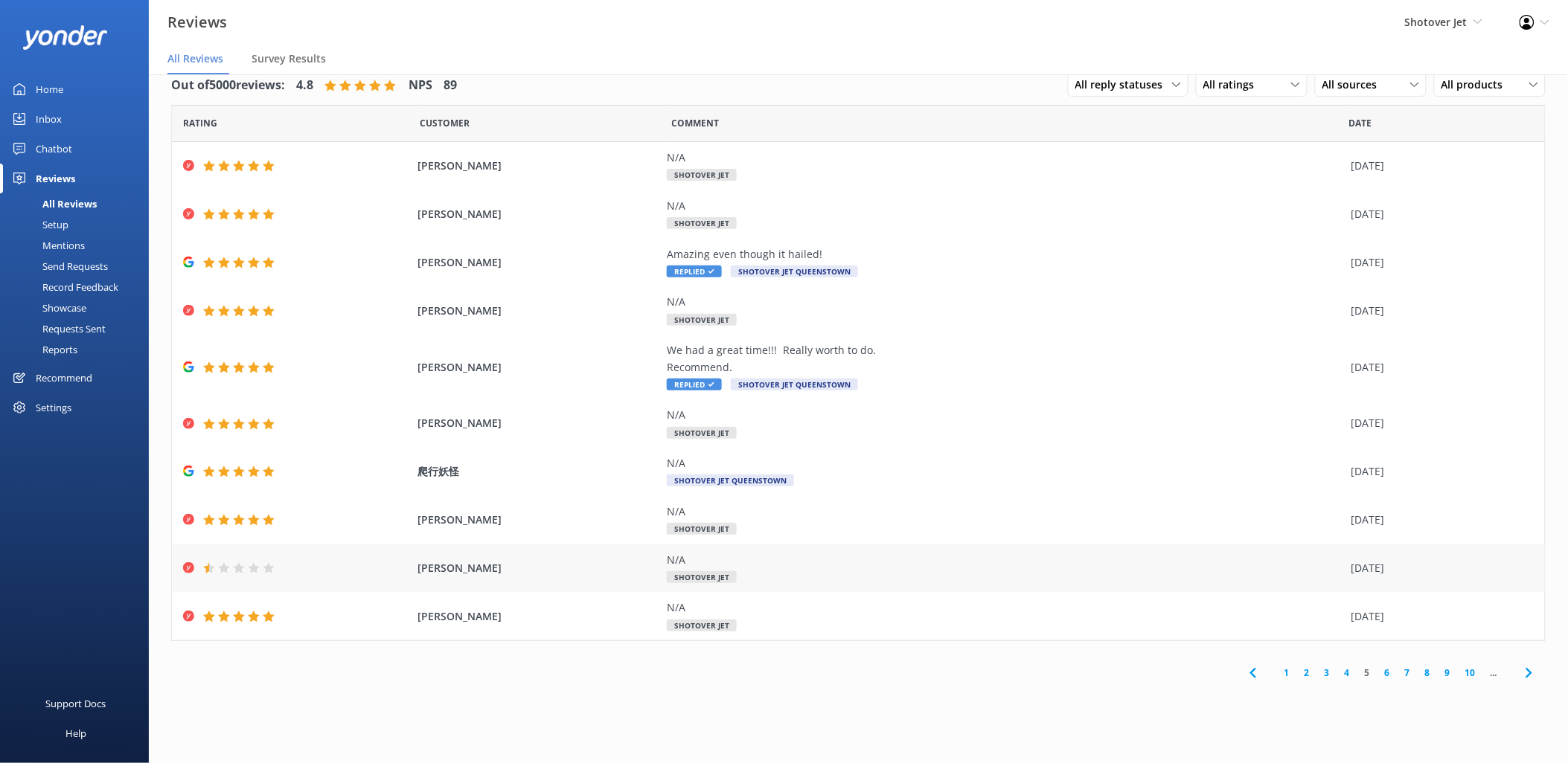
scroll to position [30, 0]
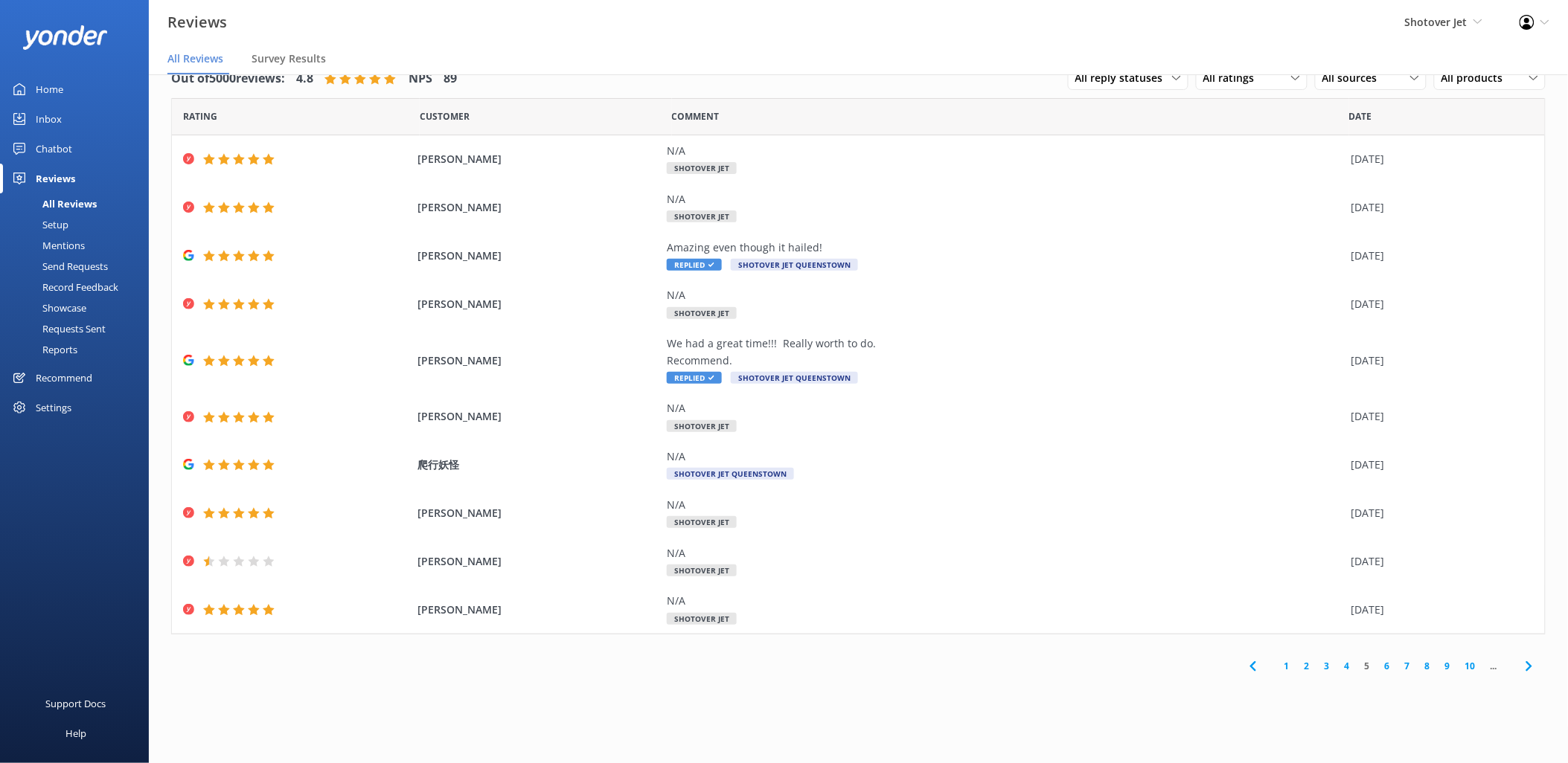
click at [1347, 670] on link "4" at bounding box center [1347, 666] width 20 height 15
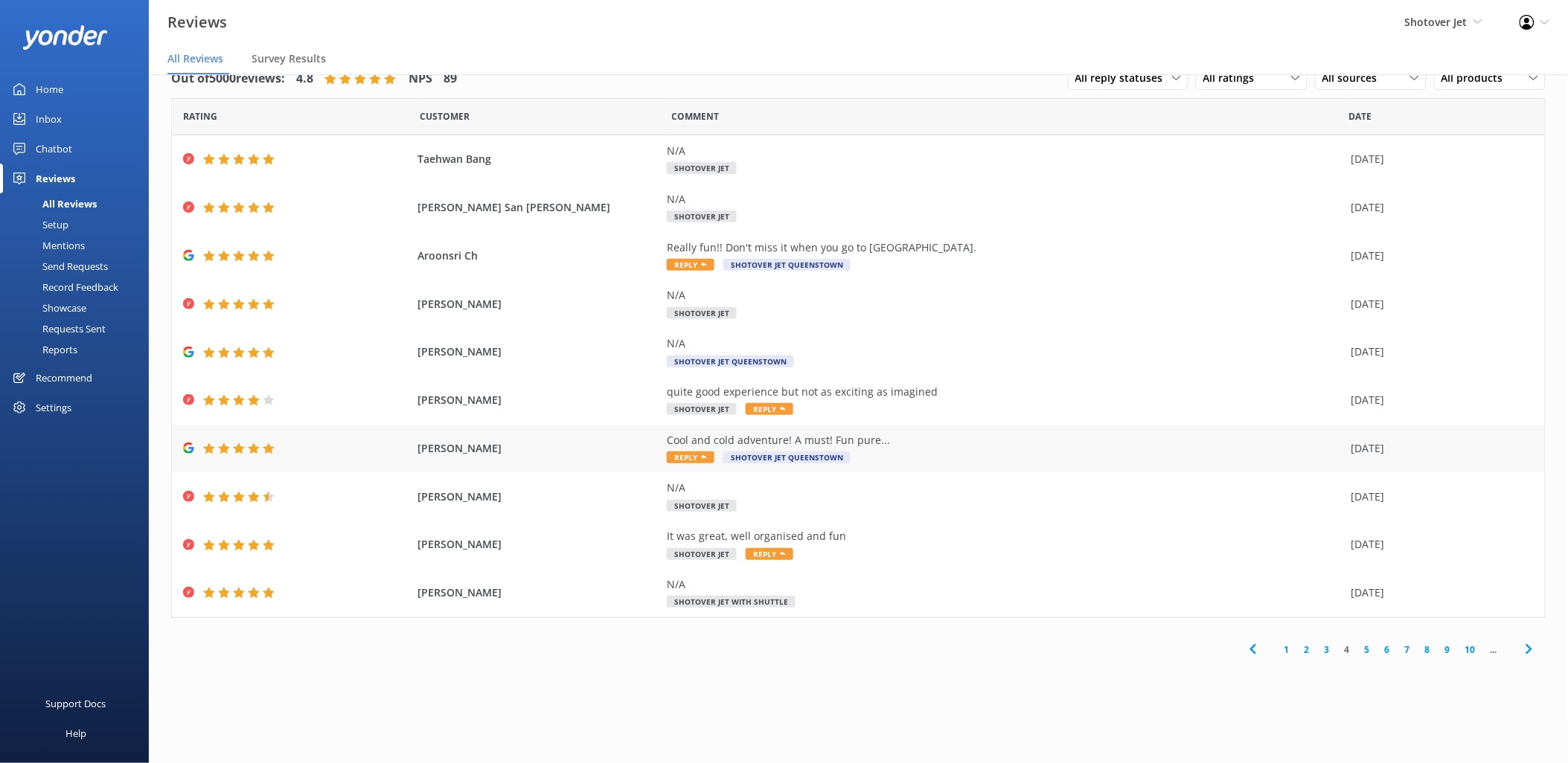
click at [829, 433] on div "Cool and cold adventure! A must! Fun pure..." at bounding box center [1005, 440] width 677 height 16
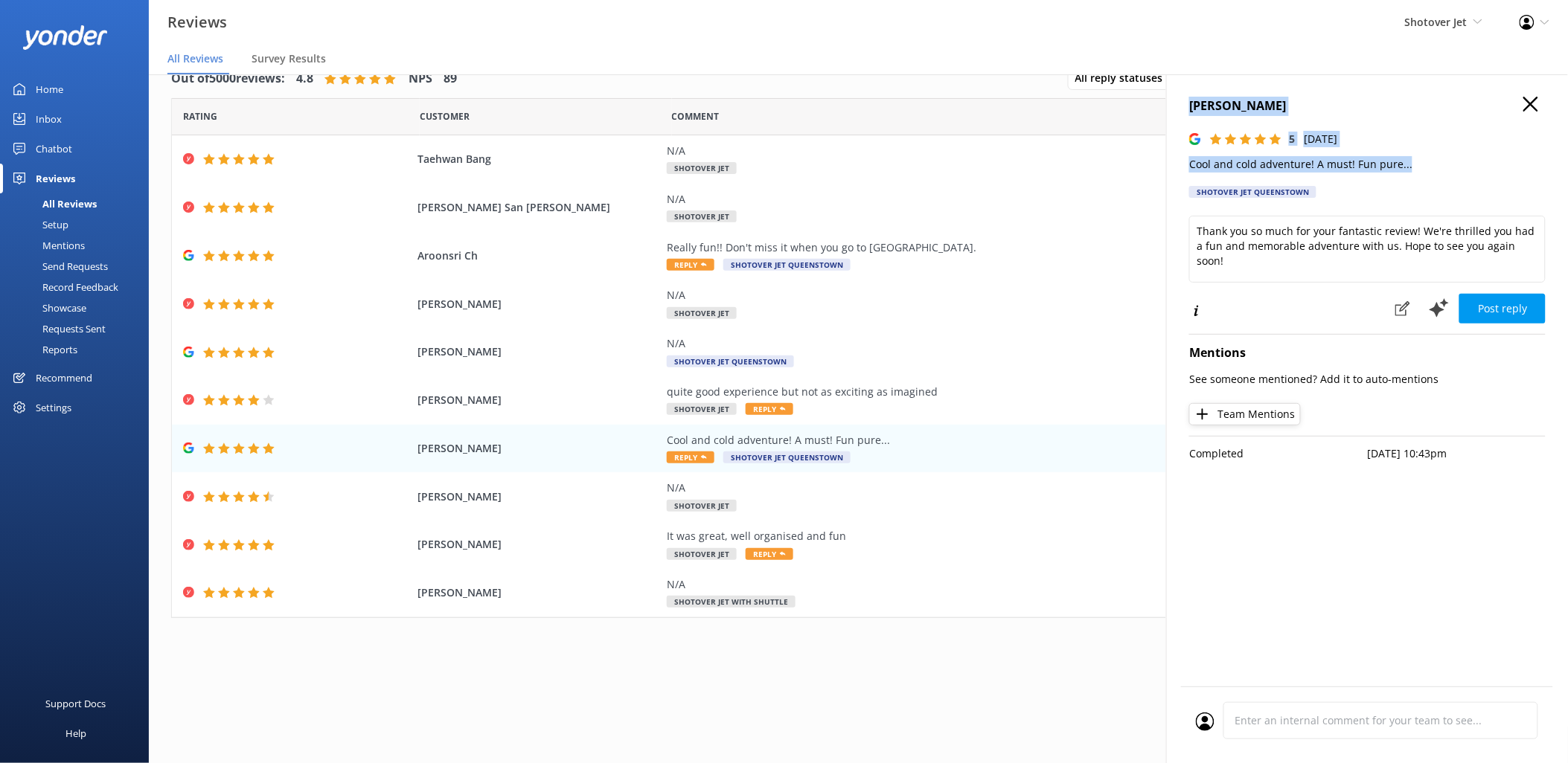
drag, startPoint x: 1409, startPoint y: 161, endPoint x: 1187, endPoint y: 110, distance: 227.8
click at [1187, 110] on div "ute Behrens 5 Fri, 3rd Oct 2025 Cool and cold adventure! A must! Fun pure... Sh…" at bounding box center [1367, 456] width 402 height 763
copy div "ute Behrens 5 Fri, 3rd Oct 2025 Cool and cold adventure! A must! Fun pure..."
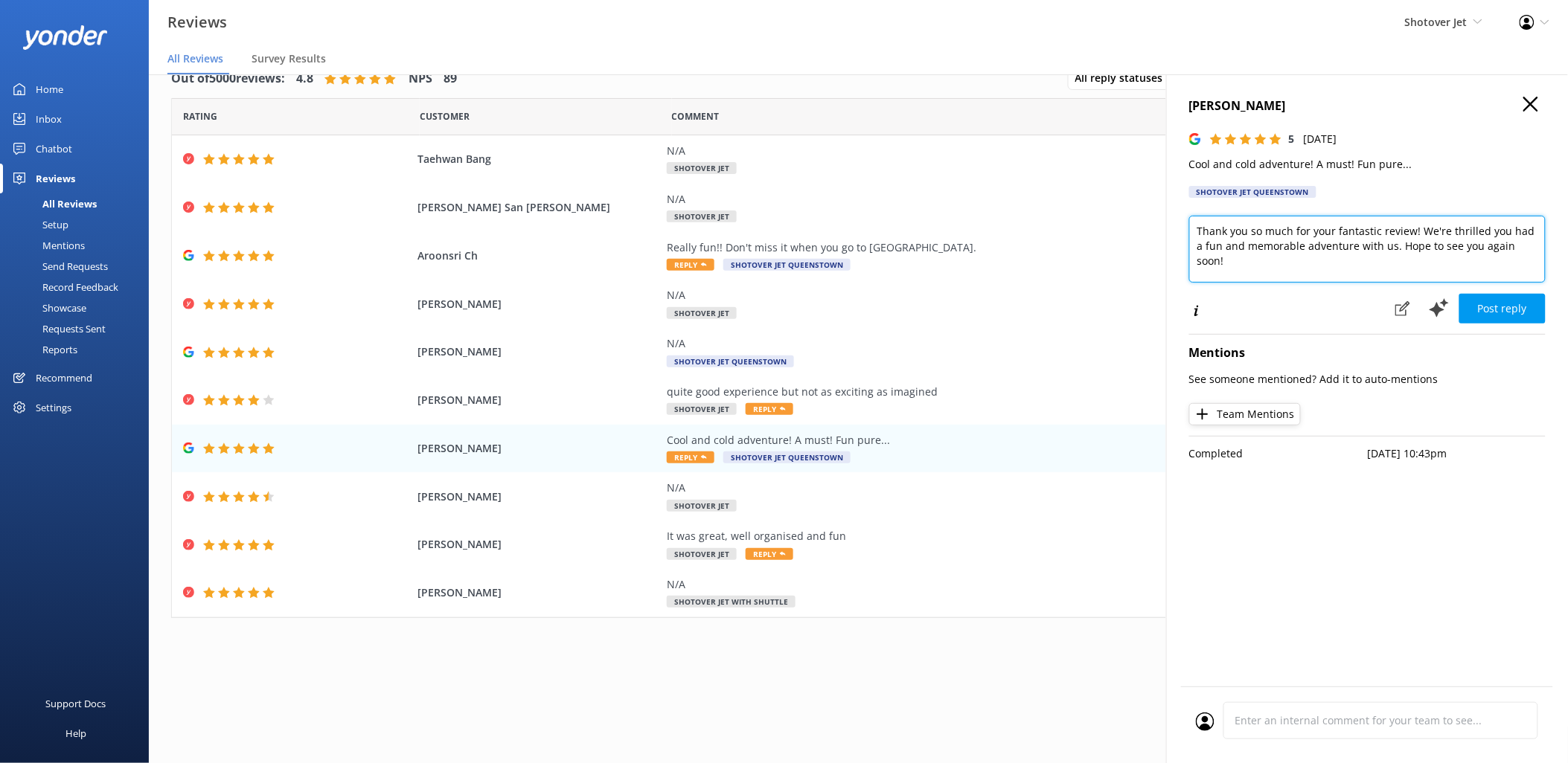
click at [1390, 241] on textarea "Thank you so much for your fantastic review! We're thrilled you had a fun and m…" at bounding box center [1368, 249] width 356 height 67
paste textarea "Kia ora Ute, Thanks for your awesome review! We’re glad you enjoyed the cool, c…"
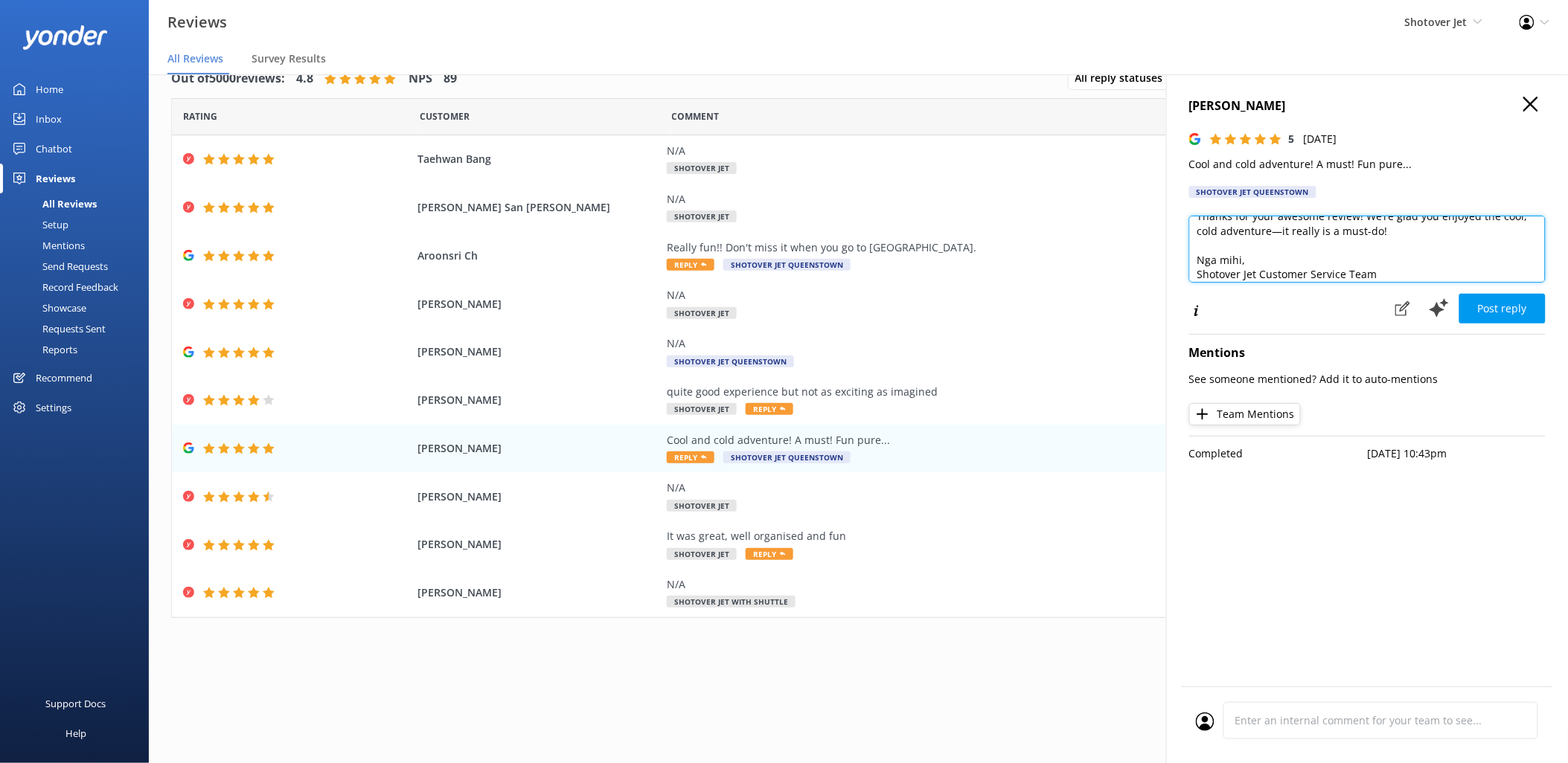
click at [1278, 229] on textarea "Kia ora Ute, Thanks for your awesome review! We’re glad you enjoyed the cool, c…" at bounding box center [1368, 249] width 356 height 67
type textarea "Kia ora Ute, Thanks for your awesome review! We’re glad you enjoyed the cool, c…"
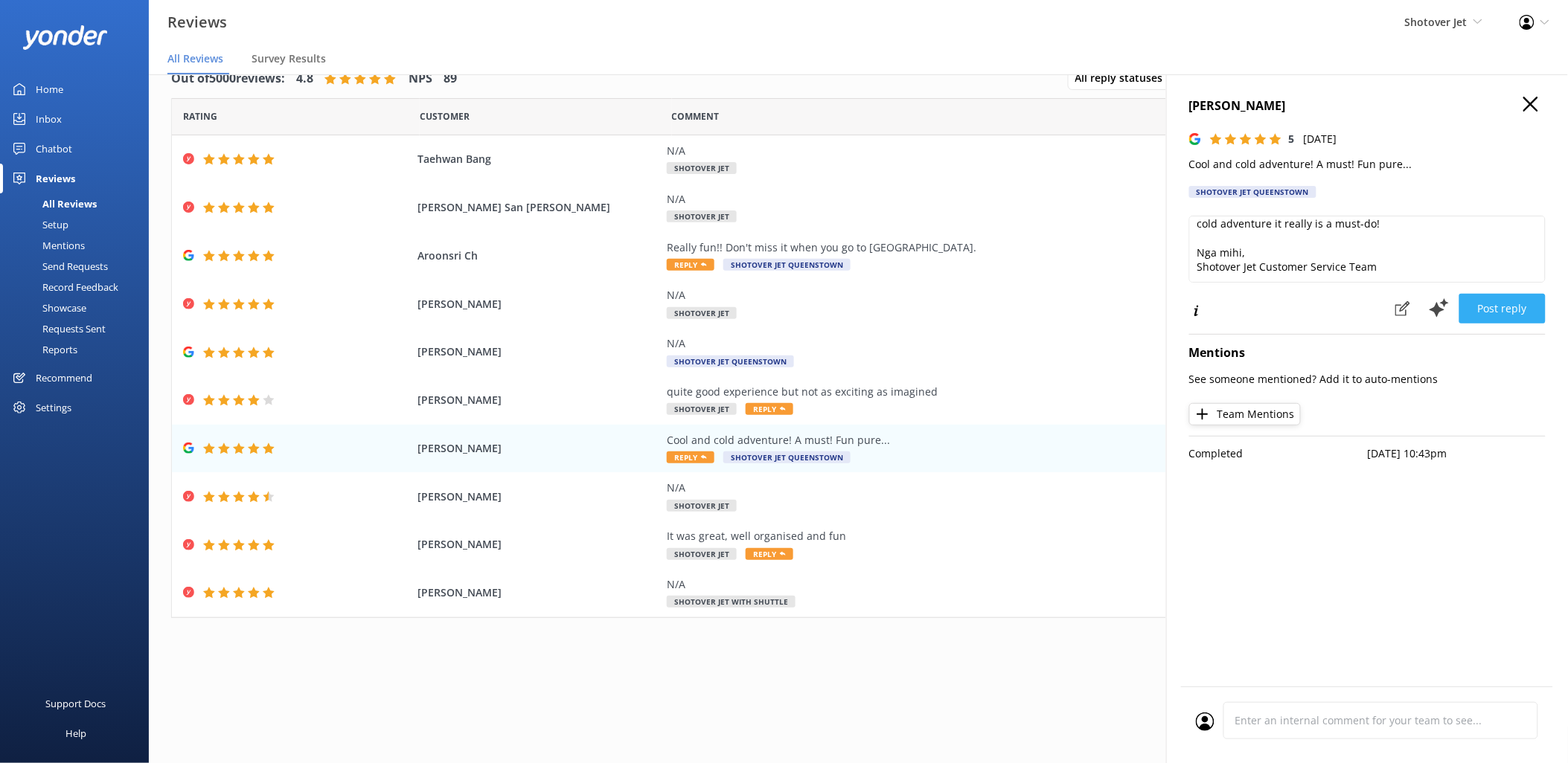
click at [1515, 303] on button "Post reply" at bounding box center [1502, 308] width 87 height 30
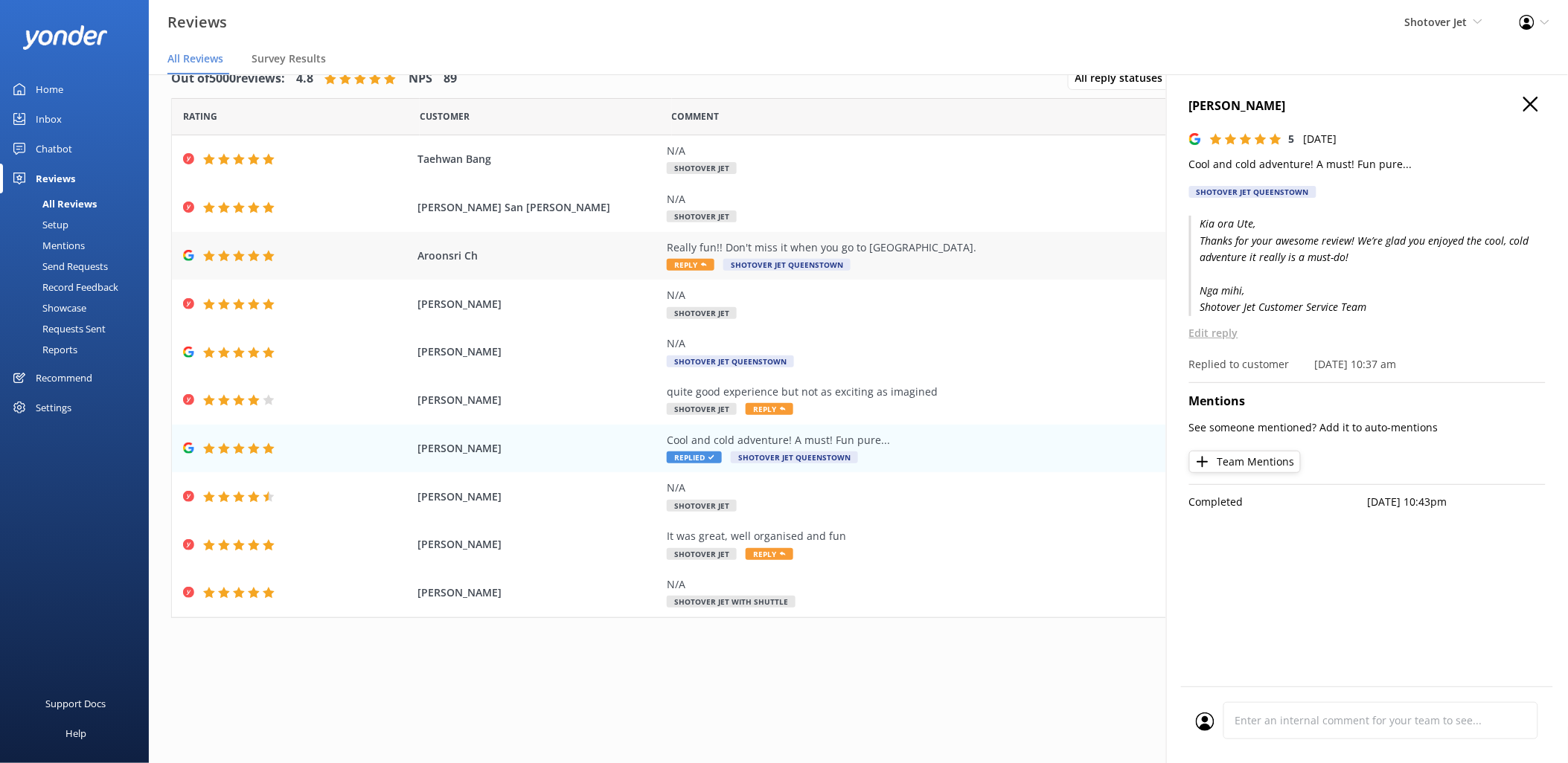
click at [743, 244] on div "Really fun!! Don't miss it when you go to Queenstown." at bounding box center [1005, 247] width 677 height 16
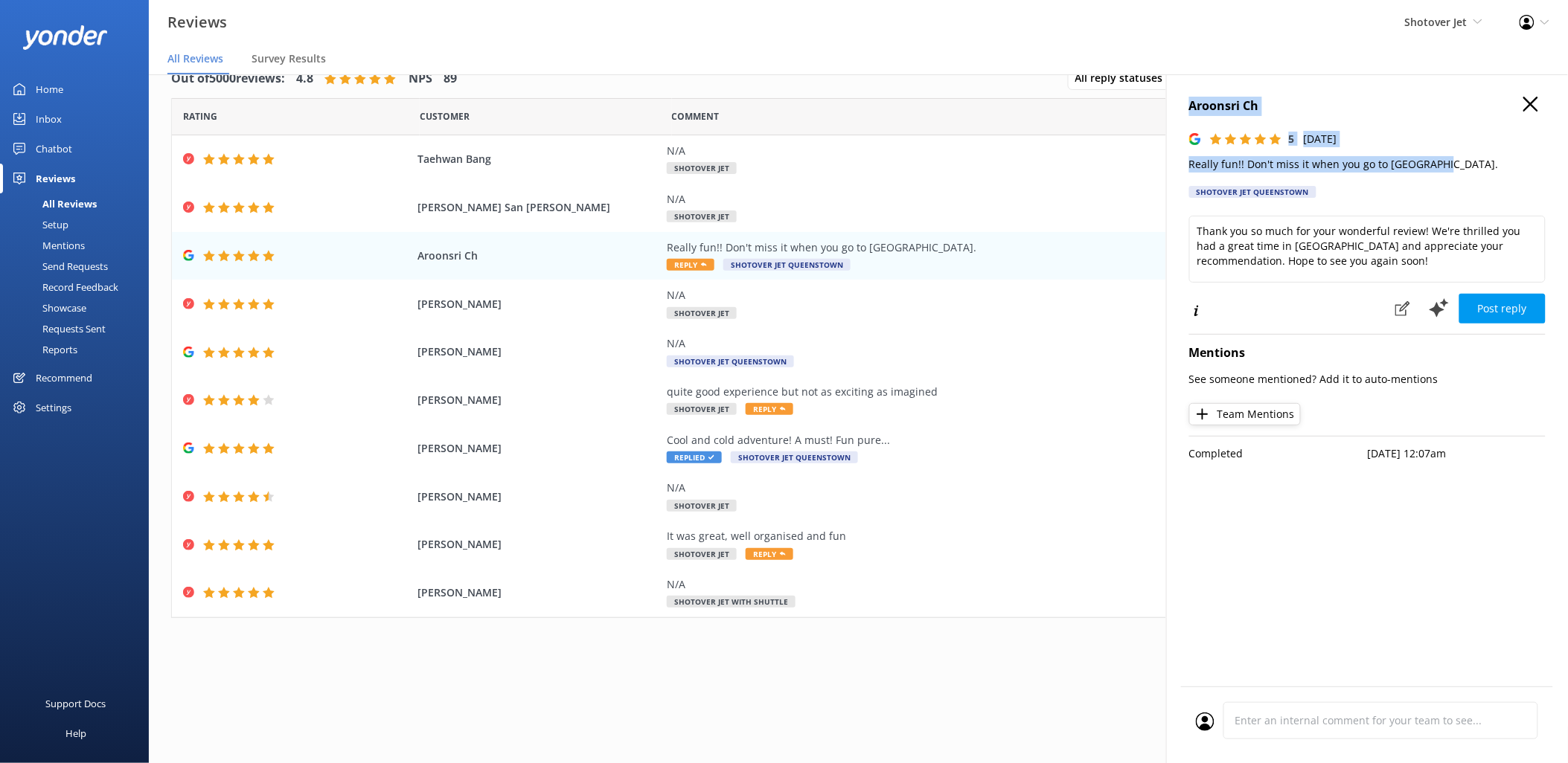
drag, startPoint x: 1447, startPoint y: 165, endPoint x: 1192, endPoint y: 111, distance: 260.7
click at [1192, 111] on div "Aroonsri Ch 5 Sat, 4th Oct 2025 Really fun!! Don't miss it when you go to Queen…" at bounding box center [1368, 152] width 356 height 110
copy div "Aroonsri Ch 5 Sat, 4th Oct 2025 Really fun!! Don't miss it when you go to Queen…"
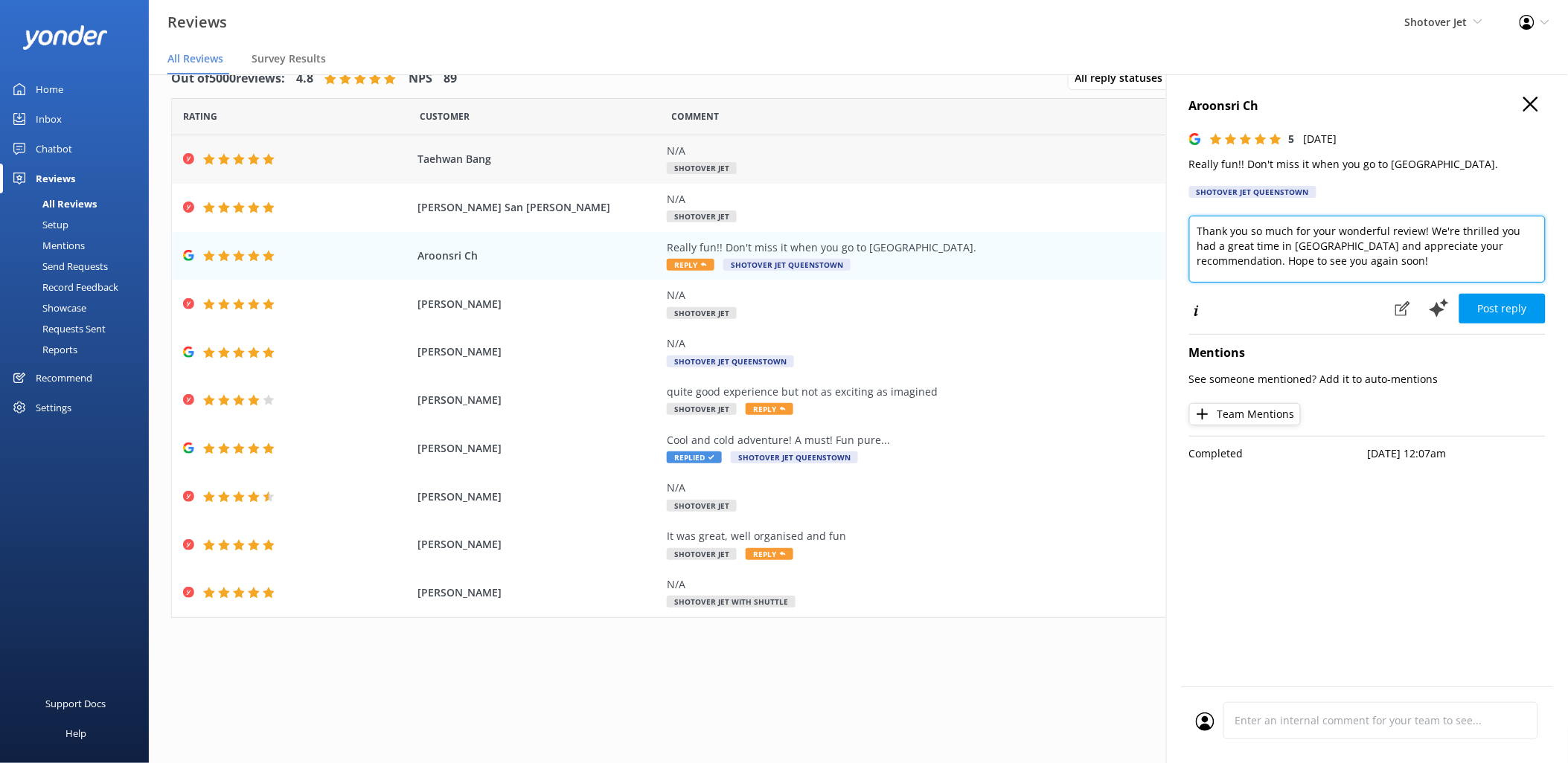
drag, startPoint x: 1380, startPoint y: 265, endPoint x: 1087, endPoint y: 178, distance: 305.6
click at [1089, 179] on div "Out of 5000 reviews: 4.8 NPS 89 All reply statuses All reply statuses Needs a r…" at bounding box center [859, 403] width 1419 height 718
paste textarea "Kia ora Aroonsri, Thanks for your fantastic review! We’re thrilled you had fun …"
type textarea "Kia ora Aroonsri, Thanks for your fantastic review! We’re thrilled you had fun …"
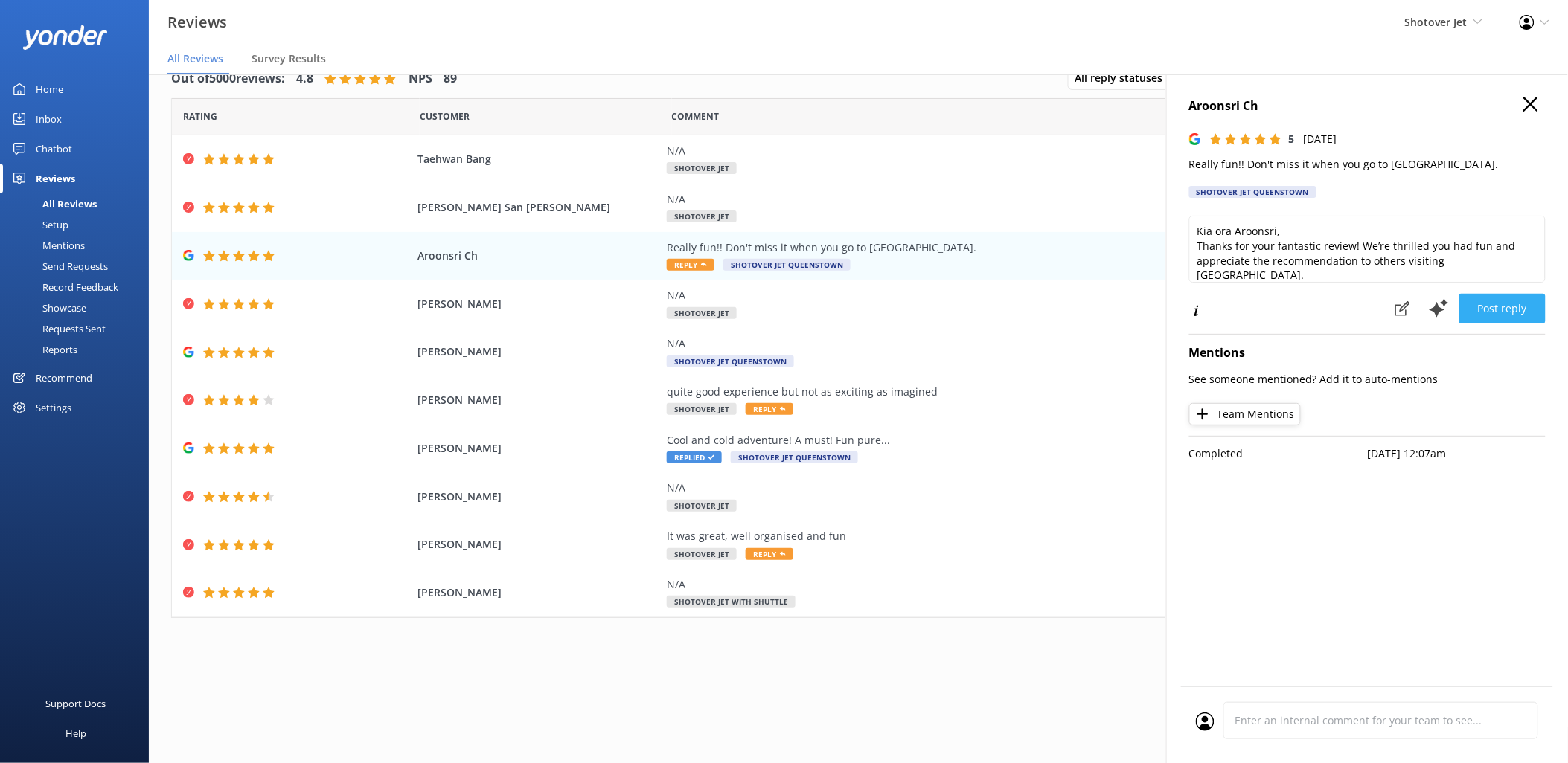
click at [1492, 311] on button "Post reply" at bounding box center [1502, 308] width 87 height 30
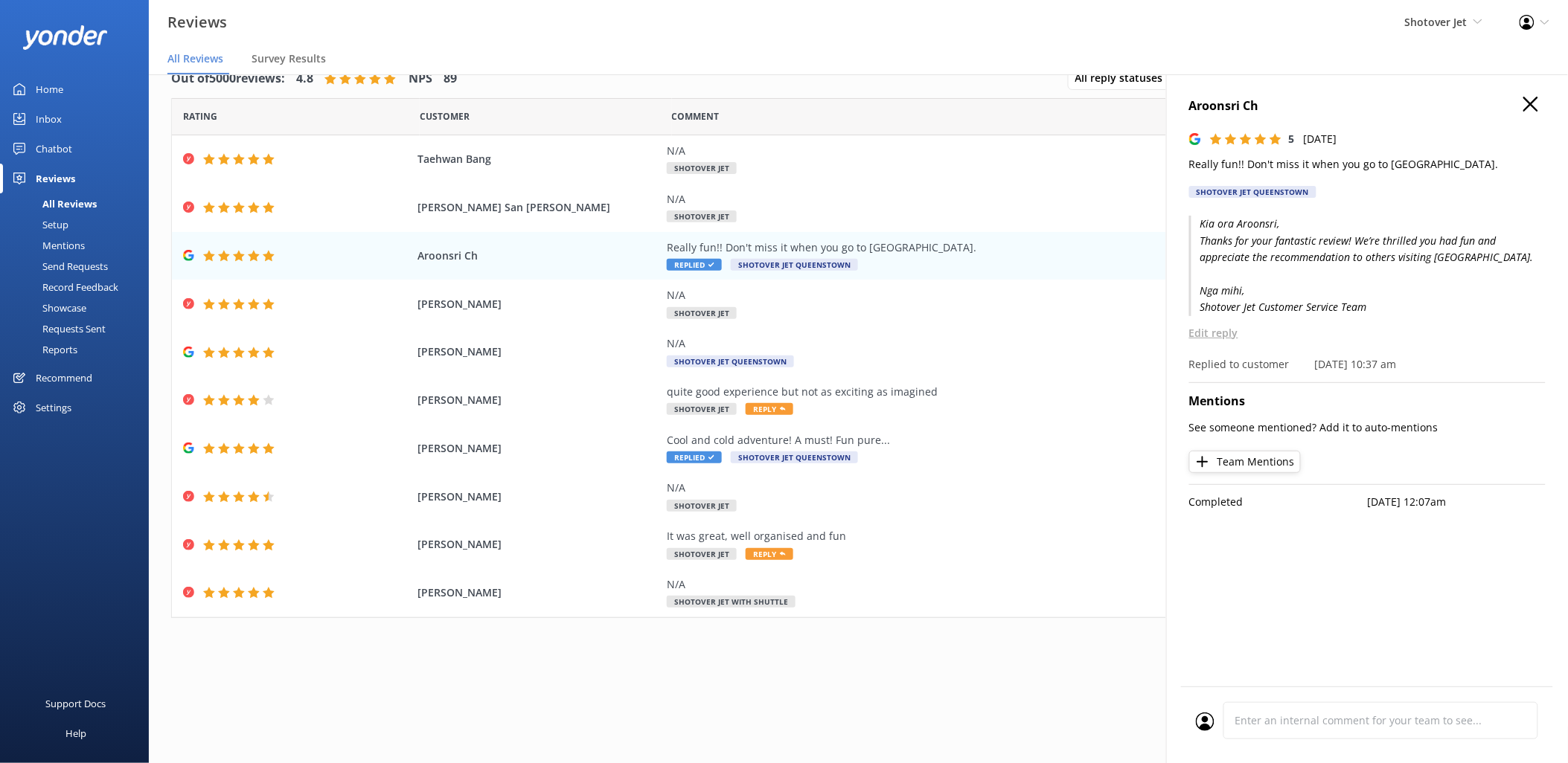
click at [1523, 106] on icon "button" at bounding box center [1530, 104] width 15 height 15
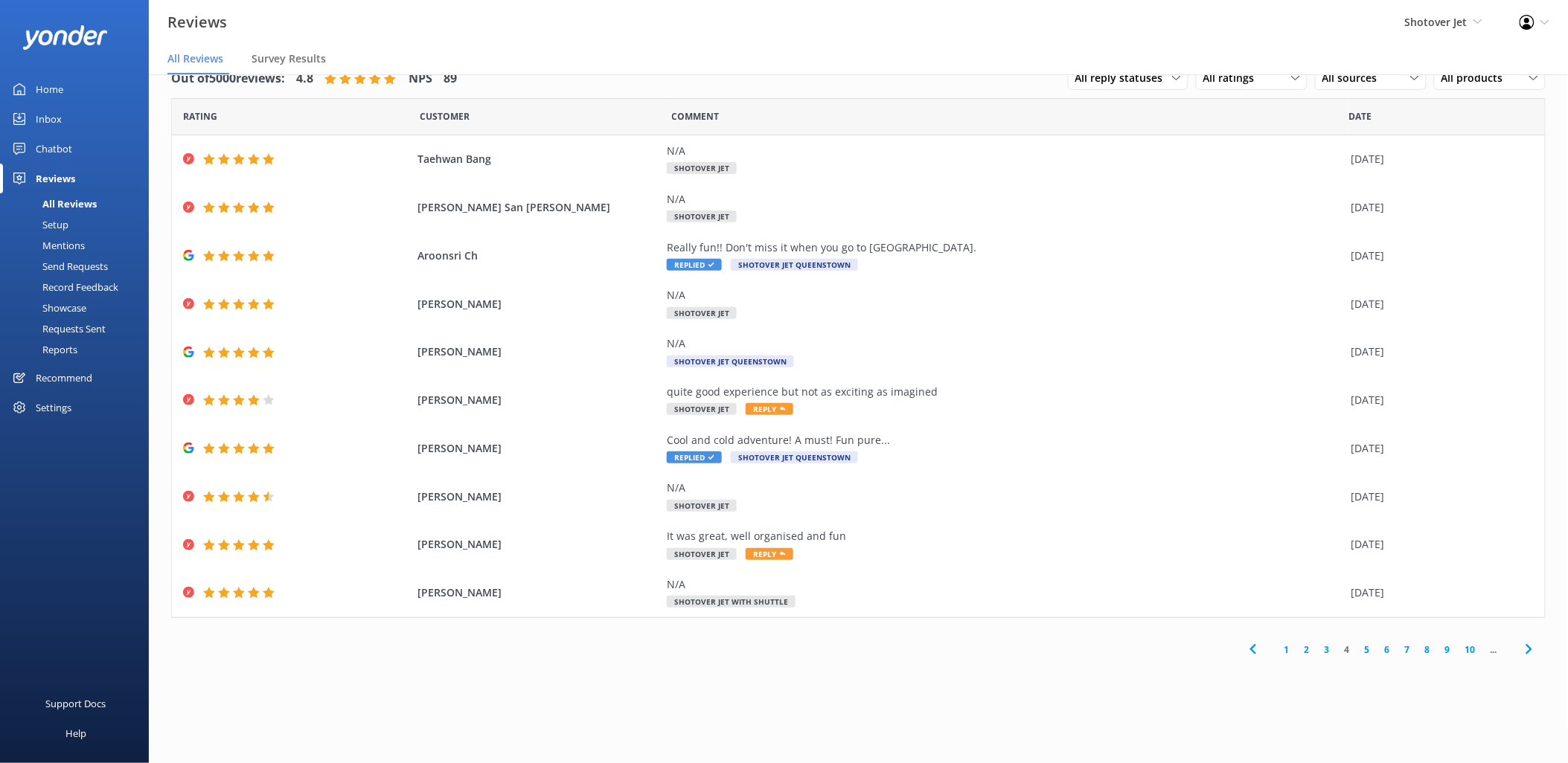
click at [1326, 653] on link "3" at bounding box center [1326, 649] width 20 height 15
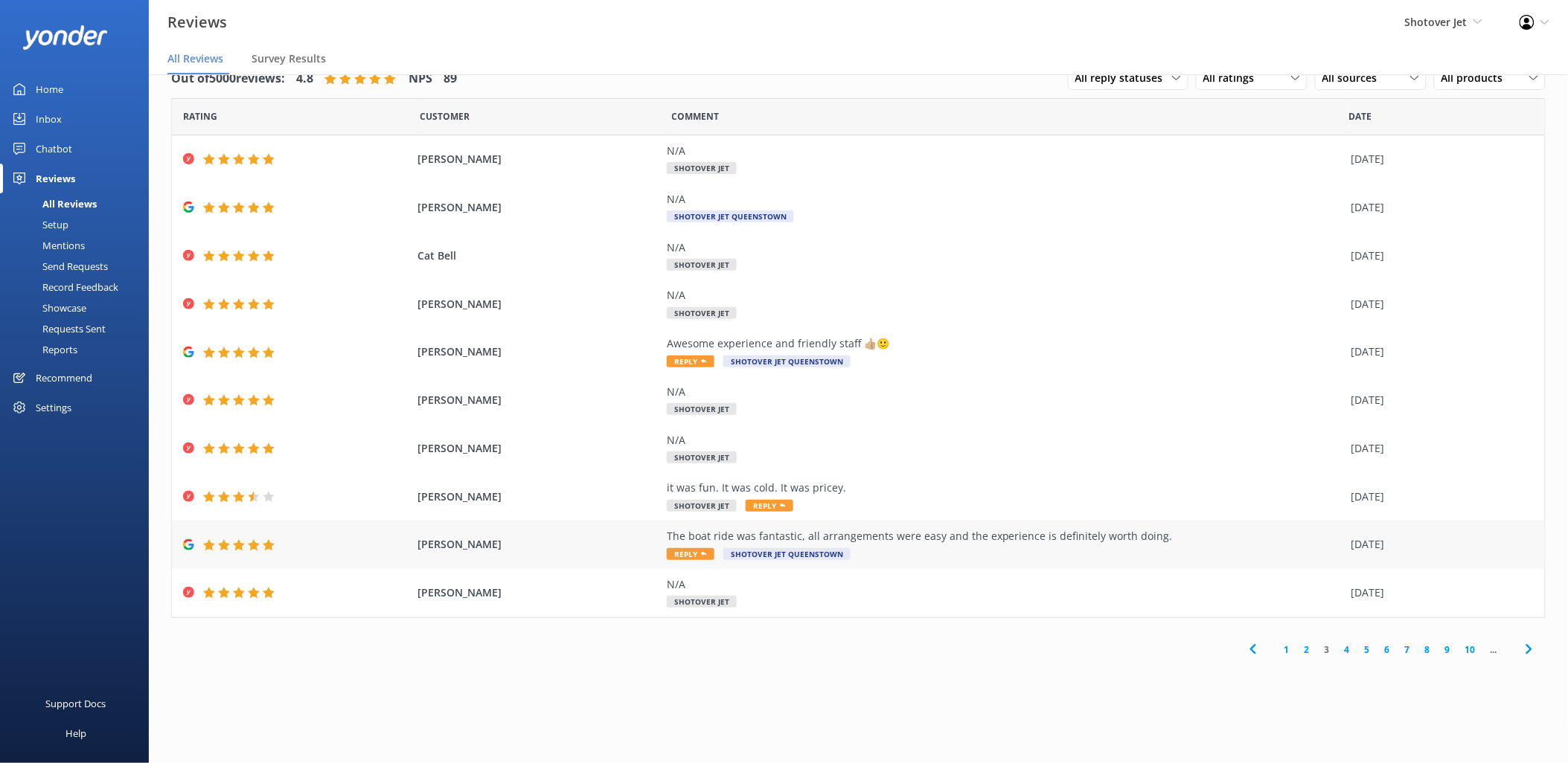
click at [841, 530] on div "The boat ride was fantastic, all arrangements were easy and the experience is d…" at bounding box center [1005, 536] width 677 height 16
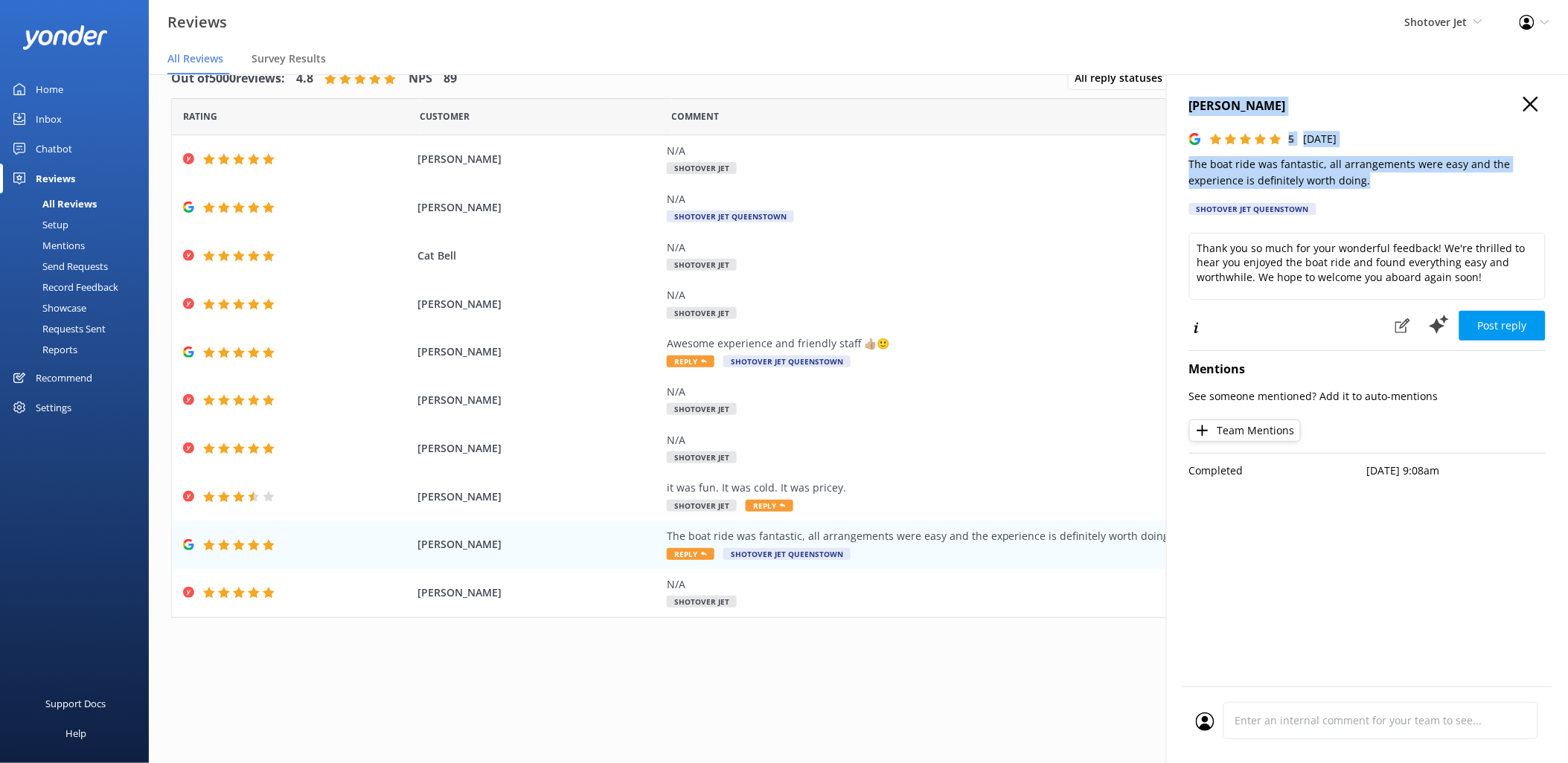
drag, startPoint x: 1377, startPoint y: 189, endPoint x: 1192, endPoint y: 111, distance: 200.8
click at [1192, 111] on div "Michelle M 5 Sat, 4th Oct 2025 The boat ride was fantastic, all arrangements we…" at bounding box center [1368, 160] width 356 height 128
copy div "Michelle M 5 Sat, 4th Oct 2025 The boat ride was fantastic, all arrangements we…"
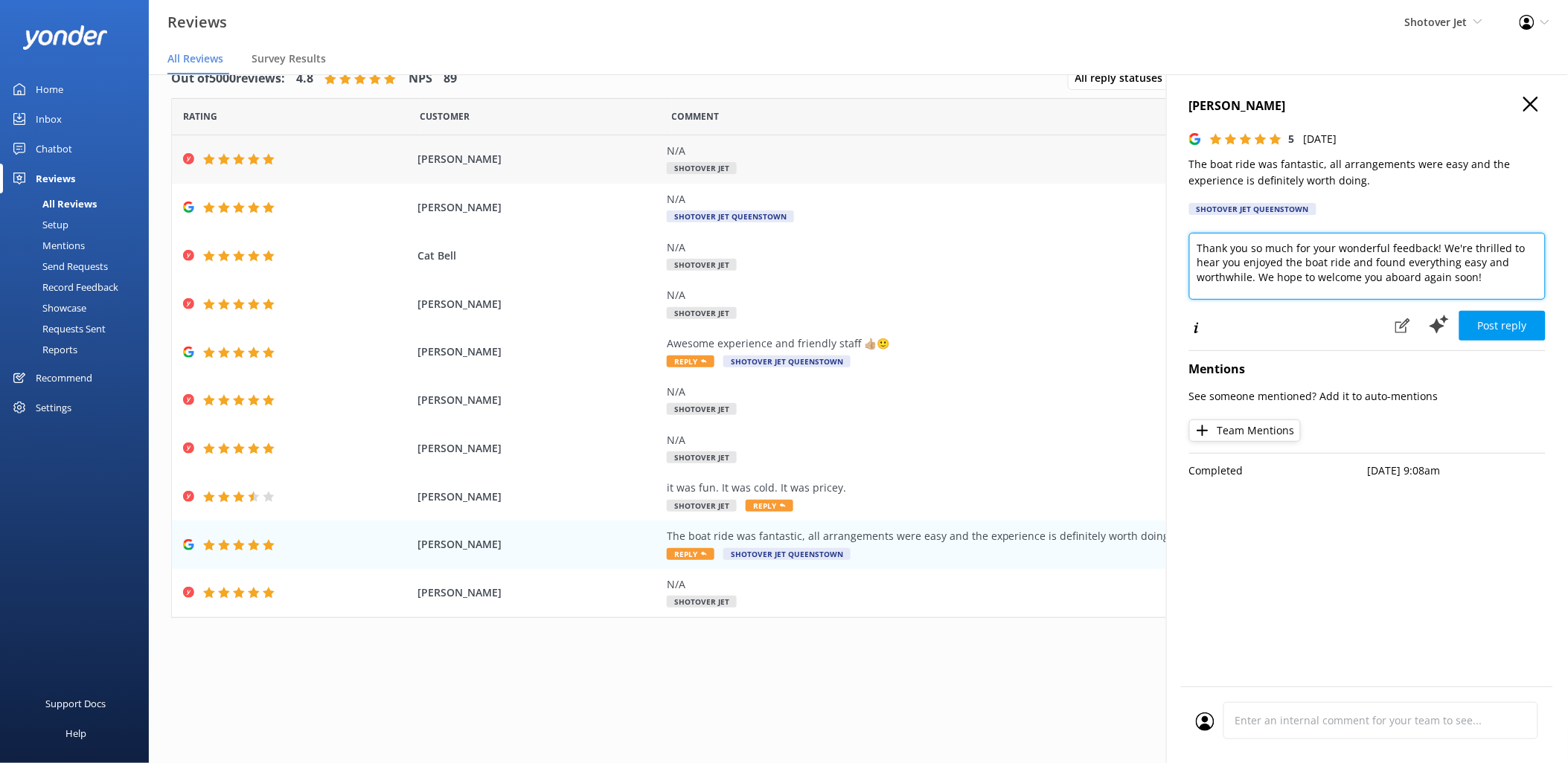
drag, startPoint x: 1486, startPoint y: 283, endPoint x: 1044, endPoint y: 169, distance: 456.5
click at [1047, 170] on div "Out of 5000 reviews: 4.8 NPS 89 All reply statuses All reply statuses Needs a r…" at bounding box center [859, 403] width 1419 height 718
paste textarea "Kia ora Michelle, Thanks for your wonderful review! We’re glad you found everyt…"
click at [1380, 288] on textarea "Kia ora Michelle, Thanks for your wonderful review! We’re glad you found everyt…" at bounding box center [1368, 266] width 356 height 67
click at [1380, 278] on textarea "Kia ora Michelle, Thanks for your wonderful review! We’re glad you found everyt…" at bounding box center [1368, 266] width 356 height 67
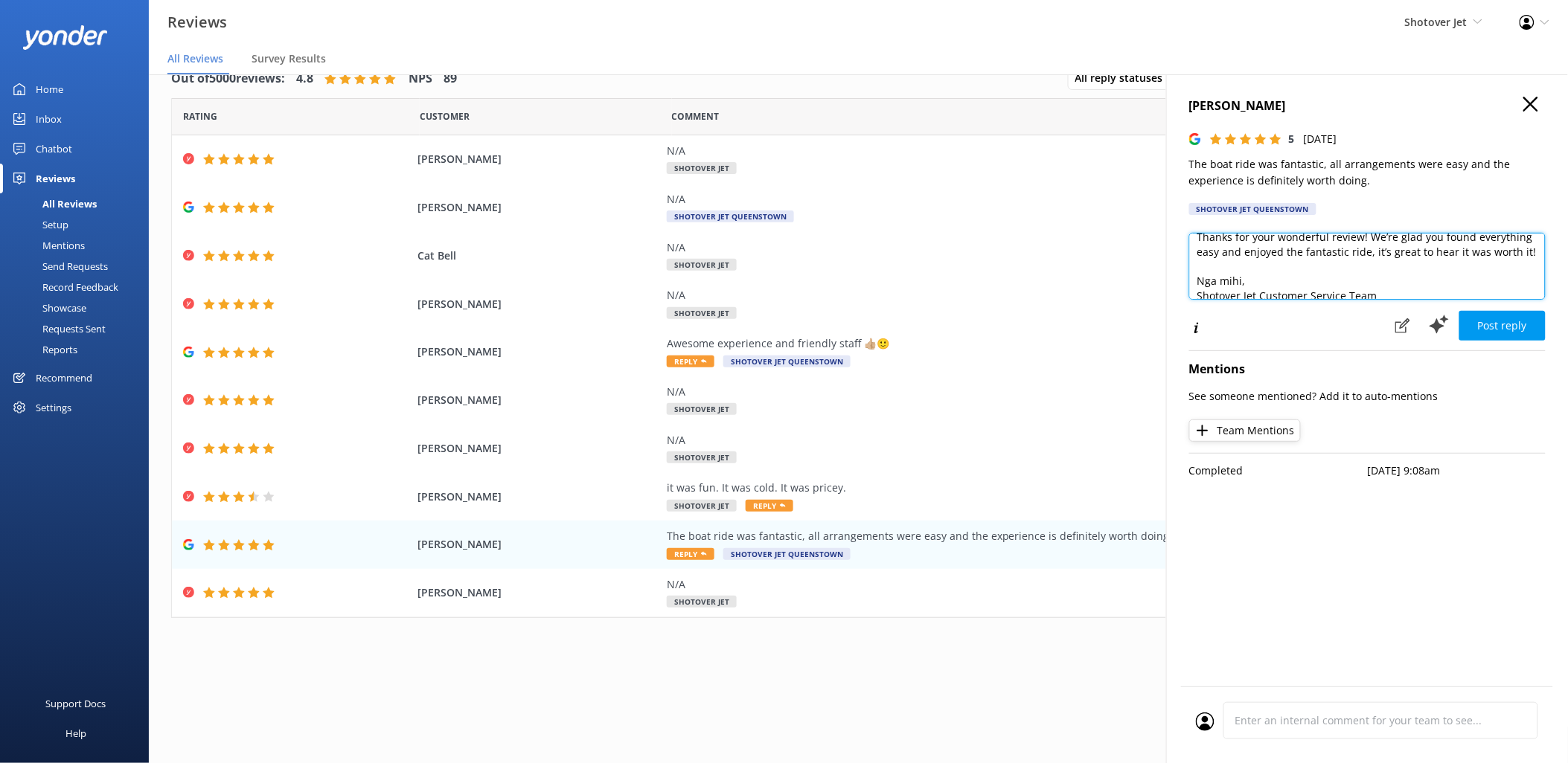
scroll to position [37, 0]
type textarea "Kia ora Michelle, Thanks for your wonderful review! We’re glad you found everyt…"
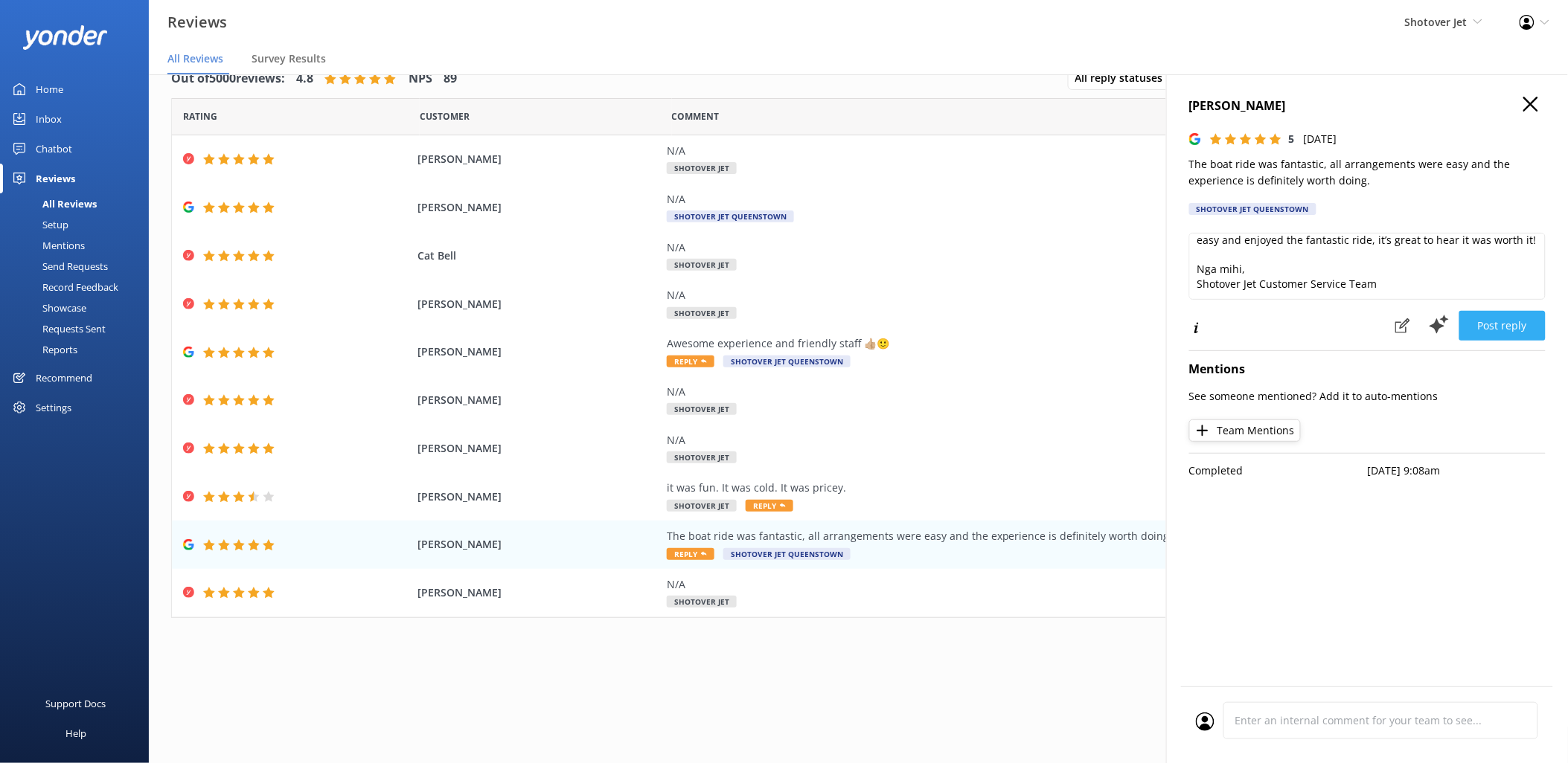
click at [1511, 323] on button "Post reply" at bounding box center [1502, 325] width 87 height 30
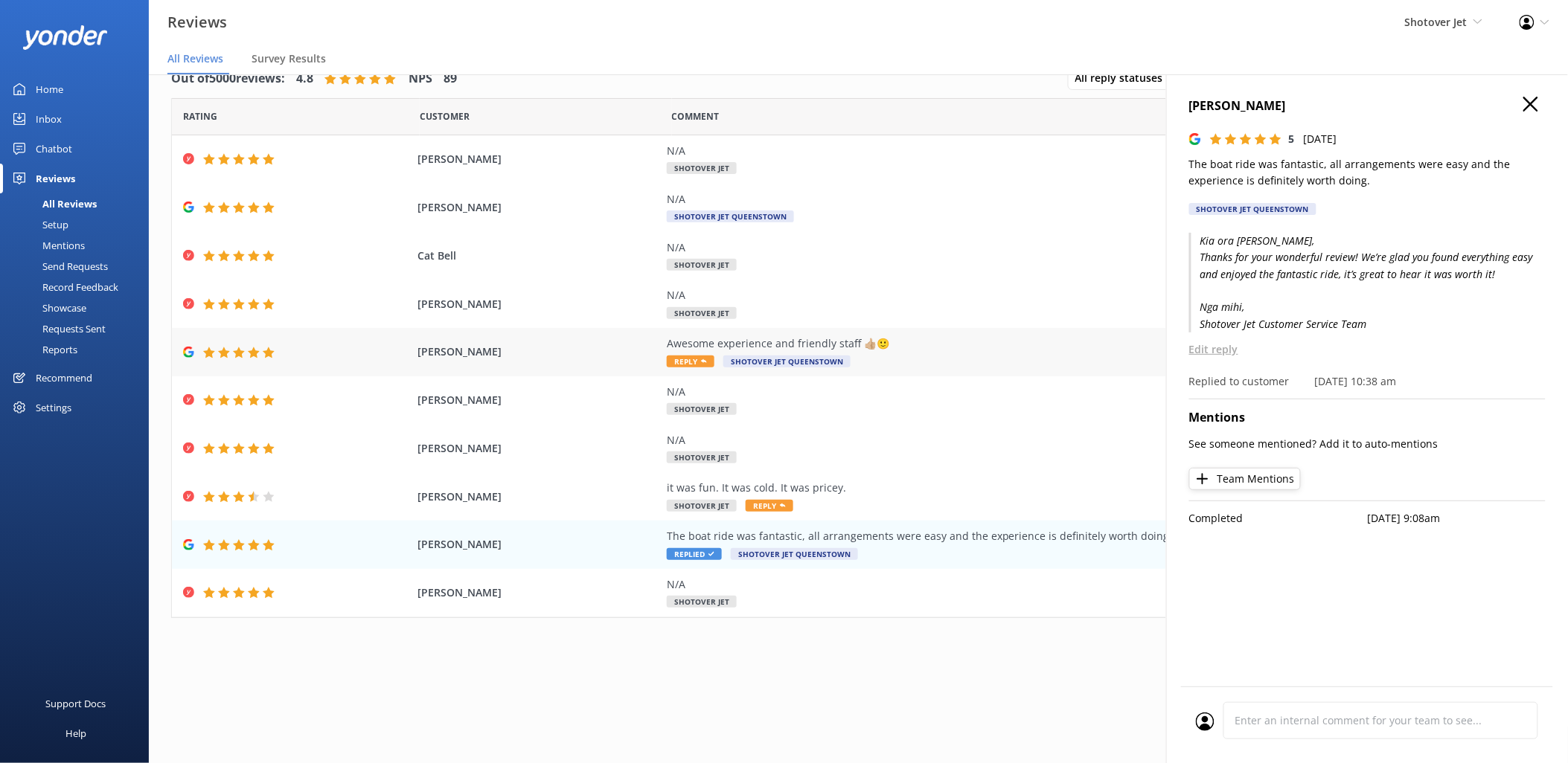
click at [875, 360] on div "Awesome experience and friendly staff 👍🏼🙂 Reply Shotover Jet Queenstown" at bounding box center [1005, 352] width 677 height 33
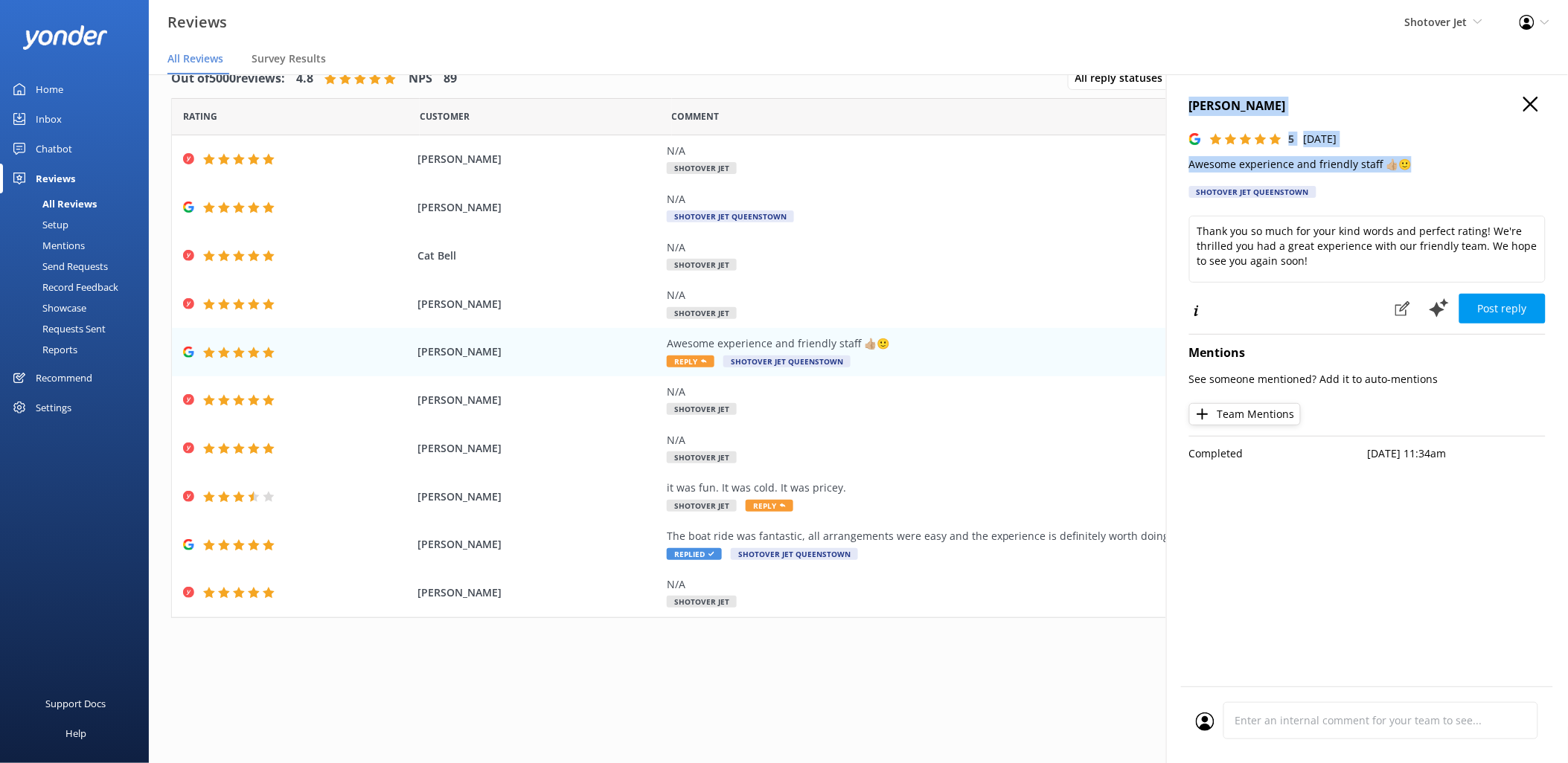
drag, startPoint x: 1407, startPoint y: 166, endPoint x: 1175, endPoint y: 110, distance: 238.7
click at [1175, 110] on div "Troy 5 Sat, 4th Oct 2025 Awesome experience and friendly staff 👍🏼🙂 Shotover Jet…" at bounding box center [1367, 456] width 402 height 763
copy div "Troy 5 Sat, 4th Oct 2025 Awesome experience and friendly staff 👍🏼🙂"
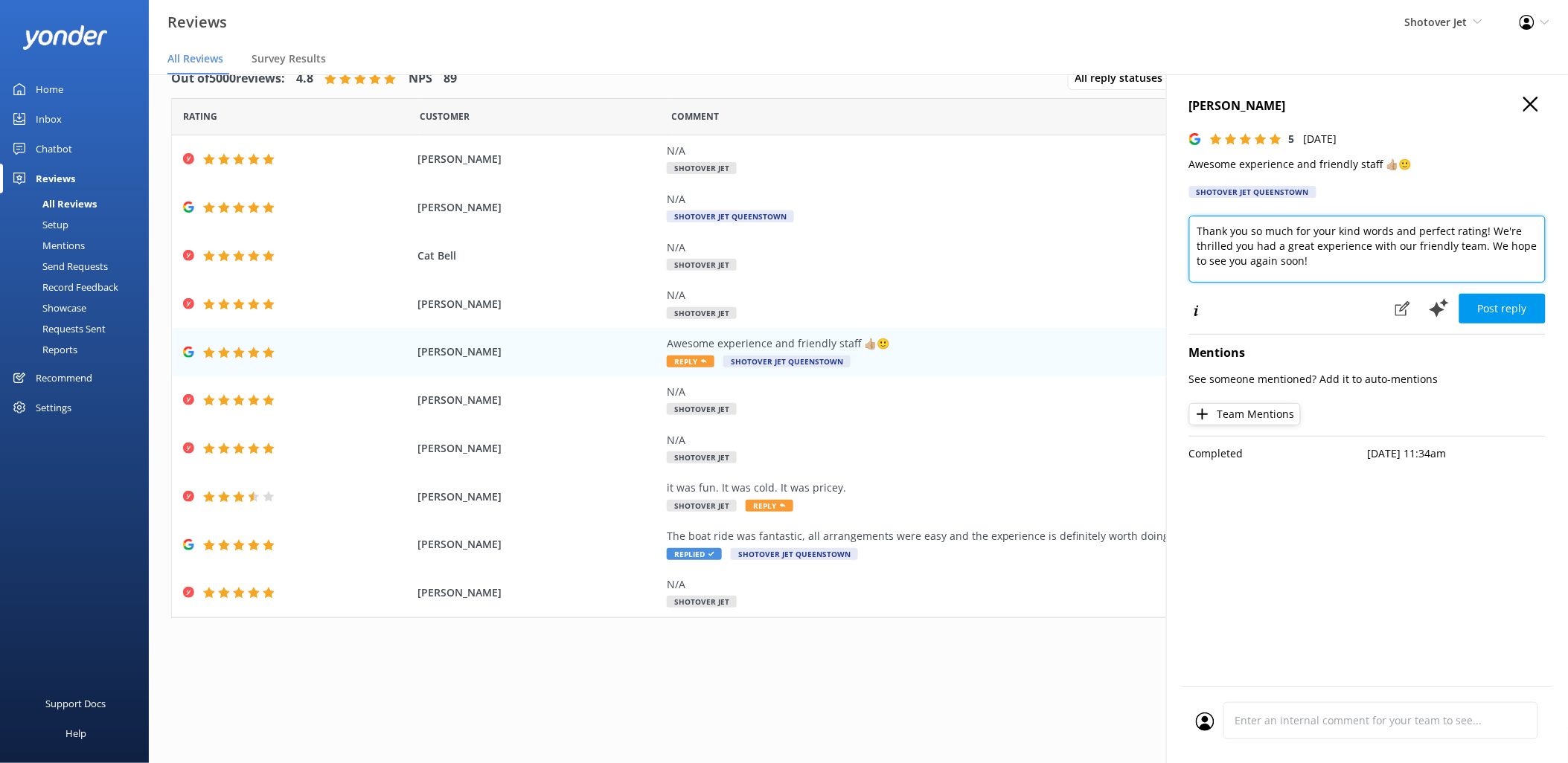
drag, startPoint x: 1322, startPoint y: 265, endPoint x: 1170, endPoint y: 217, distance: 159.4
click at [1170, 217] on div "Troy 5 Sat, 4th Oct 2025 Awesome experience and friendly staff 👍🏼🙂 Shotover Jet…" at bounding box center [1367, 456] width 402 height 763
paste textarea "Kia ora Troy, Thanks for your awesome review! We’re thrilled you enjoyed the ex…"
type textarea "Kia ora Troy, Thanks for your awesome review! We’re thrilled you enjoyed the ex…"
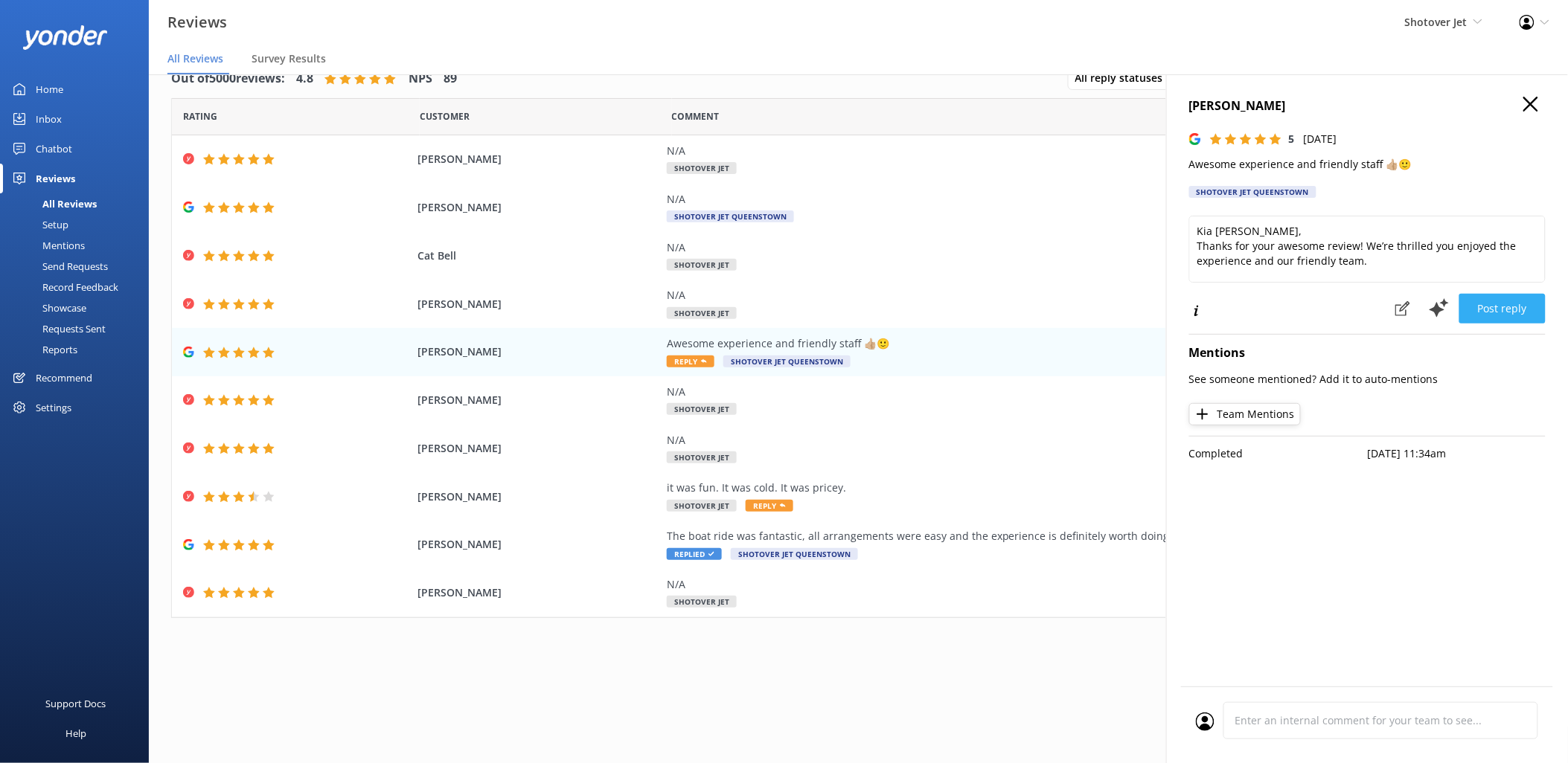
click at [1508, 314] on button "Post reply" at bounding box center [1502, 308] width 87 height 30
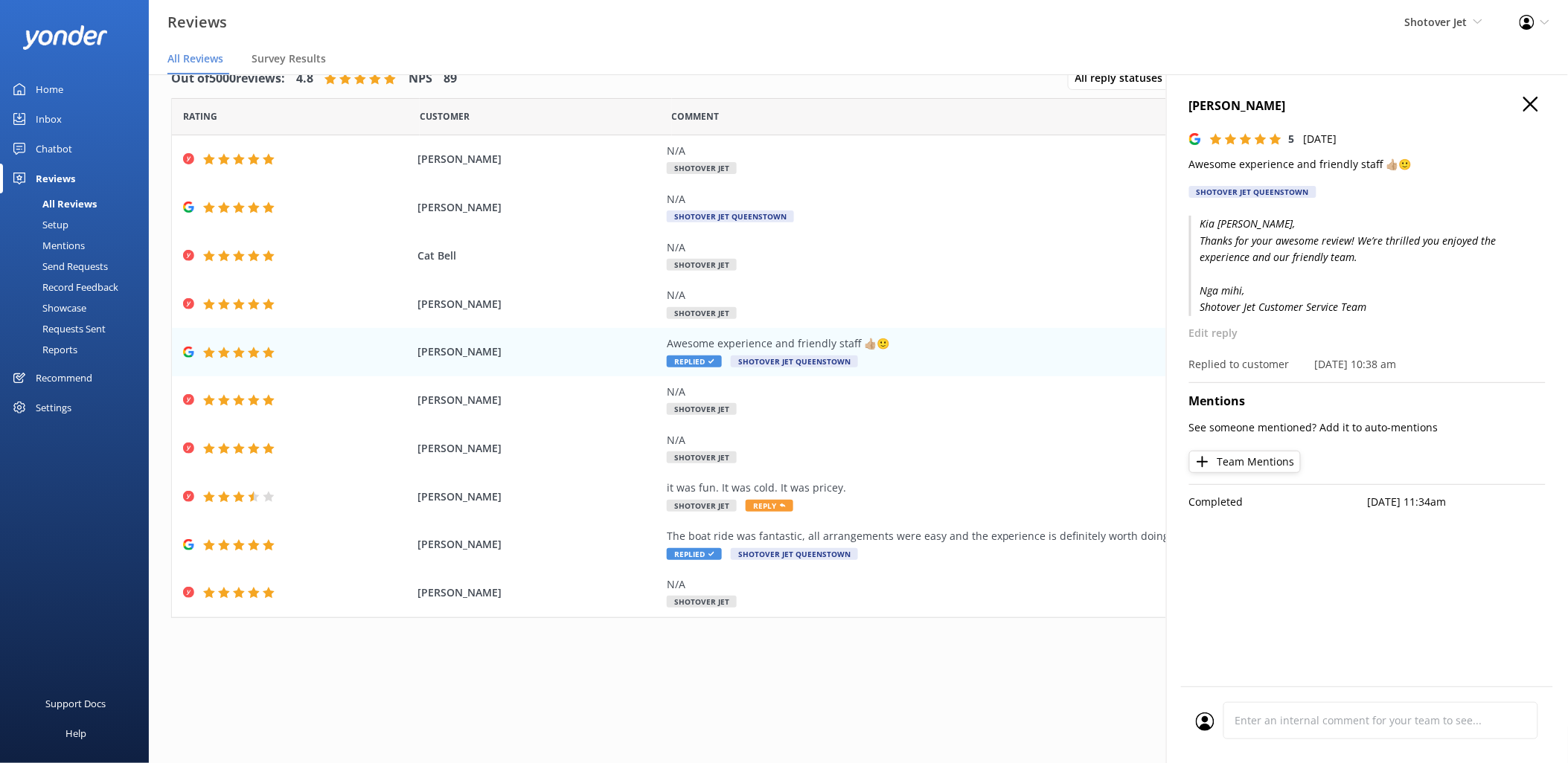
click at [896, 620] on div "Out of 5000 reviews: 4.8 NPS 89 All reply statuses All reply statuses Needs a r…" at bounding box center [859, 362] width 1419 height 636
click at [1524, 110] on use "button" at bounding box center [1530, 104] width 15 height 15
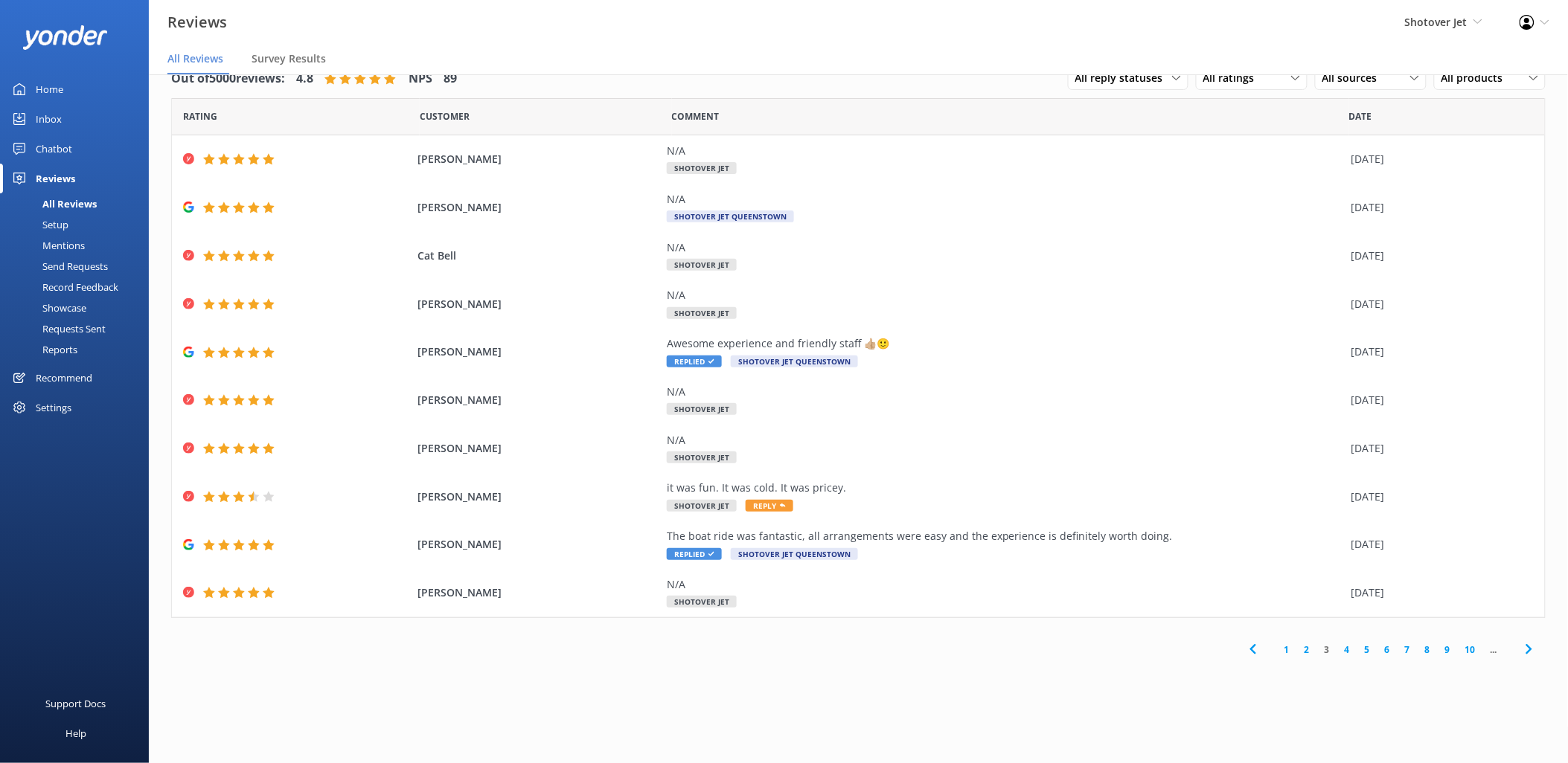
click at [1308, 652] on link "2" at bounding box center [1307, 649] width 20 height 15
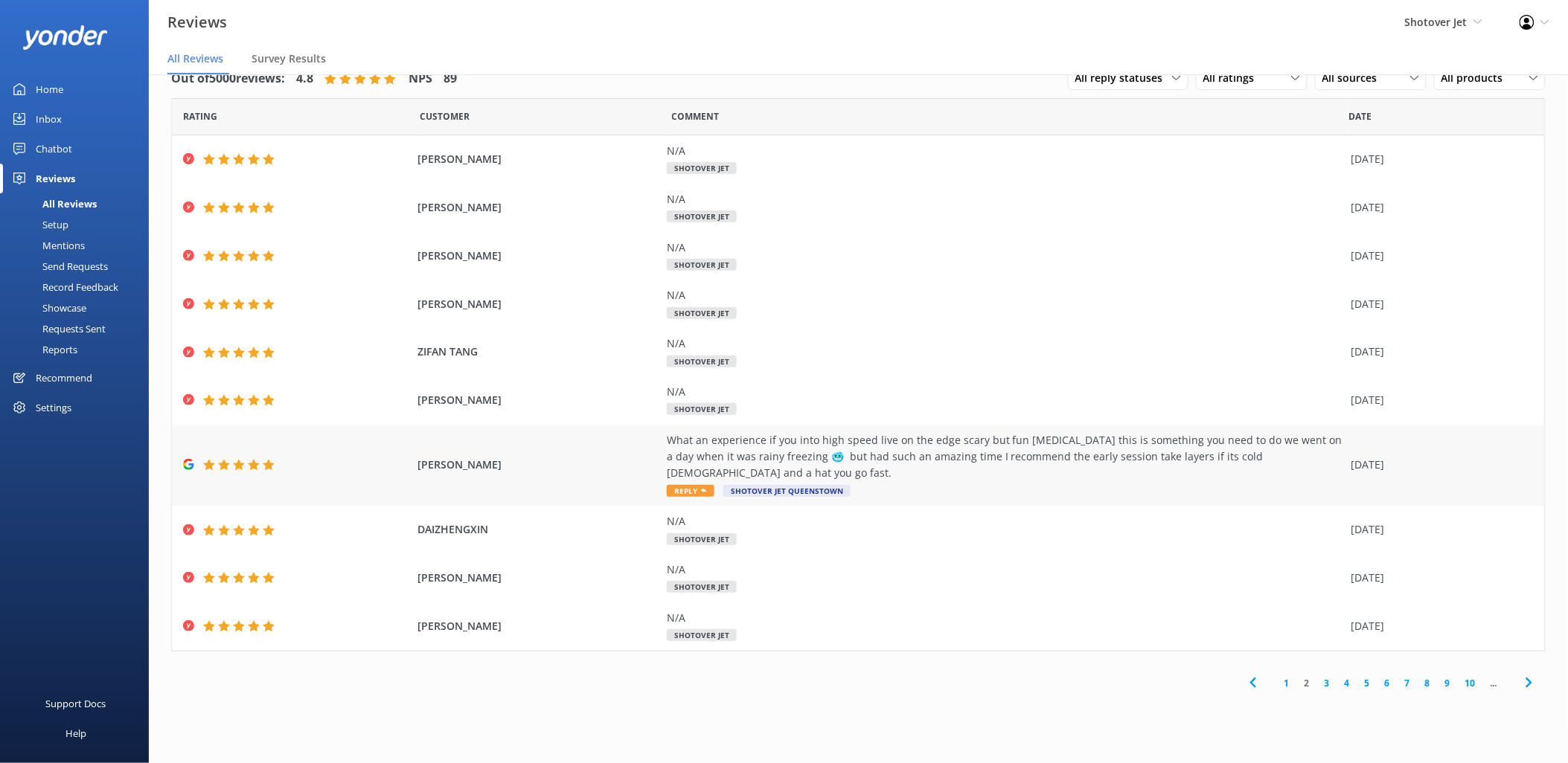
click at [759, 447] on div "What an experience if you into high speed live on the edge scary but fun adrena…" at bounding box center [1005, 457] width 677 height 50
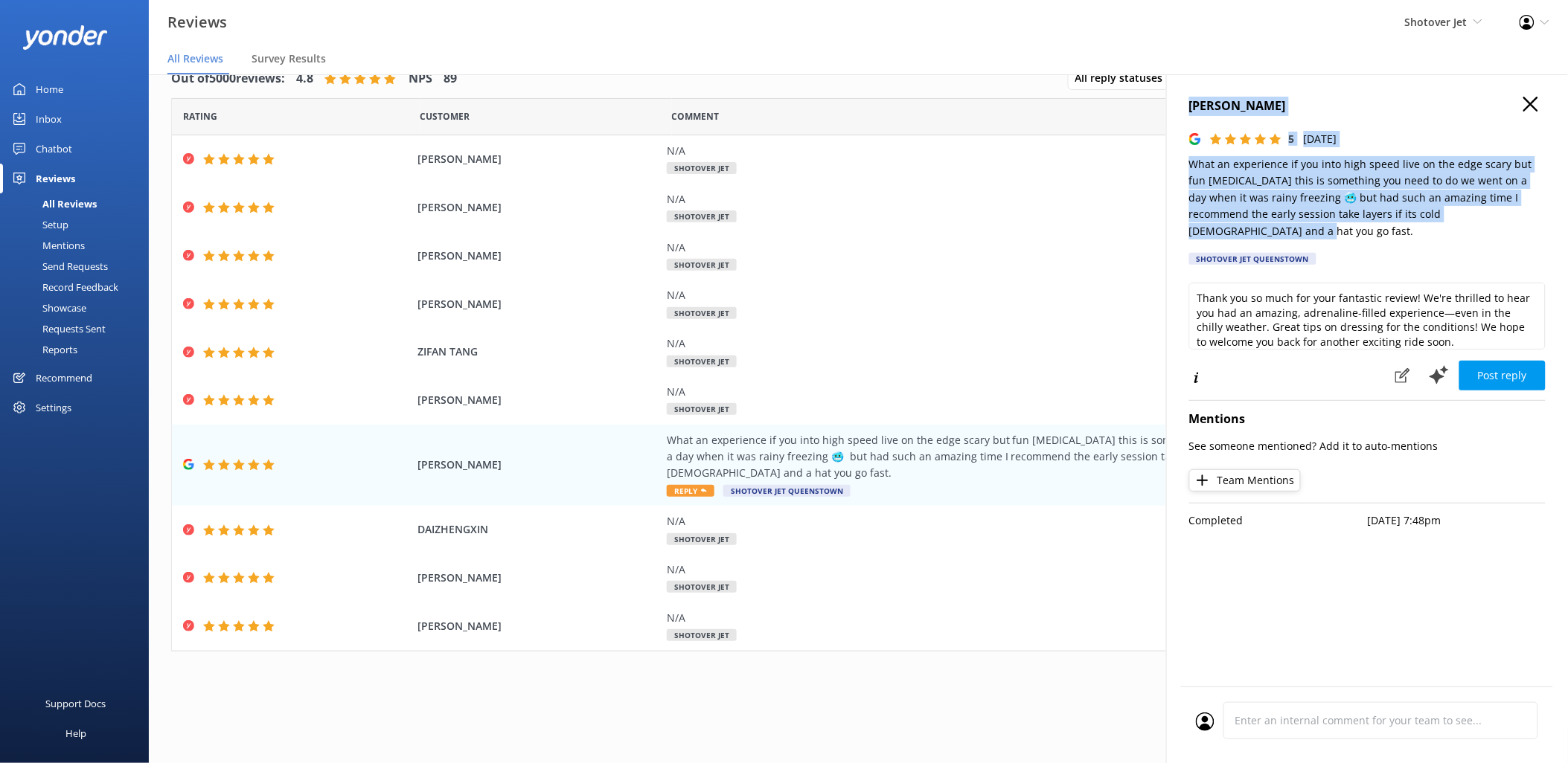
drag, startPoint x: 1475, startPoint y: 212, endPoint x: 1188, endPoint y: 101, distance: 307.7
click at [1188, 101] on div "Shannon Worthington 5 Sat, 4th Oct 2025 What an experience if you into high spe…" at bounding box center [1367, 456] width 402 height 763
copy div "Shannon Worthington 5 Sat, 4th Oct 2025 What an experience if you into high spe…"
click at [1379, 306] on textarea "Thank you so much for your fantastic review! We're thrilled to hear you had an …" at bounding box center [1368, 316] width 356 height 67
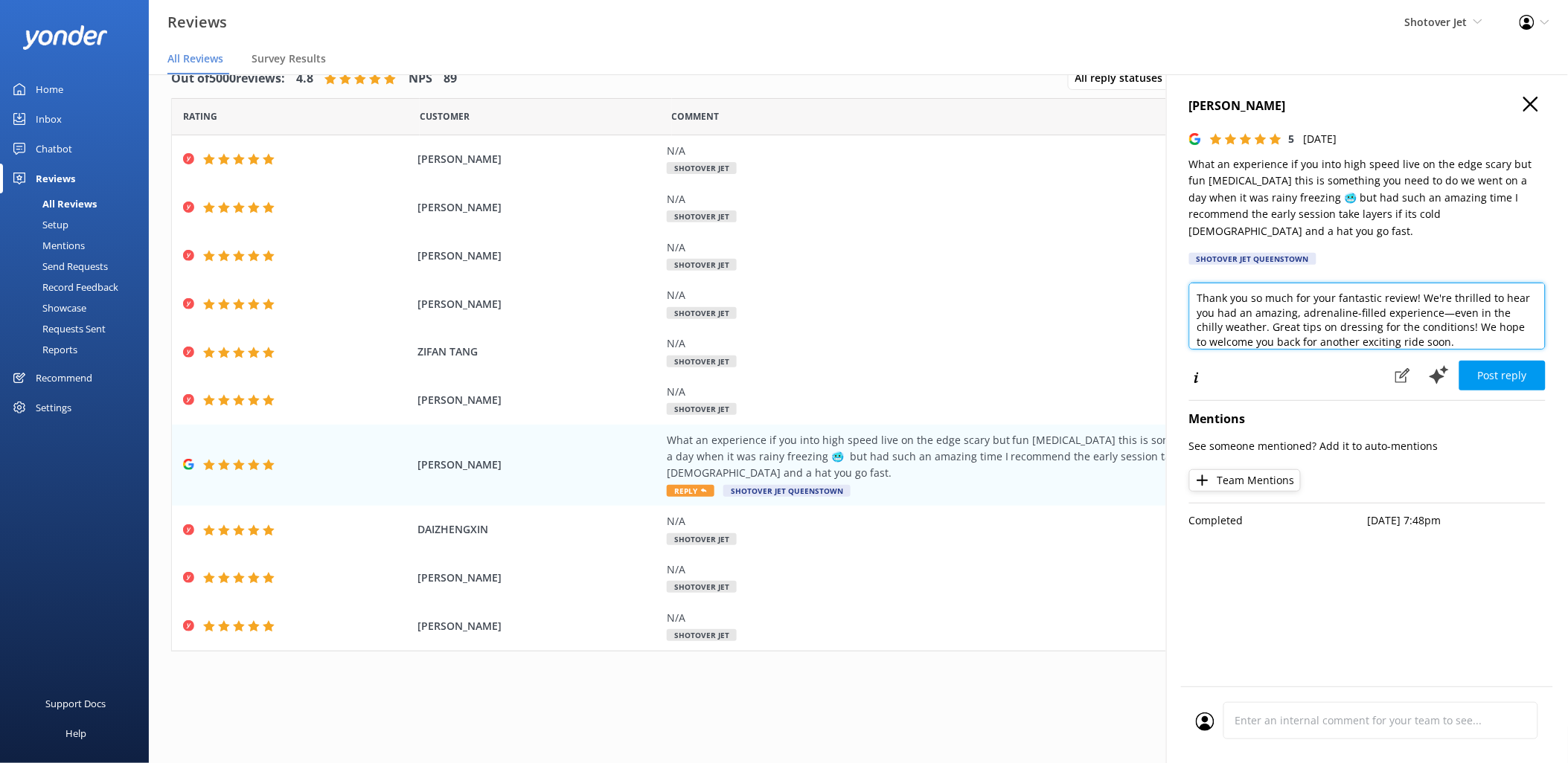
click at [1379, 306] on textarea "Thank you so much for your fantastic review! We're thrilled to hear you had an …" at bounding box center [1368, 316] width 356 height 67
paste textarea "Kia ora Shannon, Thanks for your fantastic review! We’re thrilled you enjoyed t…"
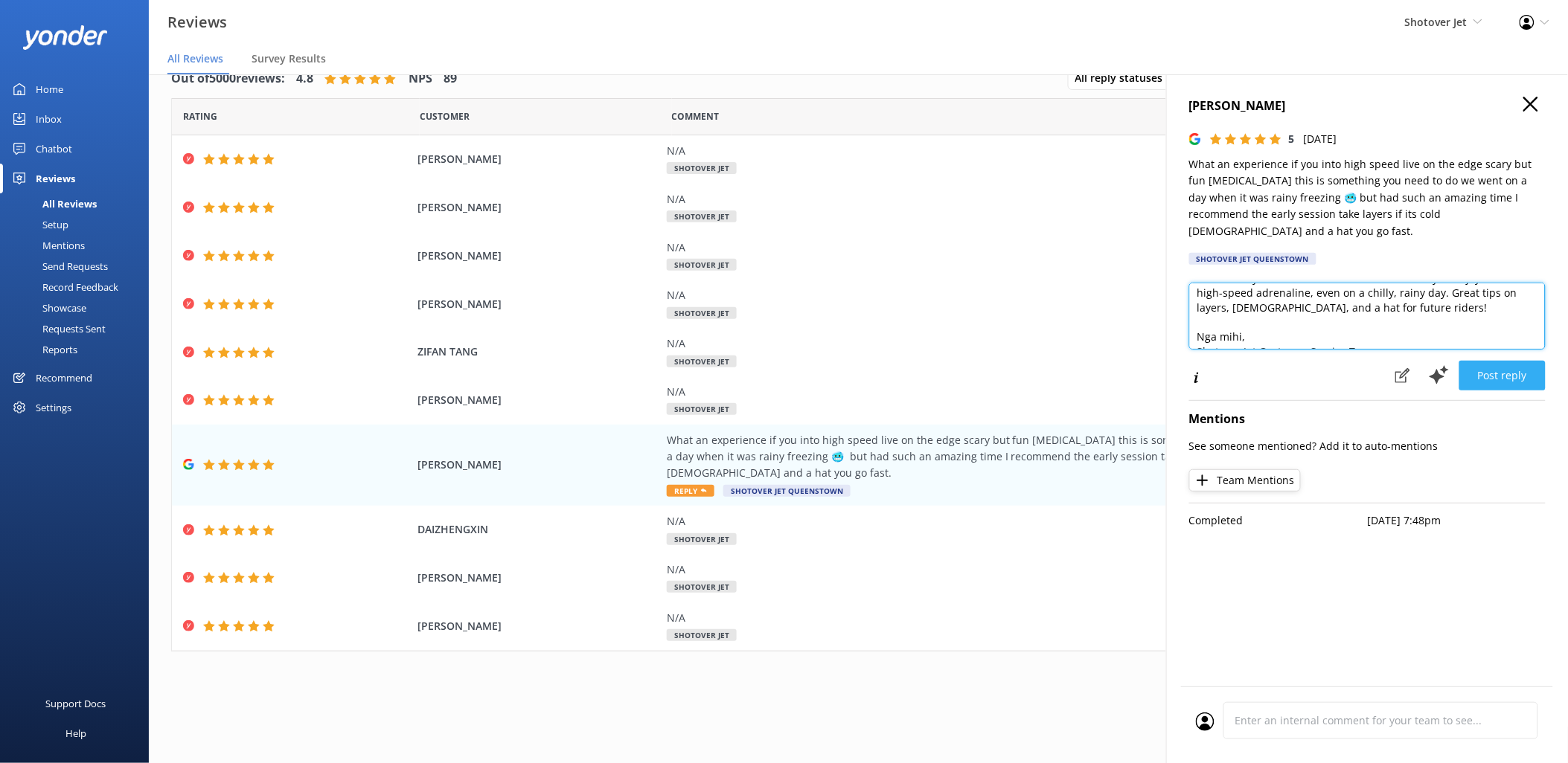
scroll to position [51, 0]
type textarea "Kia ora Shannon, Thanks for your fantastic review! We’re thrilled you enjoyed t…"
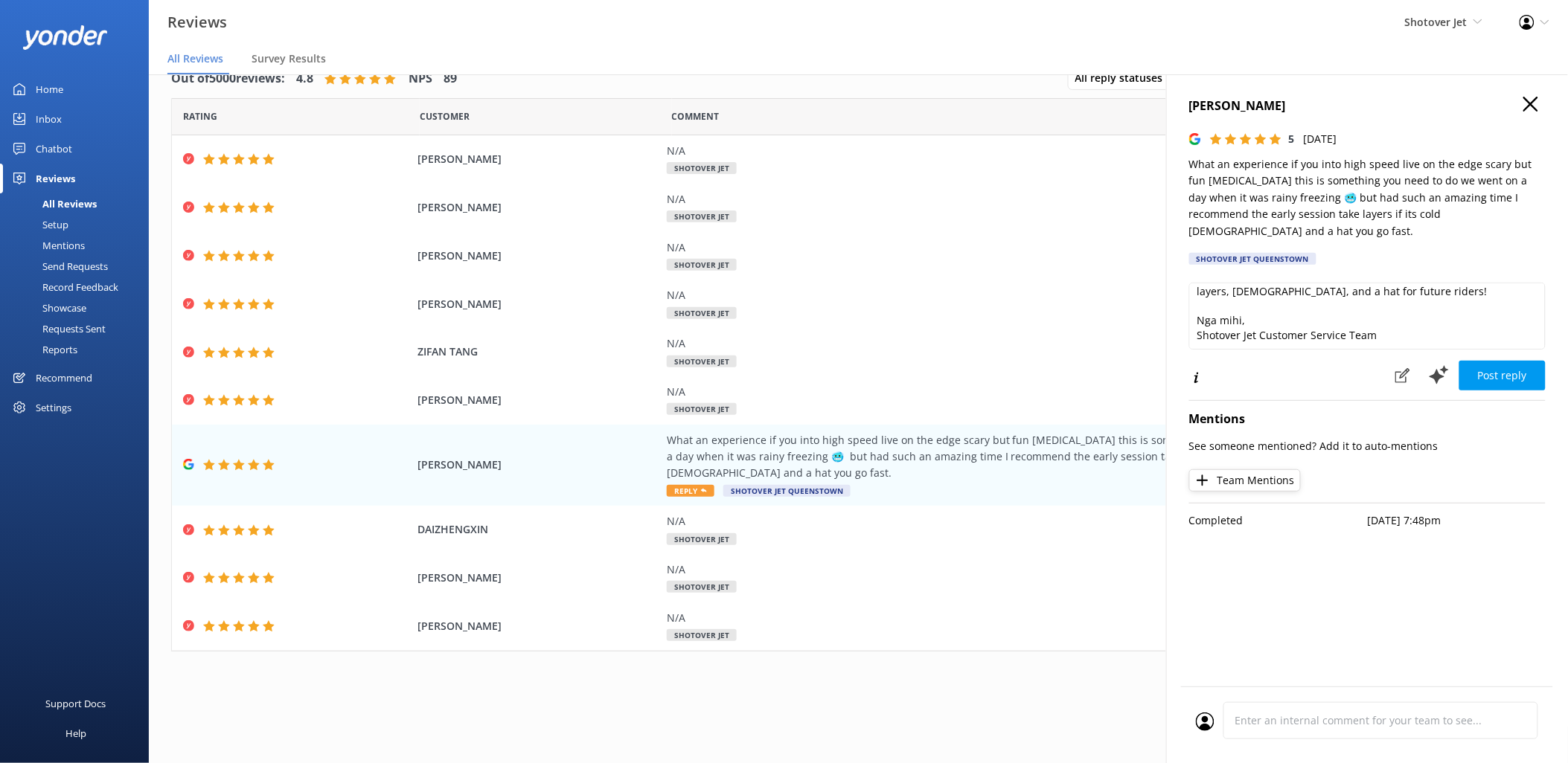
click at [1502, 361] on button "Post reply" at bounding box center [1502, 375] width 87 height 30
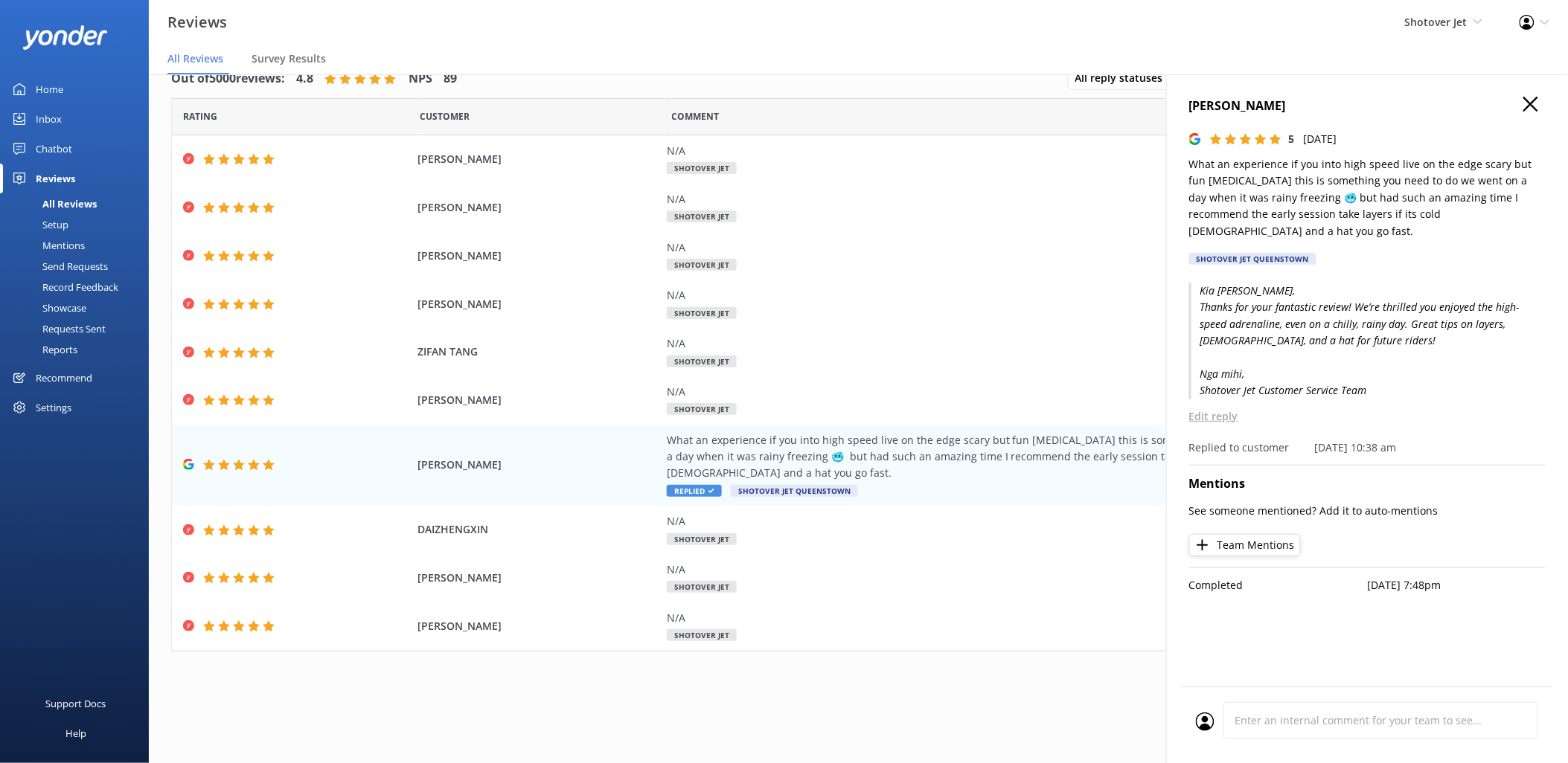
click at [765, 685] on div "Out of 5000 reviews: 4.8 NPS 89 All reply statuses All reply statuses Needs a r…" at bounding box center [859, 379] width 1419 height 671
click at [1532, 109] on icon "button" at bounding box center [1530, 104] width 15 height 15
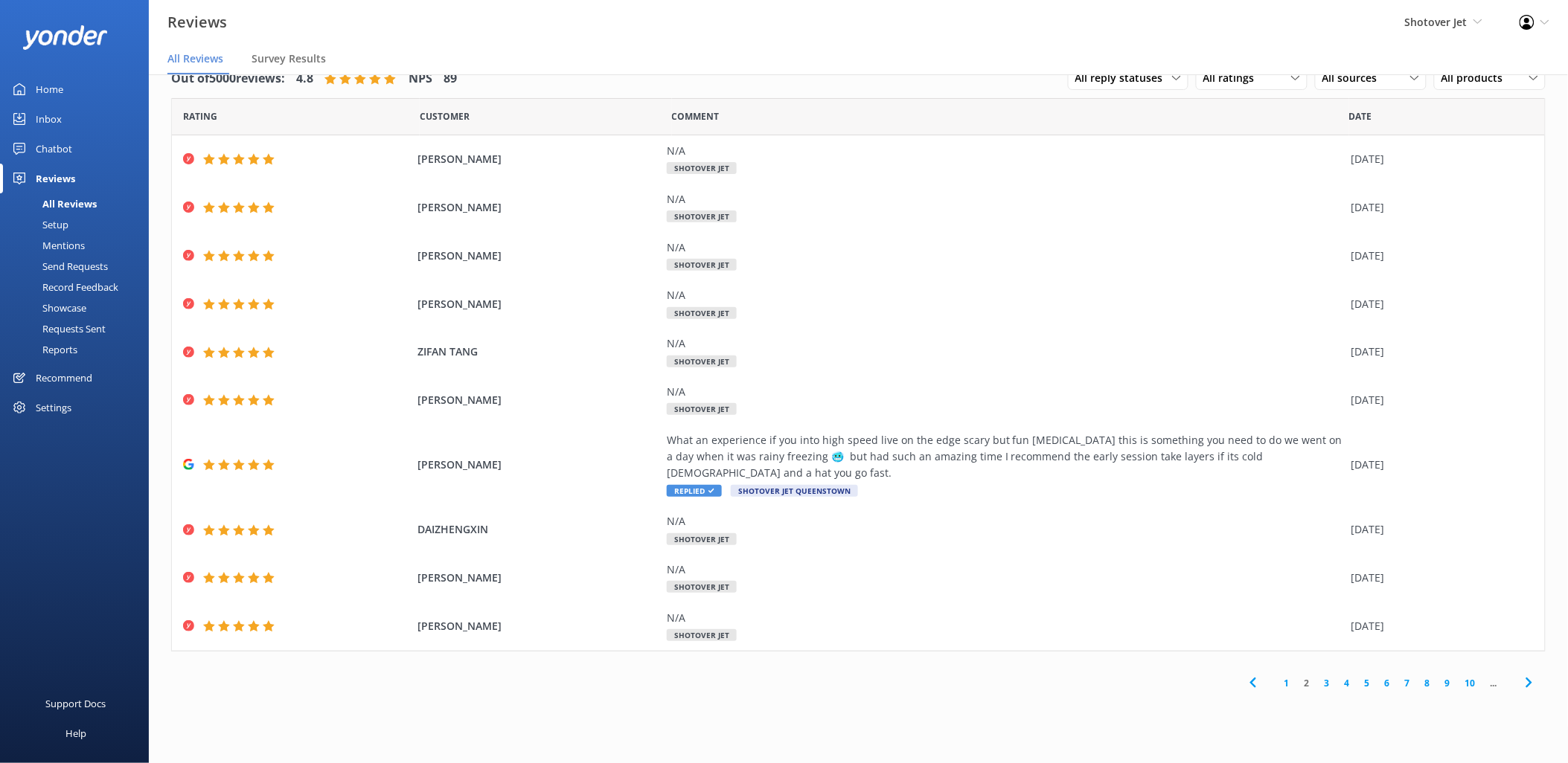
click at [1293, 677] on link "1" at bounding box center [1286, 683] width 20 height 15
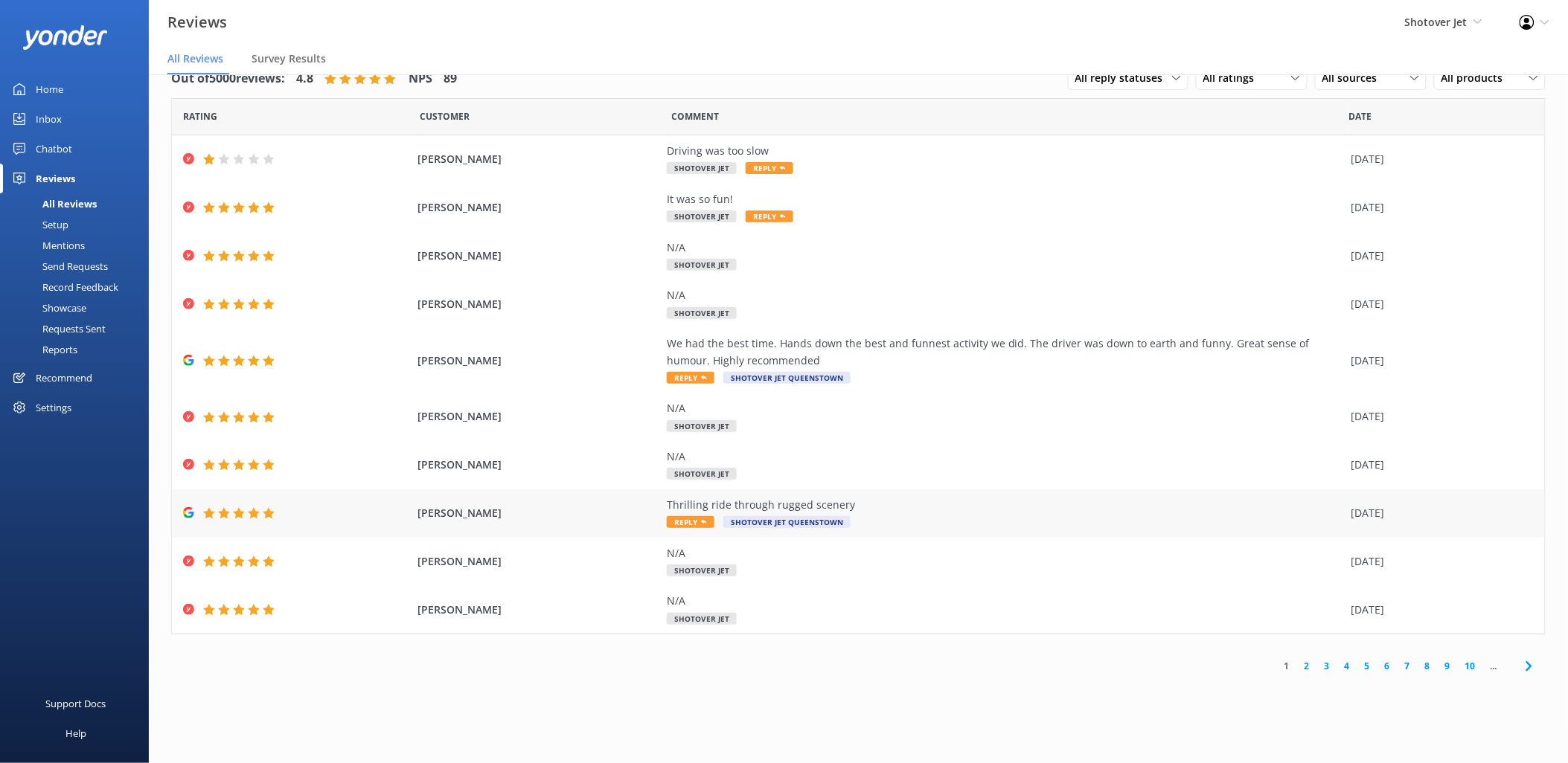
click at [859, 494] on div "Mark Wyatt Thrilling ride through rugged scenery Reply Shotover Jet Queenstown …" at bounding box center [859, 514] width 1373 height 48
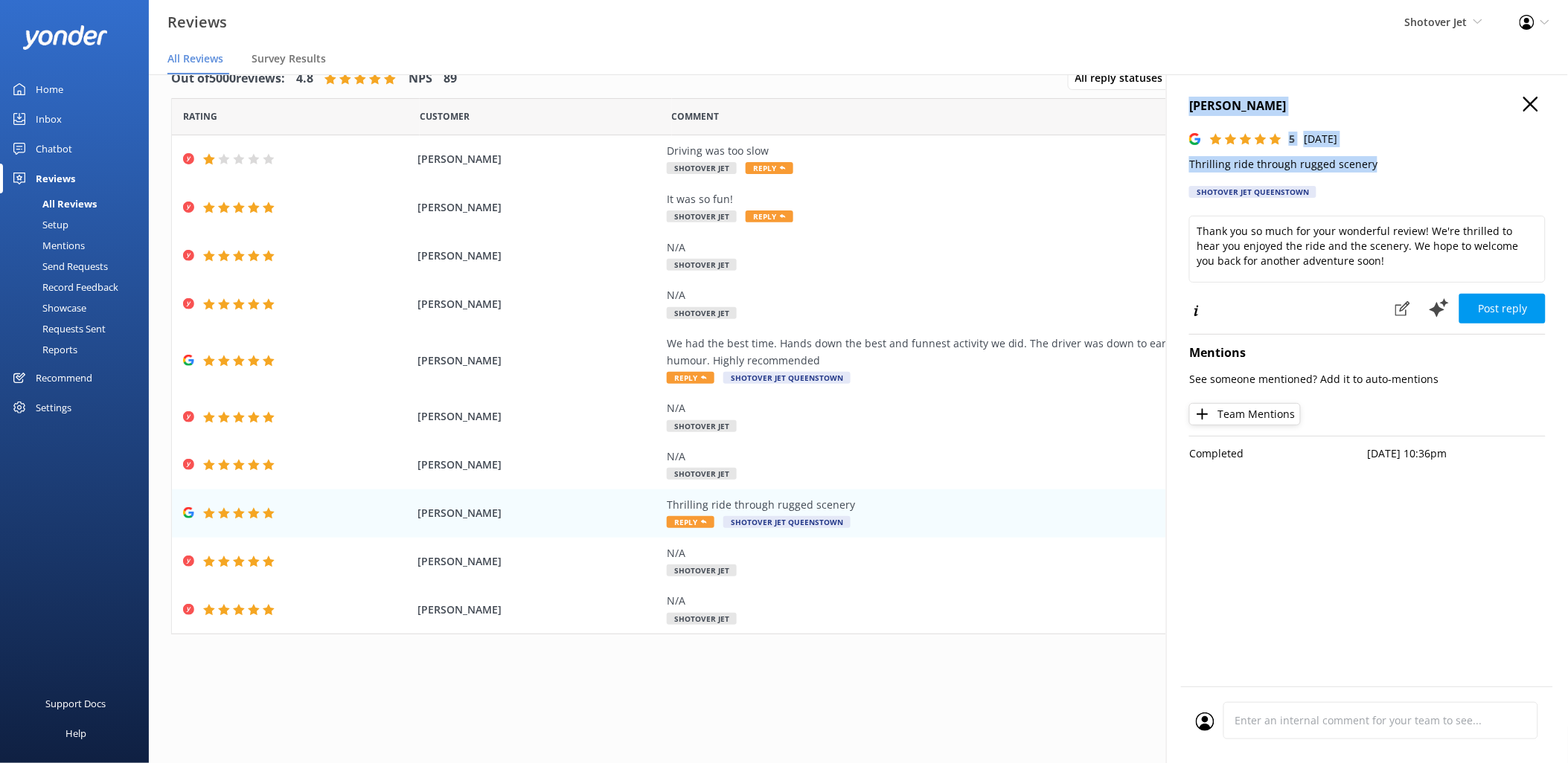
drag, startPoint x: 1371, startPoint y: 164, endPoint x: 1191, endPoint y: 104, distance: 189.7
click at [1191, 104] on div "Mark Wyatt 5 Sat, 4th Oct 2025 Thrilling ride through rugged scenery Shotover J…" at bounding box center [1368, 152] width 356 height 110
copy div "Mark Wyatt 5 Sat, 4th Oct 2025 Thrilling ride through rugged scenery"
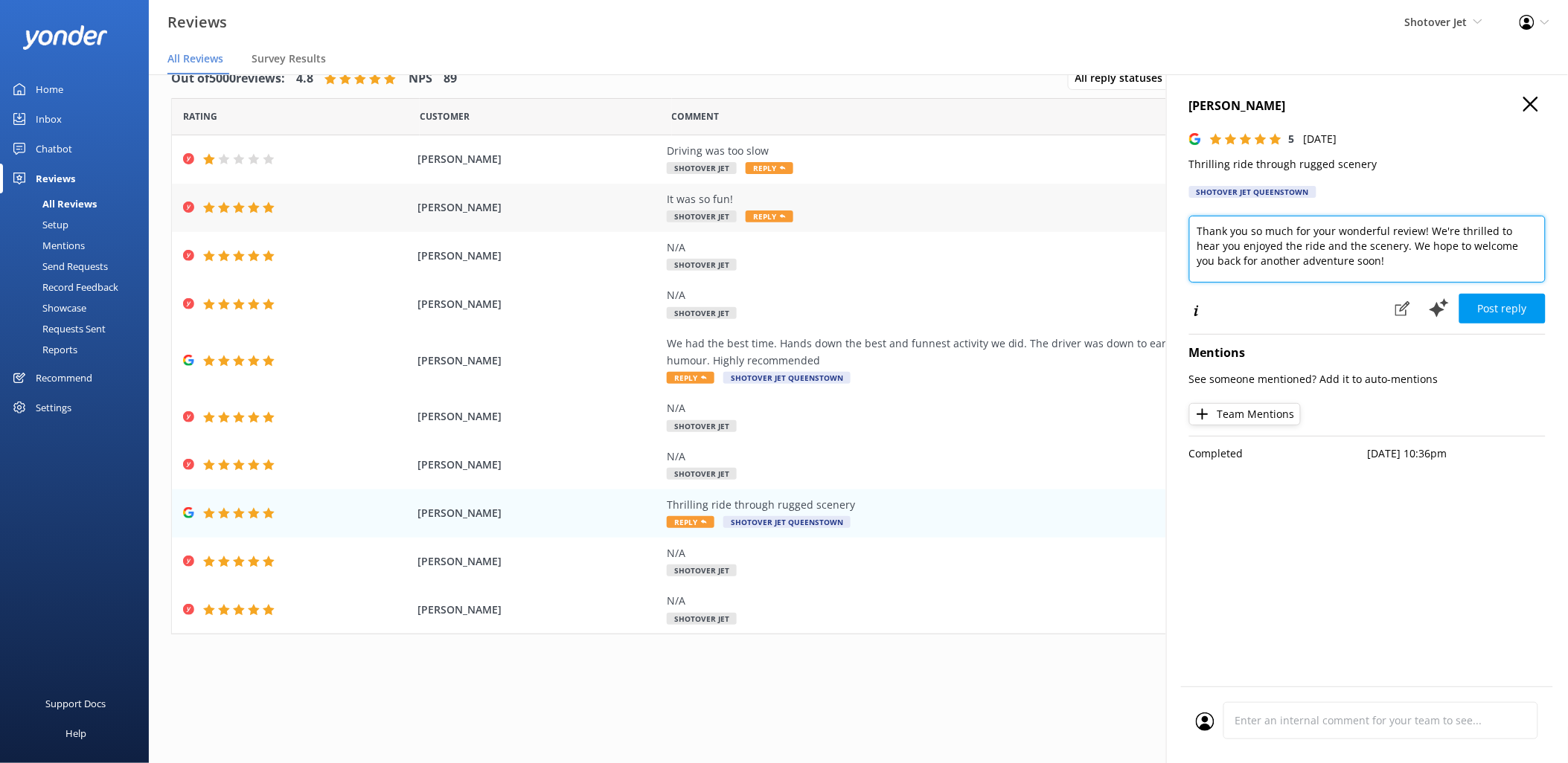
drag, startPoint x: 1356, startPoint y: 265, endPoint x: 1144, endPoint y: 196, distance: 222.9
click at [1144, 196] on div "Out of 5000 reviews: 4.8 NPS 89 All reply statuses All reply statuses Needs a r…" at bounding box center [859, 403] width 1419 height 718
paste textarea "Kia ora Mark, Thanks for your great review! We’re thrilled you enjoyed the thri…"
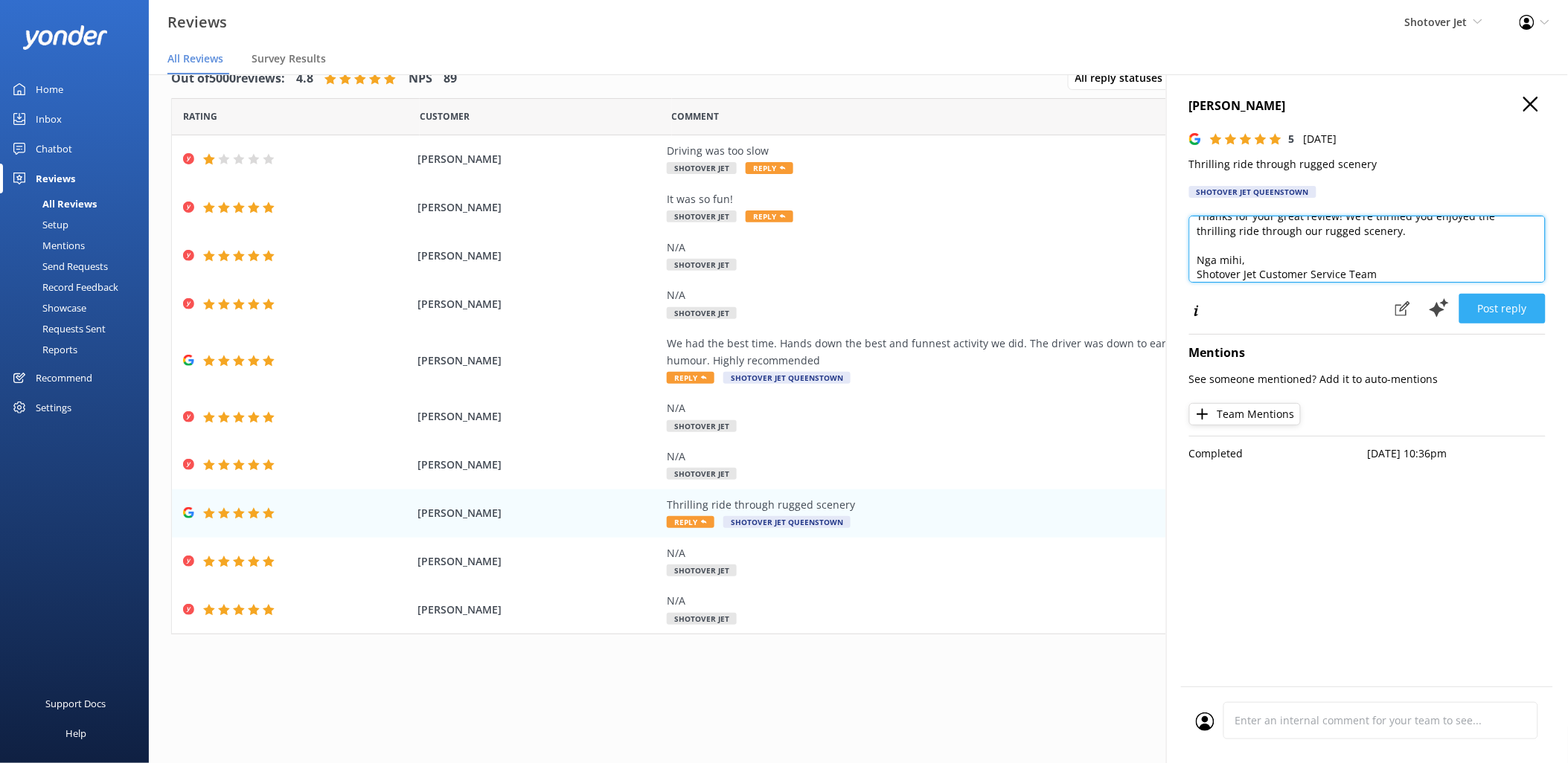
type textarea "Kia ora Mark, Thanks for your great review! We’re thrilled you enjoyed the thri…"
click at [1520, 299] on button "Post reply" at bounding box center [1502, 308] width 87 height 30
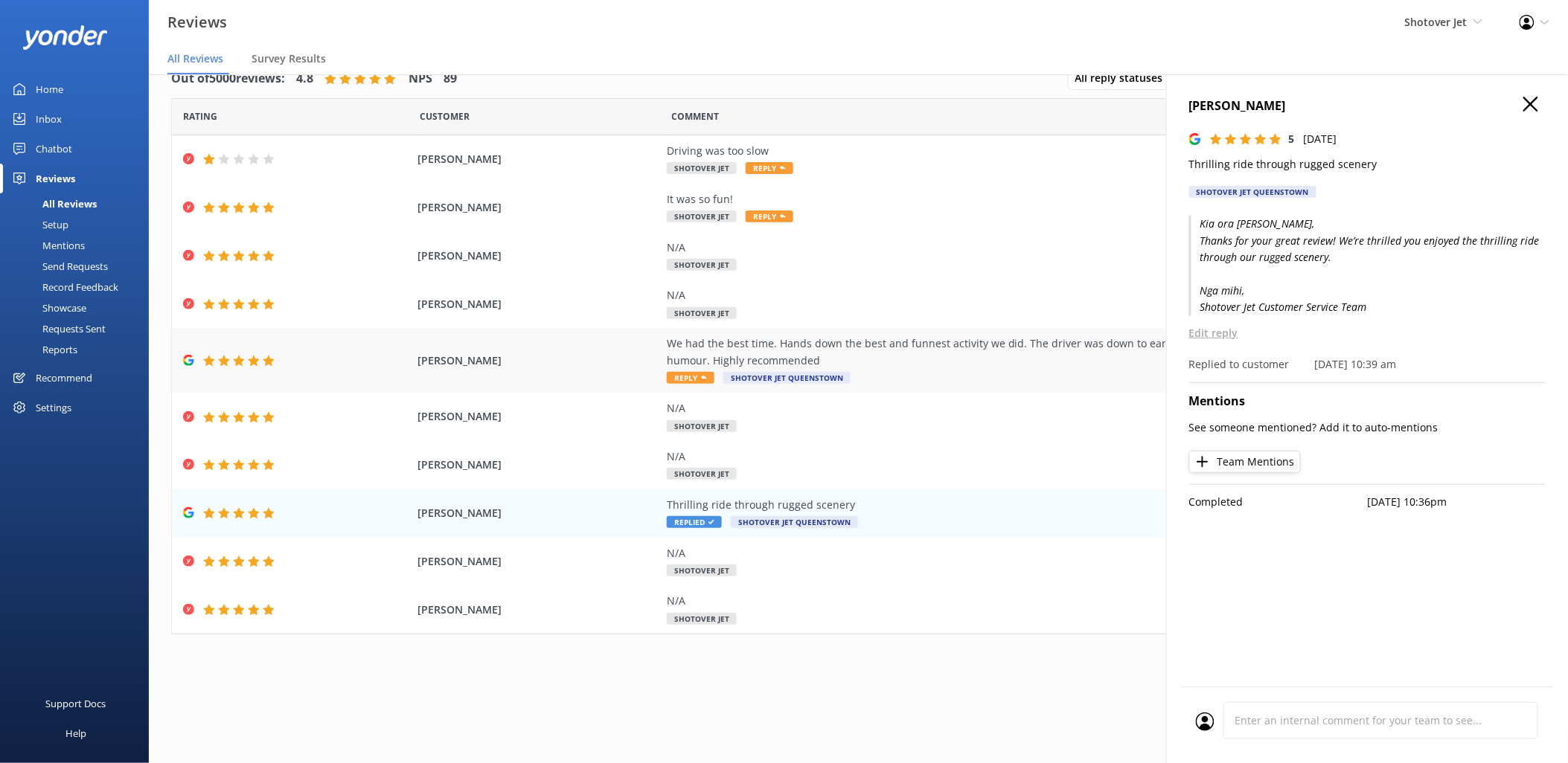
click at [895, 346] on div "We had the best time. Hands down the best and funnest activity we did. The driv…" at bounding box center [1005, 352] width 677 height 33
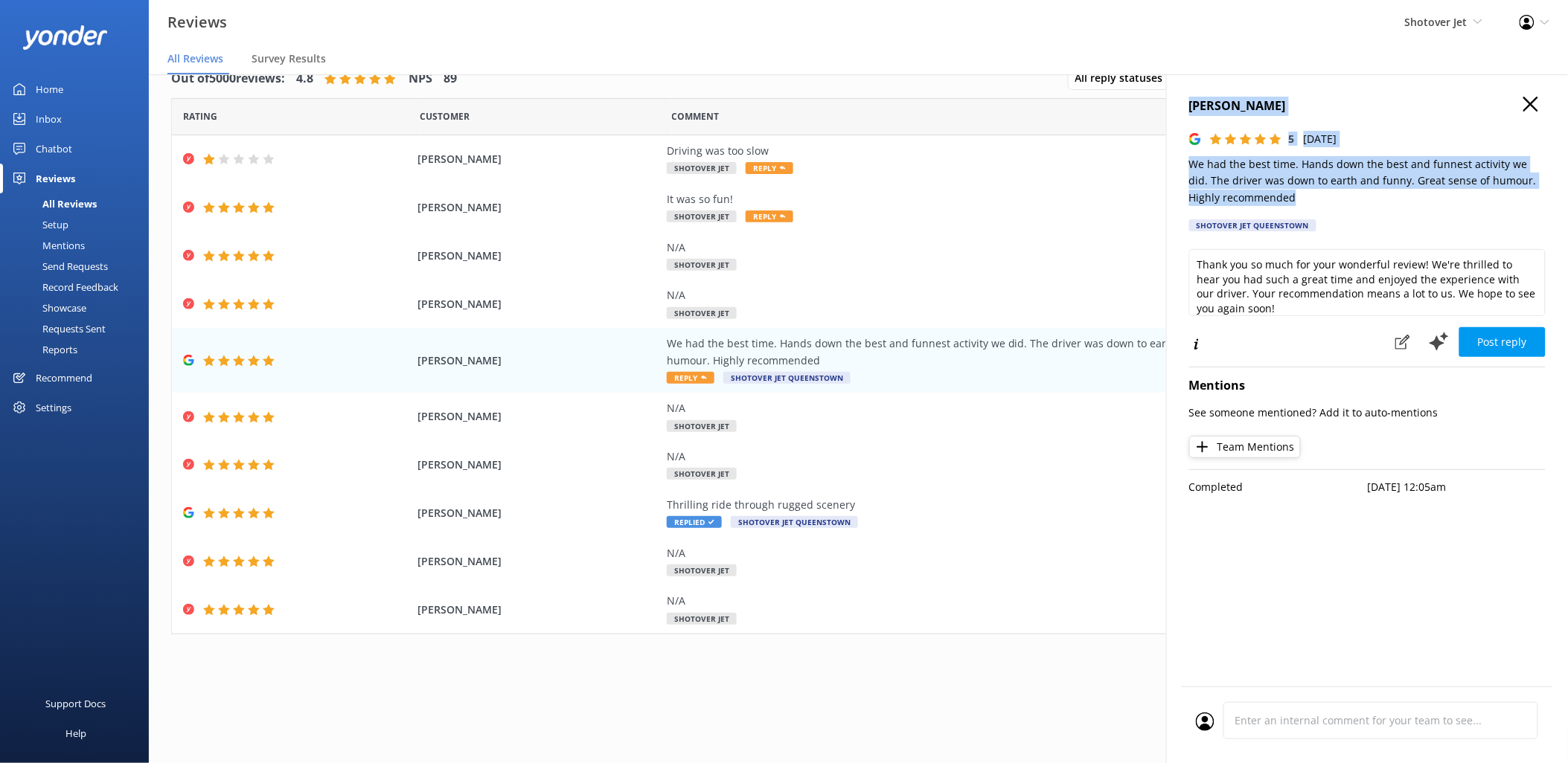
drag, startPoint x: 1284, startPoint y: 198, endPoint x: 1189, endPoint y: 102, distance: 135.1
click at [1189, 102] on div "Wayne Paletasala 5 Sun, 5th Oct 2025 We had the best time. Hands down the best …" at bounding box center [1368, 169] width 356 height 144
copy div "Wayne Paletasala 5 Sun, 5th Oct 2025 We had the best time. Hands down the best …"
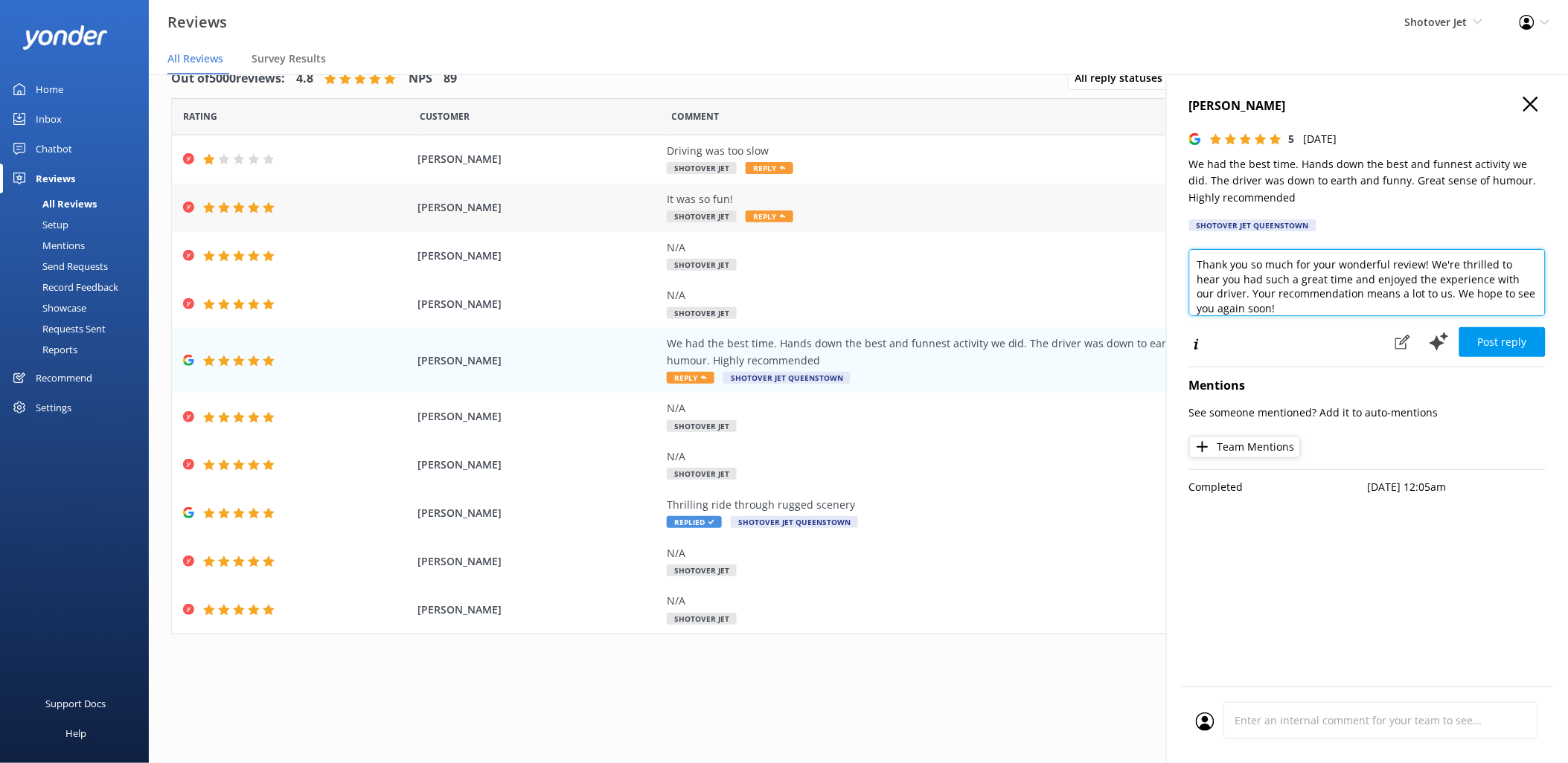
drag, startPoint x: 1343, startPoint y: 310, endPoint x: 1127, endPoint y: 205, distance: 240.2
click at [1127, 205] on div "Out of 5000 reviews: 4.8 NPS 89 All reply statuses All reply statuses Needs a r…" at bounding box center [859, 403] width 1419 height 718
paste textarea "Kia ora Wayne, Thanks for your amazing review! We’re thrilled you had the best …"
type textarea "Kia ora Wayne, Thanks for your amazing review! We’re thrilled you had the best …"
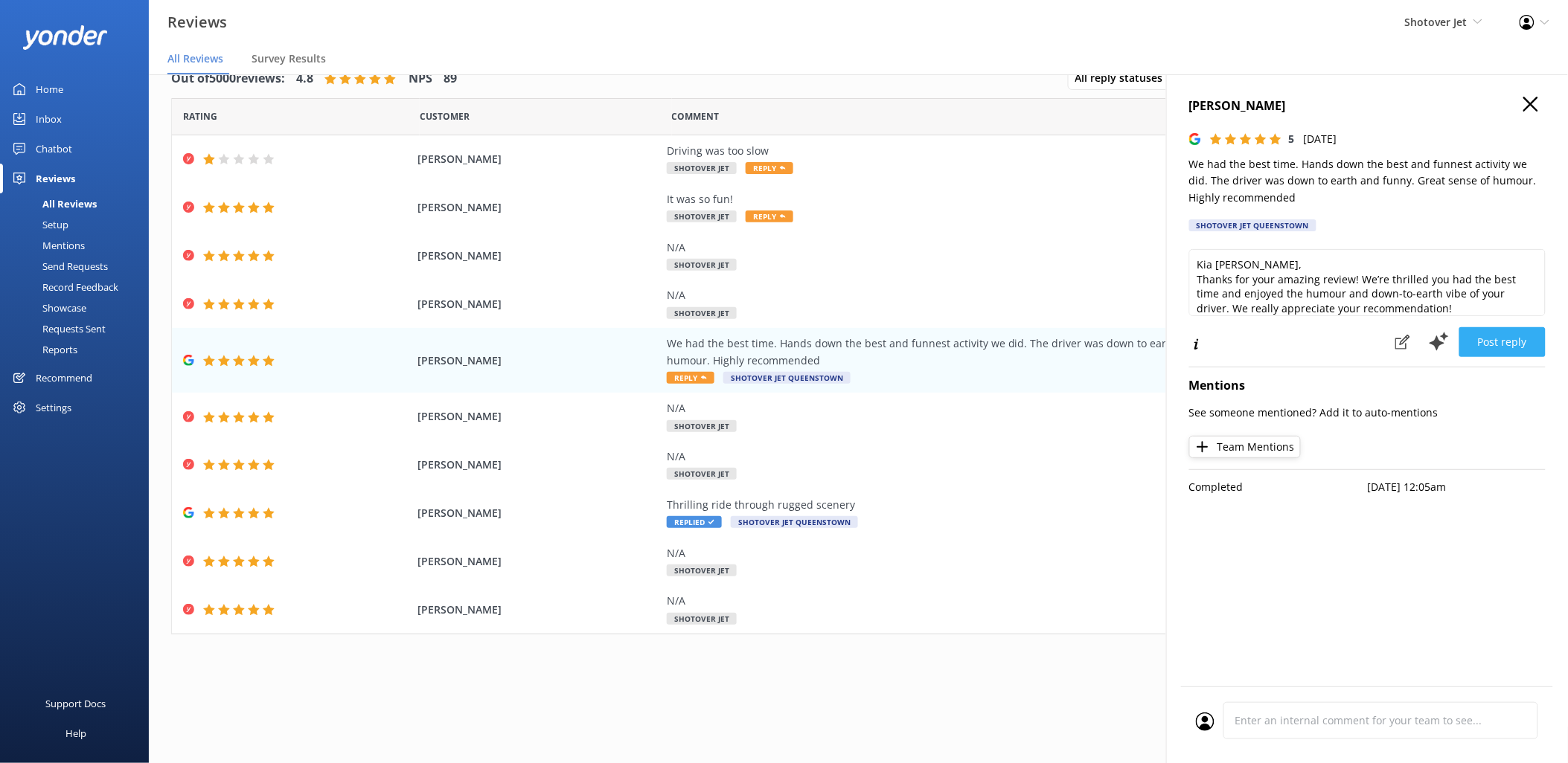
click at [1487, 343] on button "Post reply" at bounding box center [1502, 342] width 87 height 30
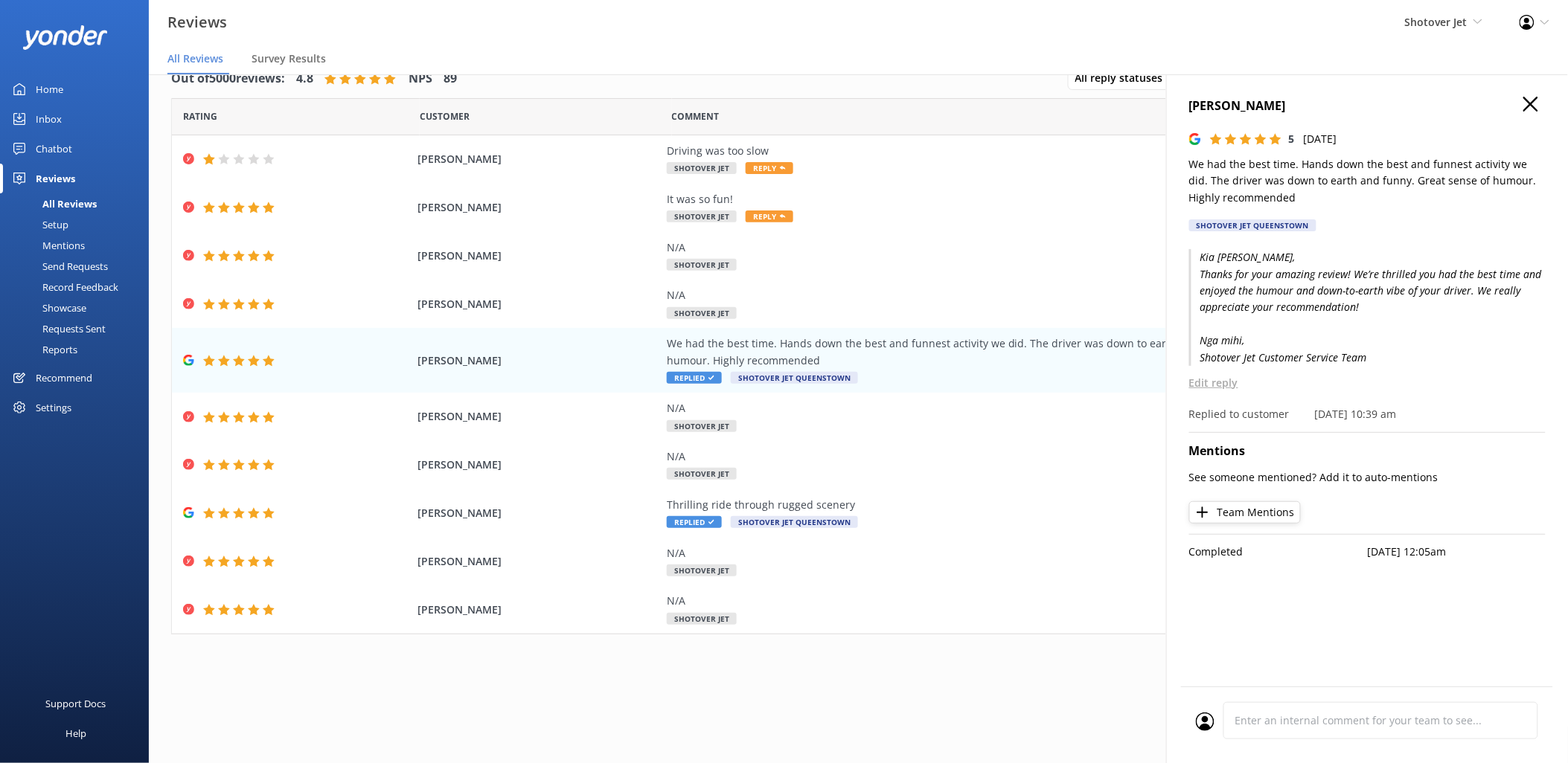
click at [823, 115] on div "Comment" at bounding box center [1010, 116] width 677 height 37
click at [1530, 105] on use "button" at bounding box center [1530, 104] width 15 height 15
